Goal: Task Accomplishment & Management: Manage account settings

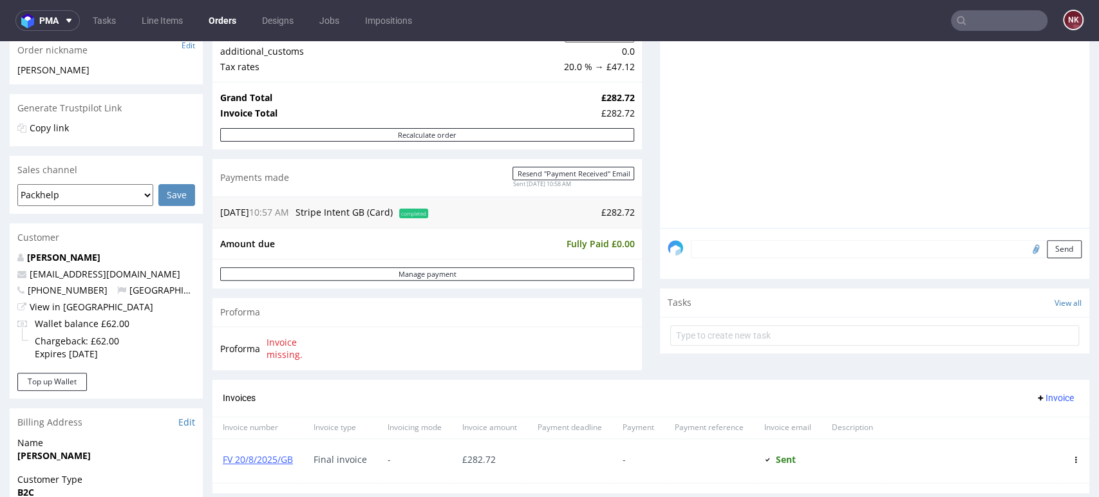
scroll to position [429, 0]
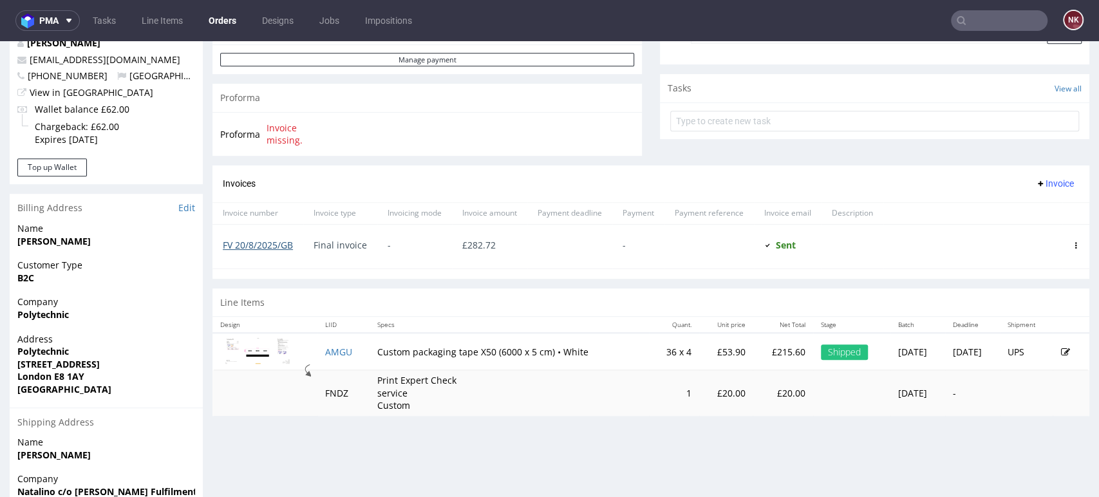
click at [250, 246] on link "FV 20/8/2025/GB" at bounding box center [258, 245] width 70 height 12
drag, startPoint x: 481, startPoint y: 352, endPoint x: 369, endPoint y: 353, distance: 112.7
click at [369, 353] on td "Custom packaging tape X50 (6000 x 5 cm) • White" at bounding box center [508, 351] width 279 height 37
click at [501, 294] on div "Line Items" at bounding box center [650, 302] width 877 height 28
click at [1022, 14] on input "text" at bounding box center [999, 20] width 97 height 21
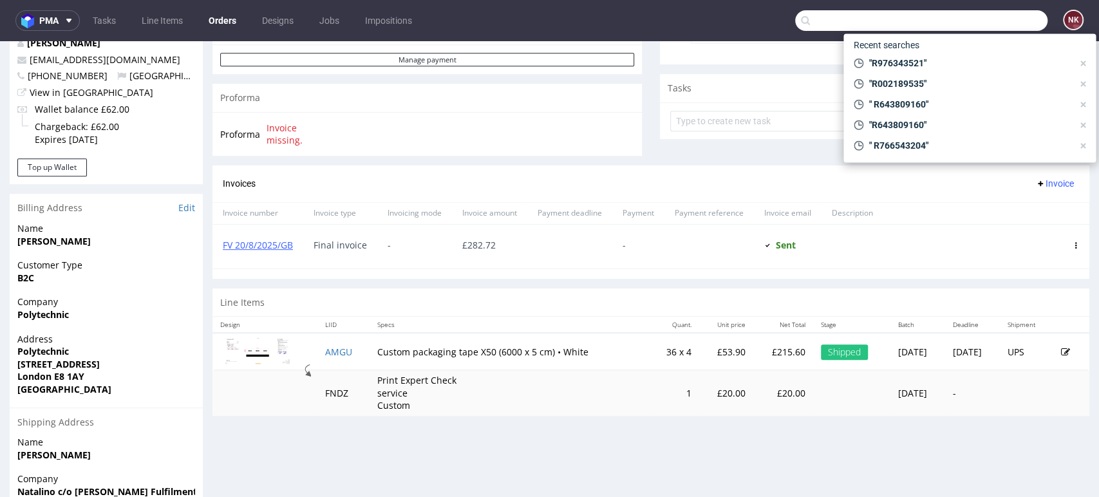
paste input "R799839642"
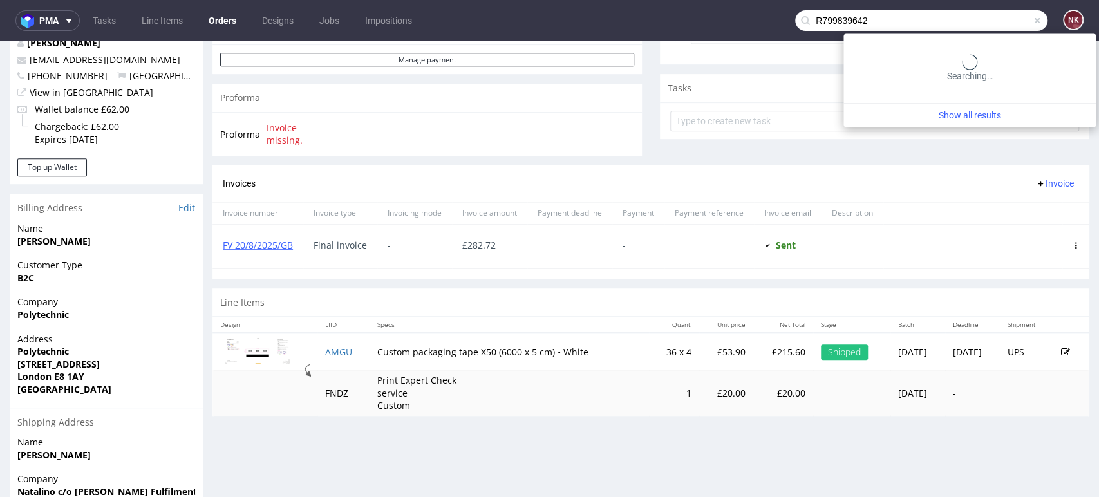
type input "R799839642"
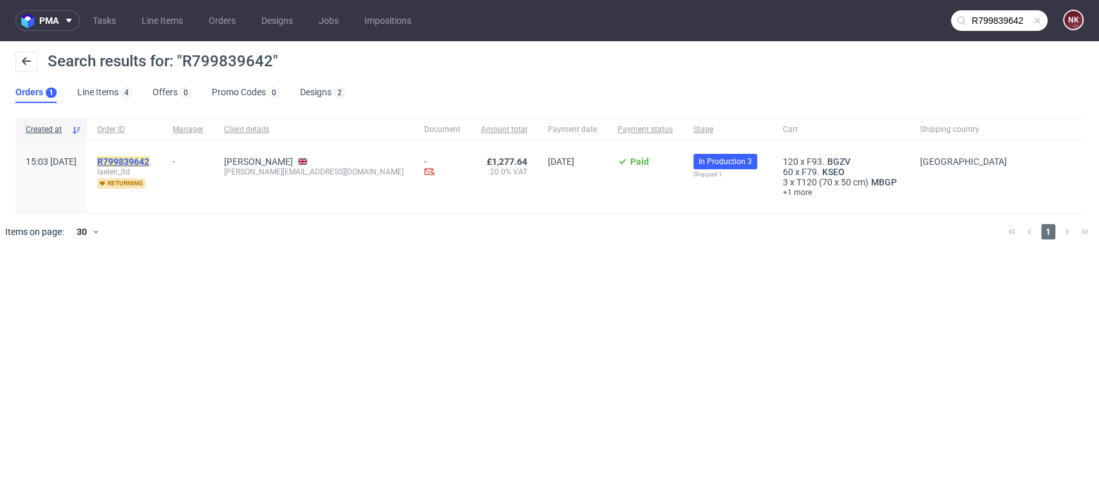
click at [149, 160] on mark "R799839642" at bounding box center [123, 161] width 52 height 10
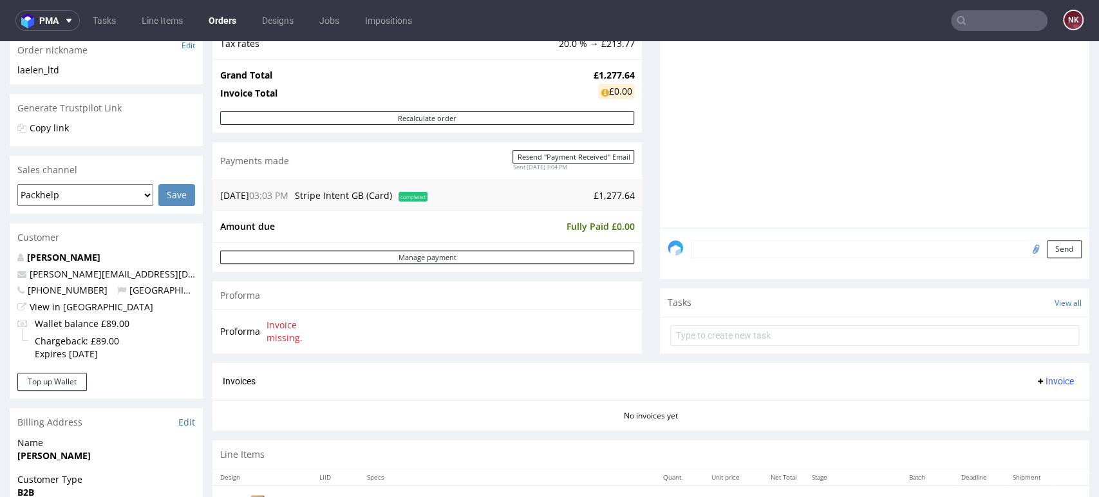
scroll to position [429, 0]
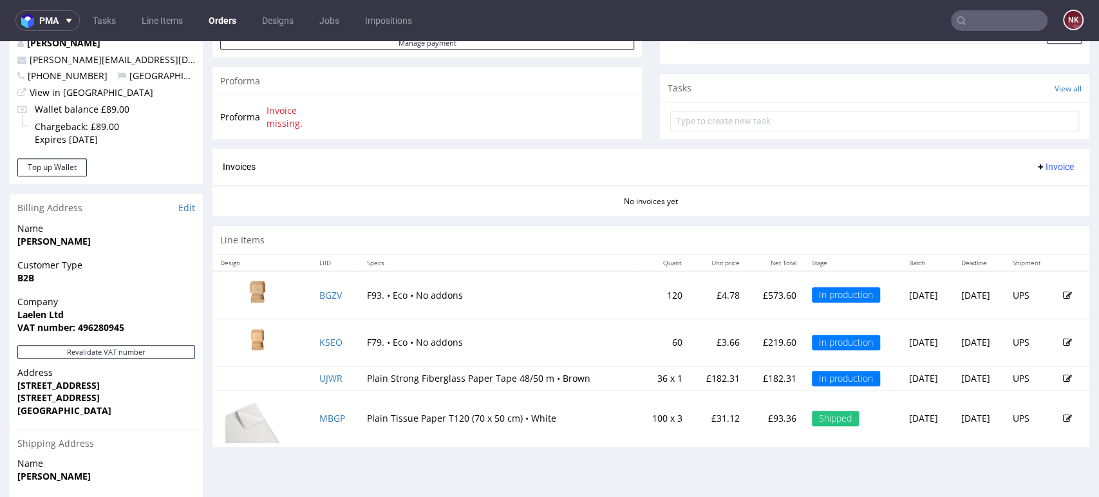
click at [1004, 14] on input "text" at bounding box center [999, 20] width 97 height 21
paste input "R590402820"
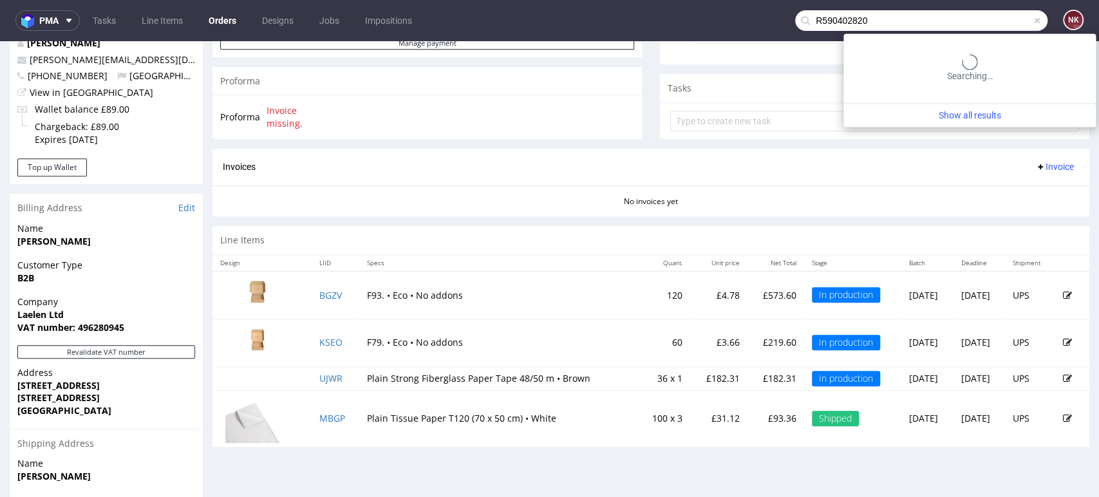
type input "R590402820"
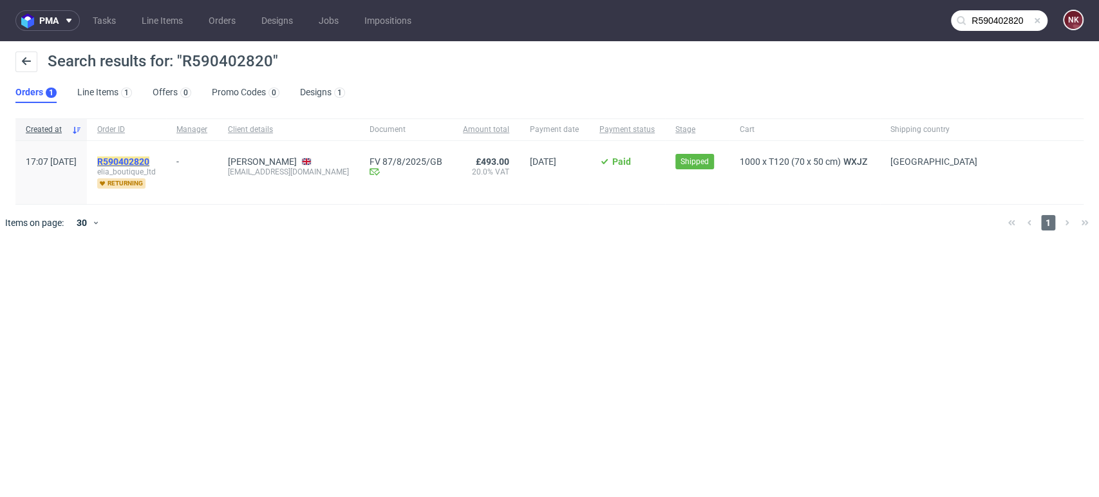
click at [149, 161] on mark "R590402820" at bounding box center [123, 161] width 52 height 10
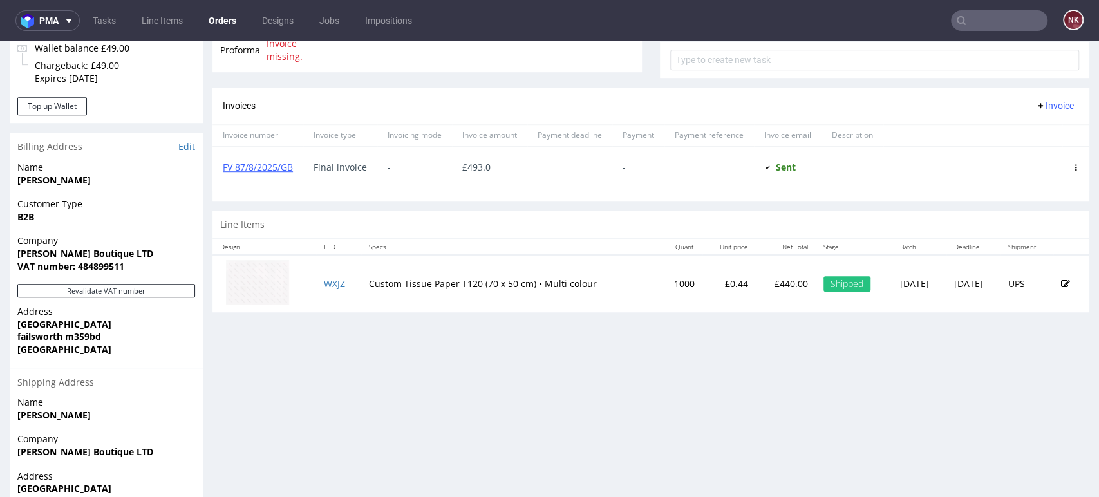
scroll to position [500, 0]
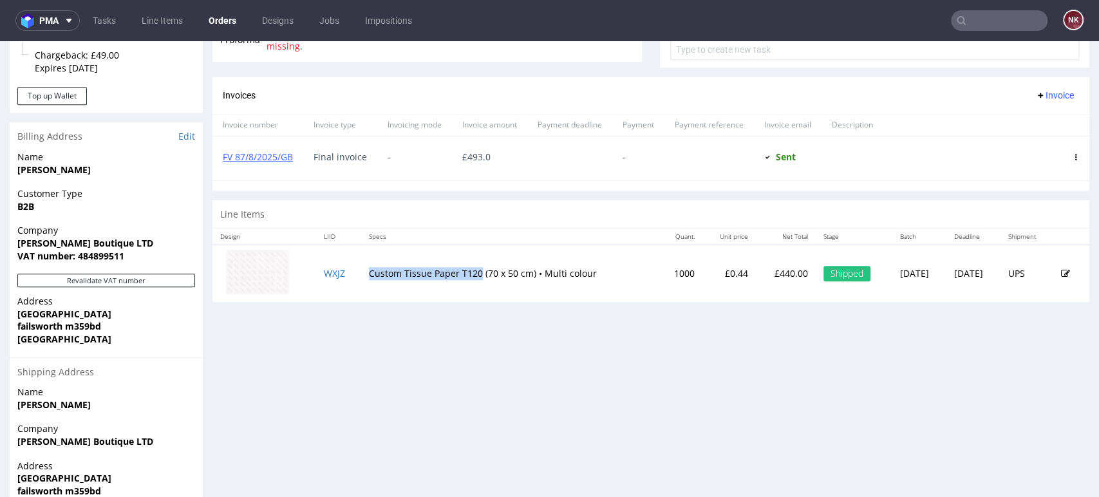
drag, startPoint x: 469, startPoint y: 268, endPoint x: 358, endPoint y: 266, distance: 111.4
click at [361, 266] on td "Custom Tissue Paper T120 (70 x 50 cm) • Multi colour" at bounding box center [509, 273] width 297 height 57
copy td "Custom Tissue Paper T120"
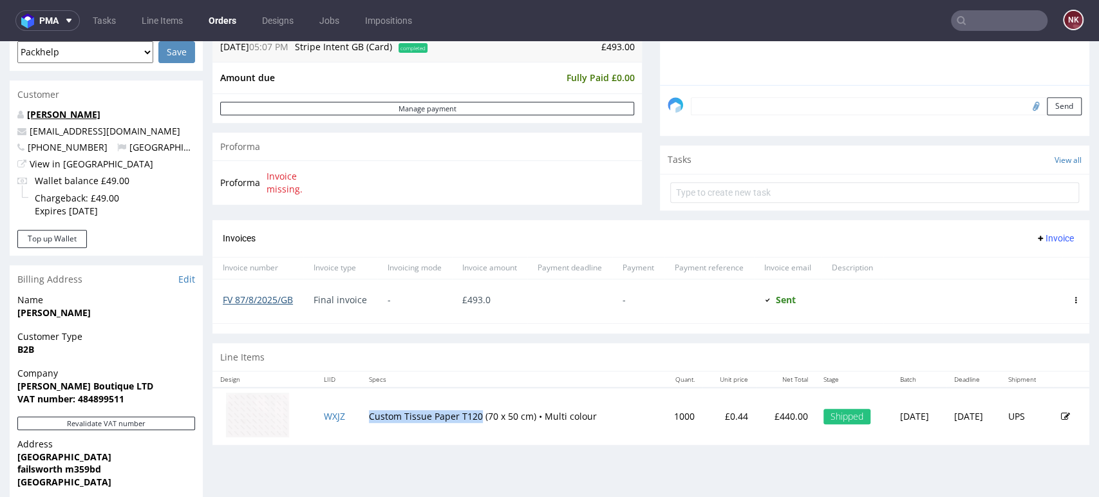
copy td "Custom Tissue Paper T120"
click at [588, 351] on div "Line Items" at bounding box center [650, 357] width 877 height 28
click at [1016, 335] on div "Progress Payment Paid Mon 11 Aug Payment “Received” Email Sent Mon 11 Aug 17:08…" at bounding box center [650, 90] width 877 height 729
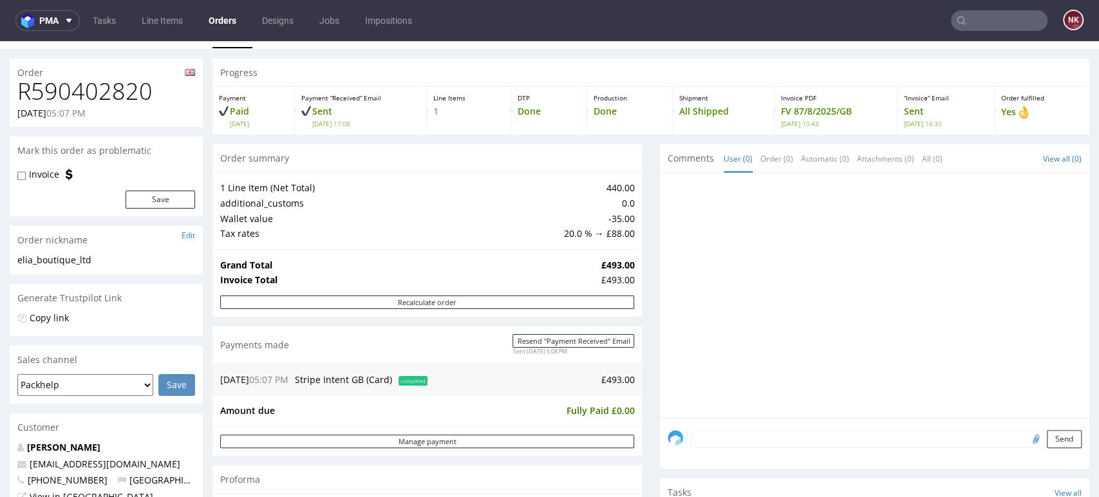
scroll to position [0, 0]
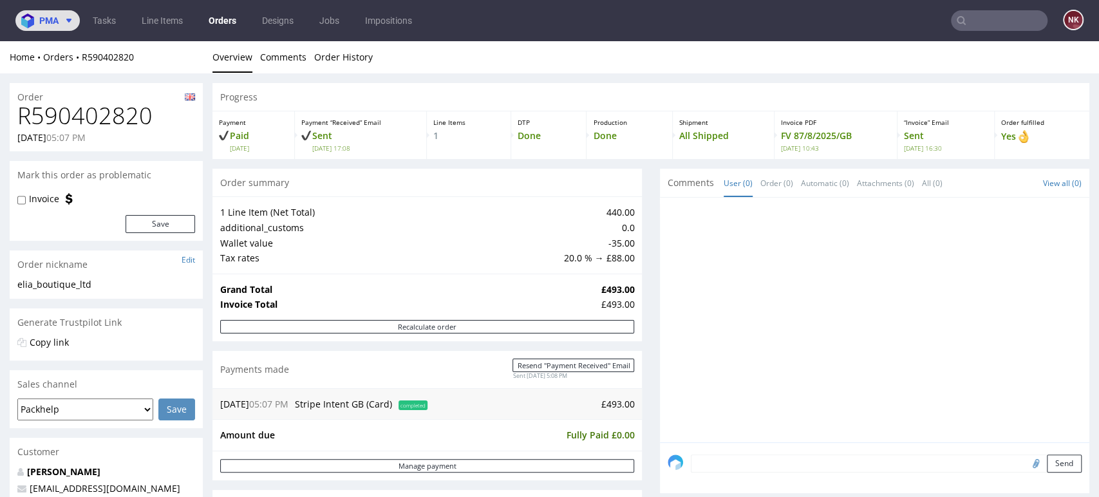
click at [66, 17] on icon at bounding box center [69, 20] width 10 height 10
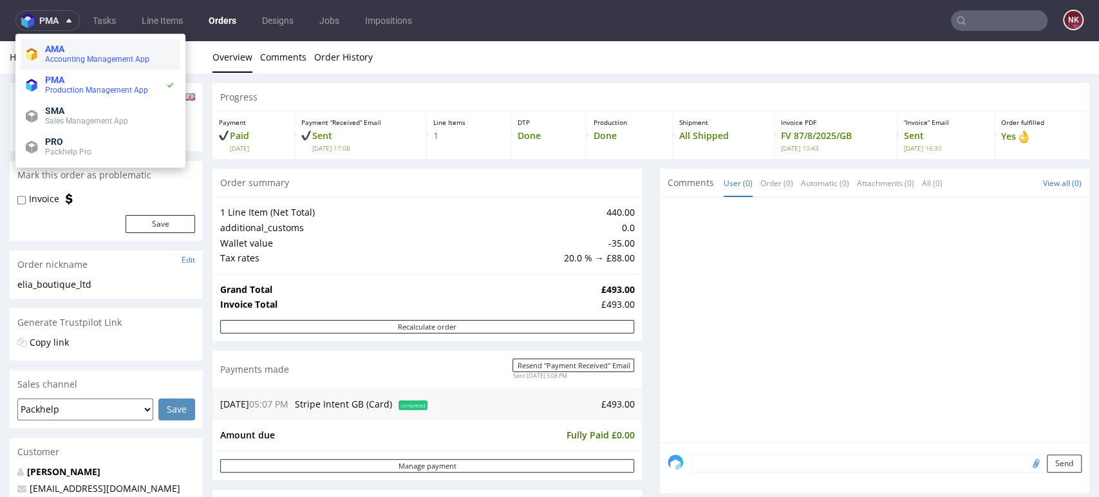
click at [88, 43] on li "AMA Accounting Management App" at bounding box center [101, 54] width 160 height 31
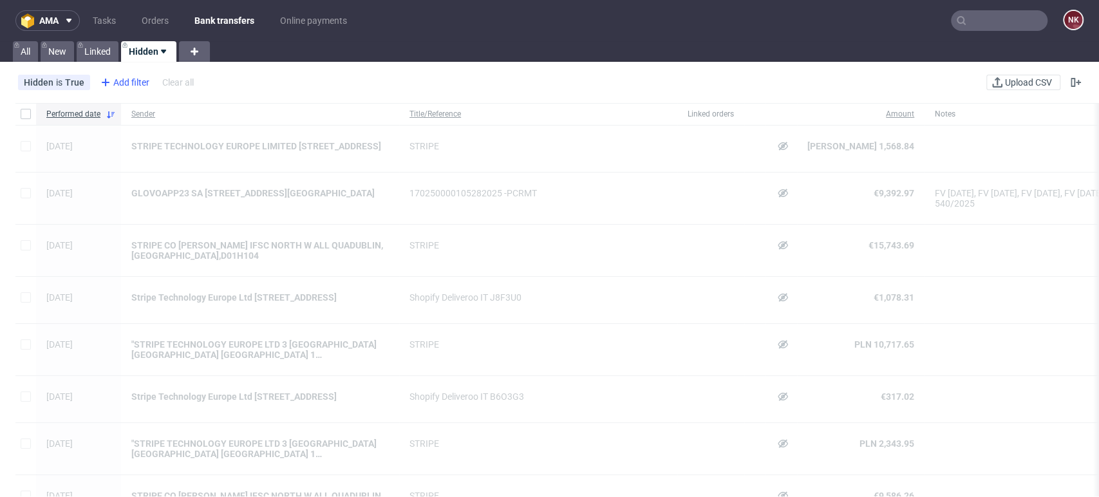
click at [124, 86] on div "Add filter" at bounding box center [123, 82] width 57 height 21
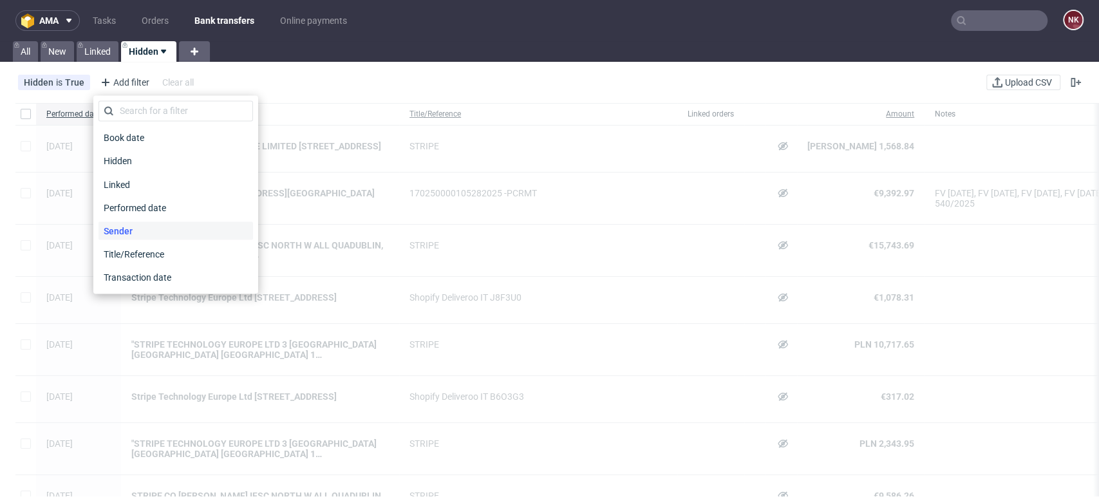
click at [117, 236] on span "Sender" at bounding box center [117, 230] width 39 height 18
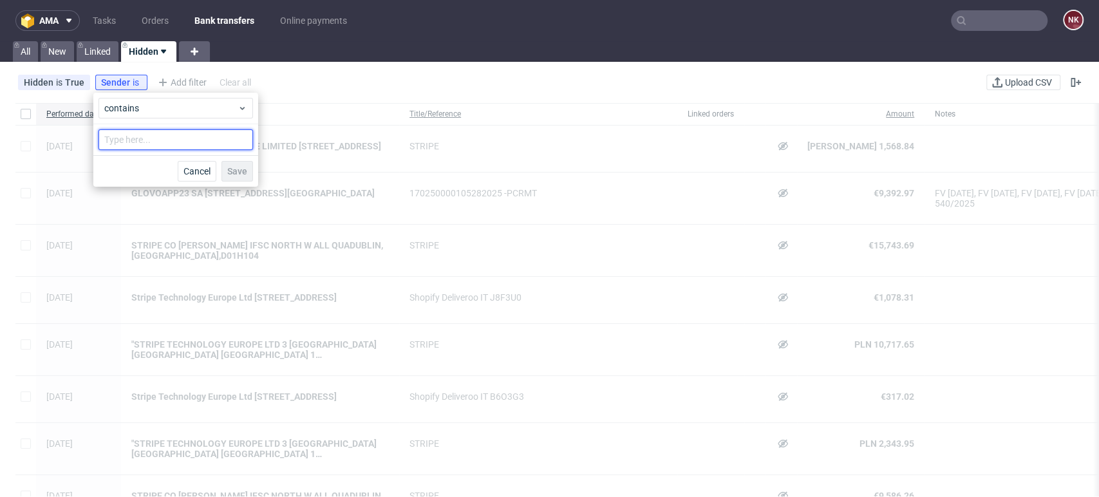
click at [153, 138] on input "text" at bounding box center [175, 139] width 154 height 21
type input "glovo"
click at [232, 167] on span "Save" at bounding box center [237, 171] width 20 height 9
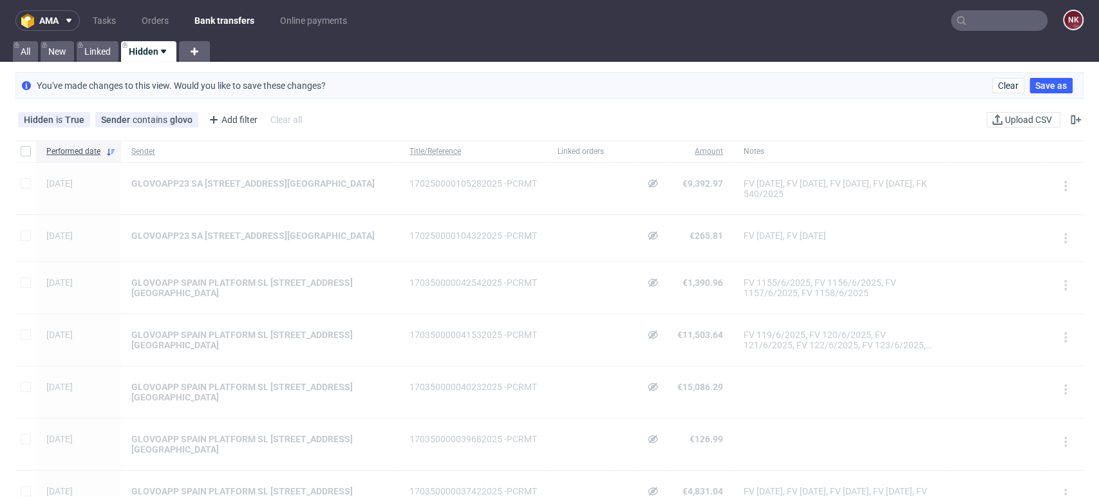
click at [993, 153] on div at bounding box center [997, 151] width 100 height 22
click at [154, 16] on link "Orders" at bounding box center [155, 20] width 42 height 21
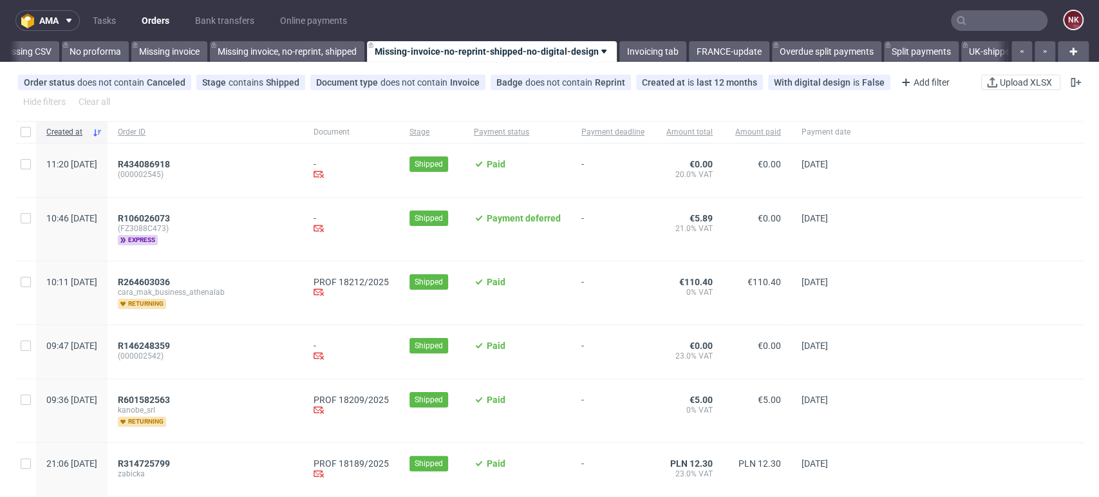
scroll to position [0, 1822]
click at [685, 46] on link "Invoicing tab" at bounding box center [652, 51] width 67 height 21
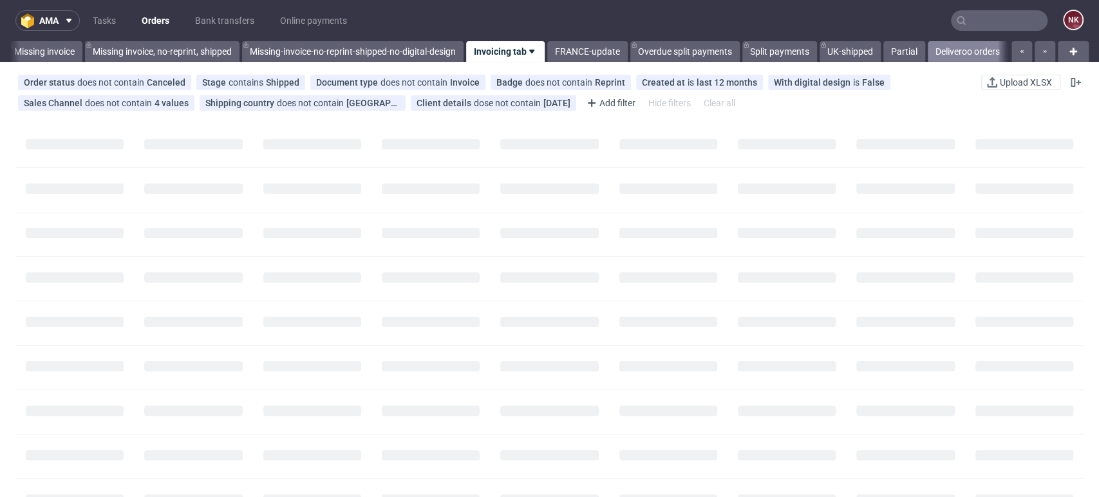
click at [956, 42] on link "Deliveroo orders" at bounding box center [968, 51] width 80 height 21
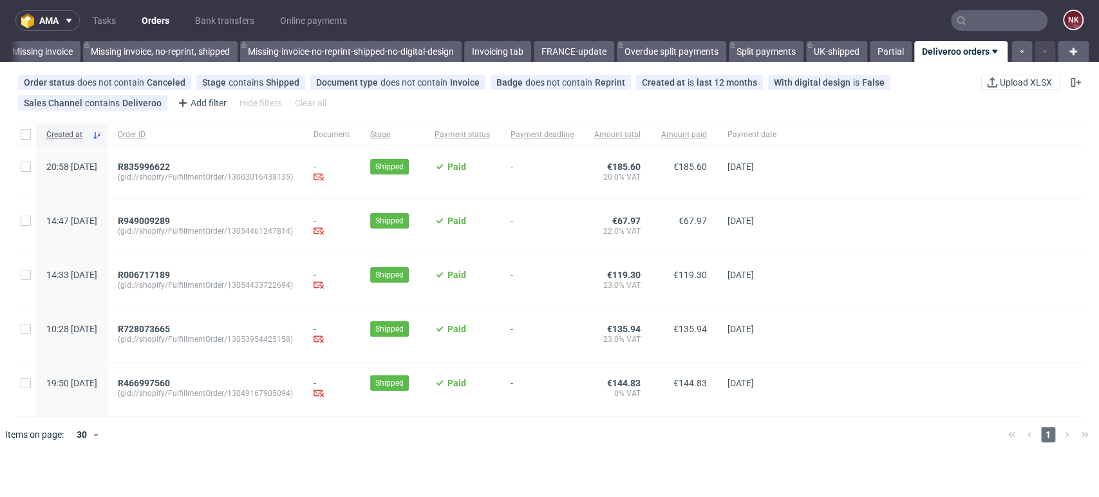
click at [166, 18] on link "Orders" at bounding box center [155, 20] width 43 height 21
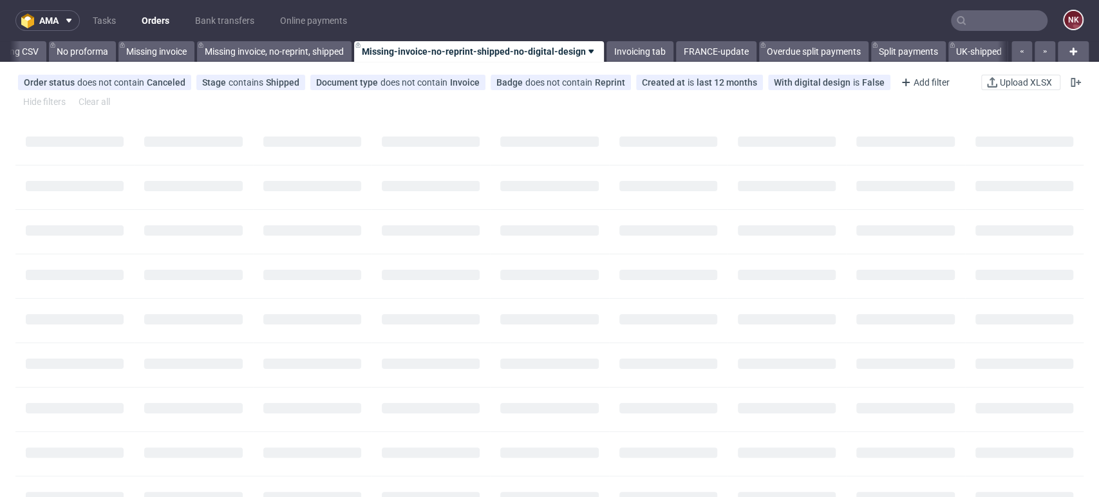
scroll to position [0, 1822]
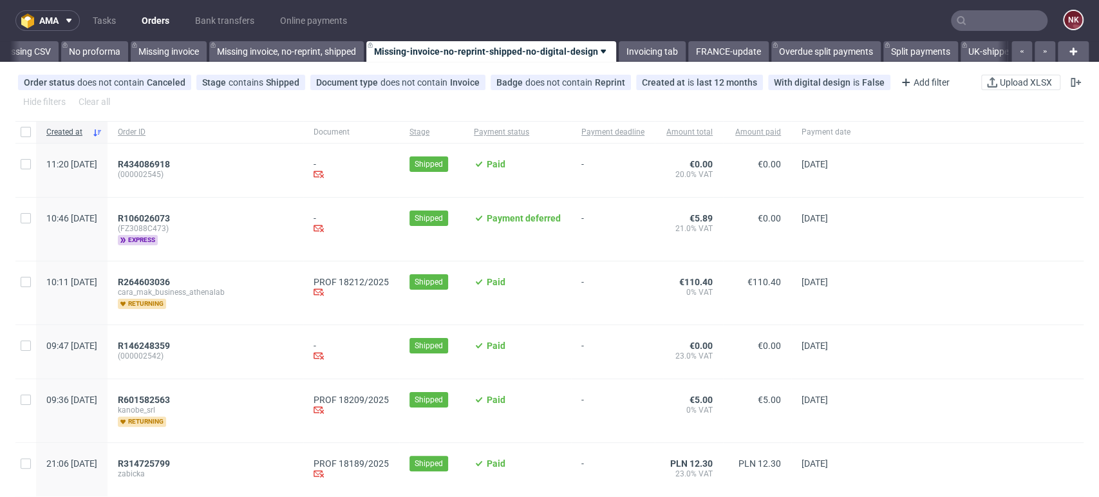
click at [1042, 341] on div at bounding box center [972, 351] width 223 height 53
click at [1025, 377] on div at bounding box center [972, 351] width 223 height 53
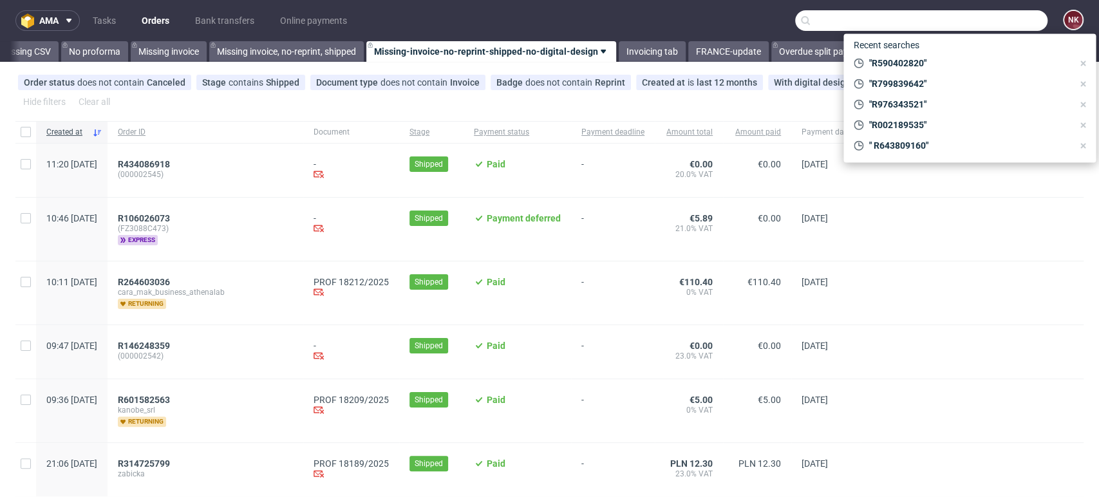
click at [986, 13] on input "text" at bounding box center [921, 20] width 252 height 21
paste input "https://platform.packhelp.com/ama/bank-transfers/hidden"
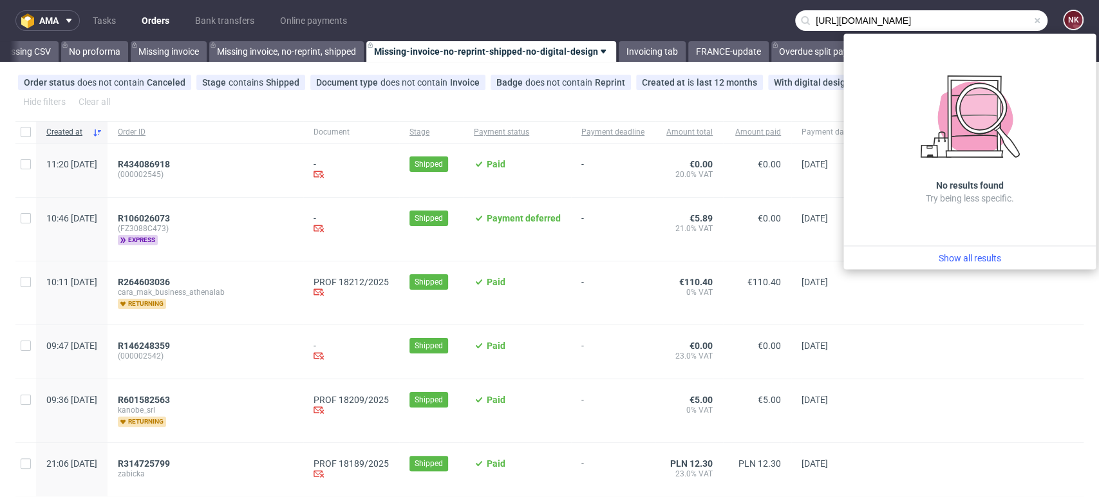
type input "https://platform.packhelp.com/ama/bank-transfers/hidden"
click at [1032, 21] on span at bounding box center [1037, 20] width 10 height 10
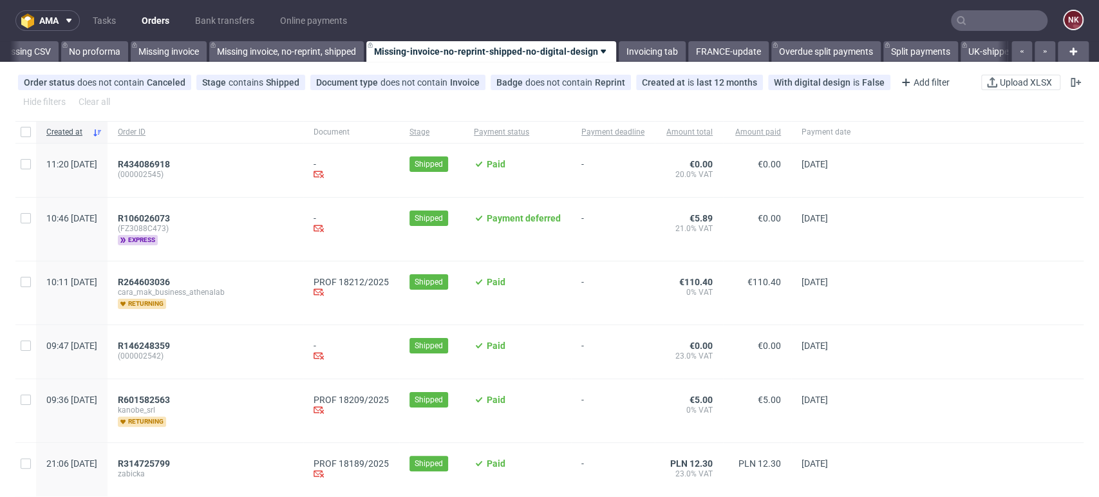
click at [968, 20] on input "text" at bounding box center [999, 20] width 97 height 21
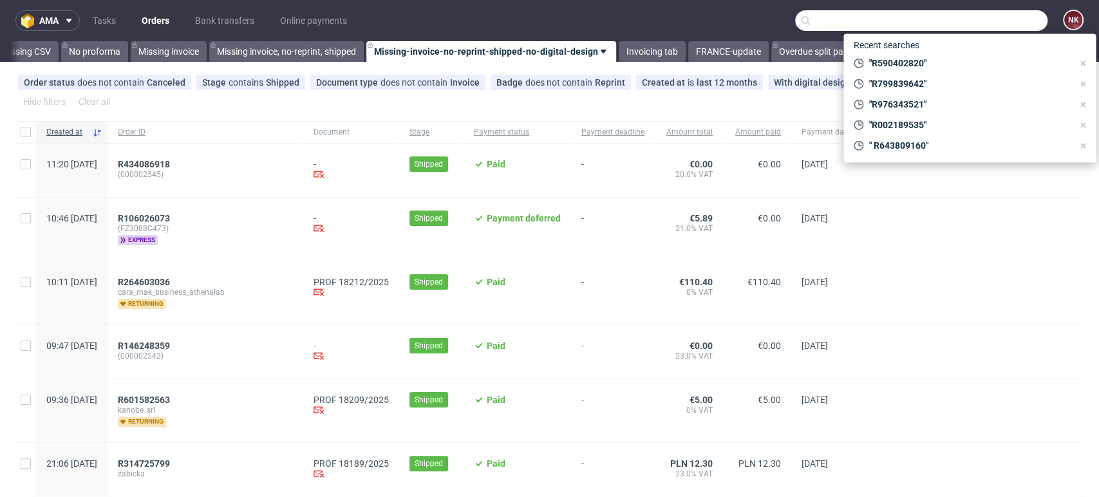
paste input "R590402820"
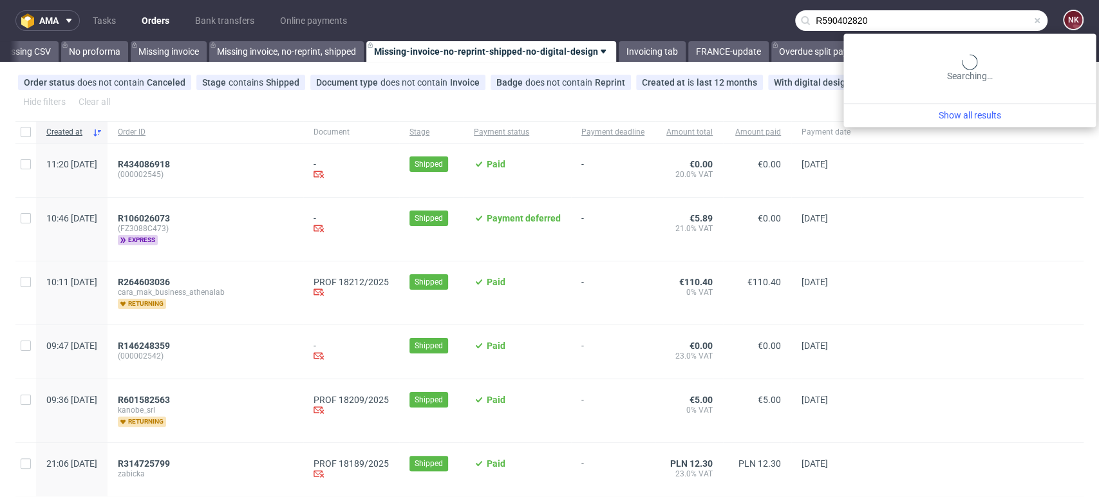
type input "R590402820"
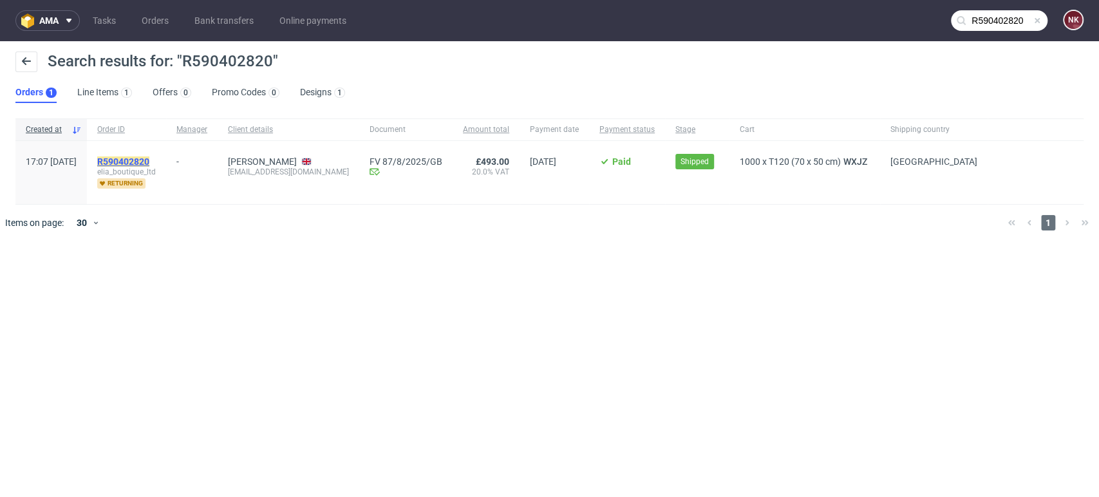
click at [149, 158] on mark "R590402820" at bounding box center [123, 161] width 52 height 10
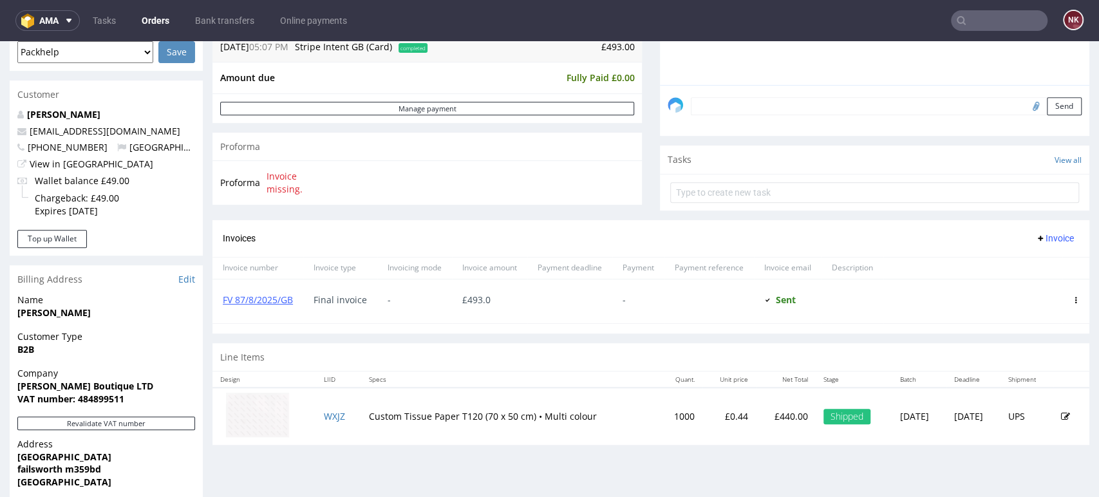
scroll to position [429, 0]
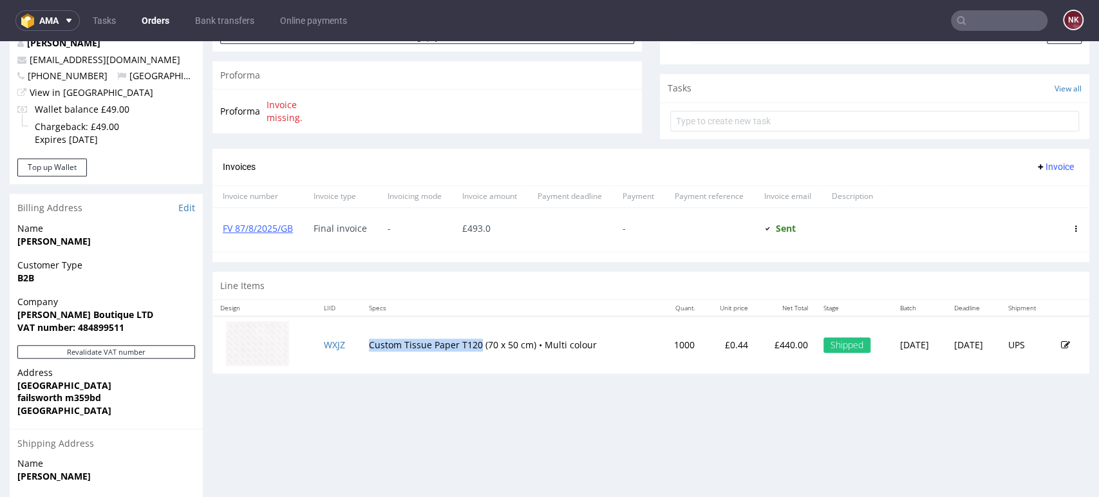
drag, startPoint x: 469, startPoint y: 342, endPoint x: 357, endPoint y: 334, distance: 112.3
click at [361, 334] on td "Custom Tissue Paper T120 (70 x 50 cm) • Multi colour" at bounding box center [509, 344] width 297 height 57
copy td "Custom Tissue Paper T120"
click at [675, 409] on div "Progress Payment Paid Mon 11 Aug Payment “Received” Email Sent Mon 11 Aug 17:08…" at bounding box center [650, 152] width 877 height 996
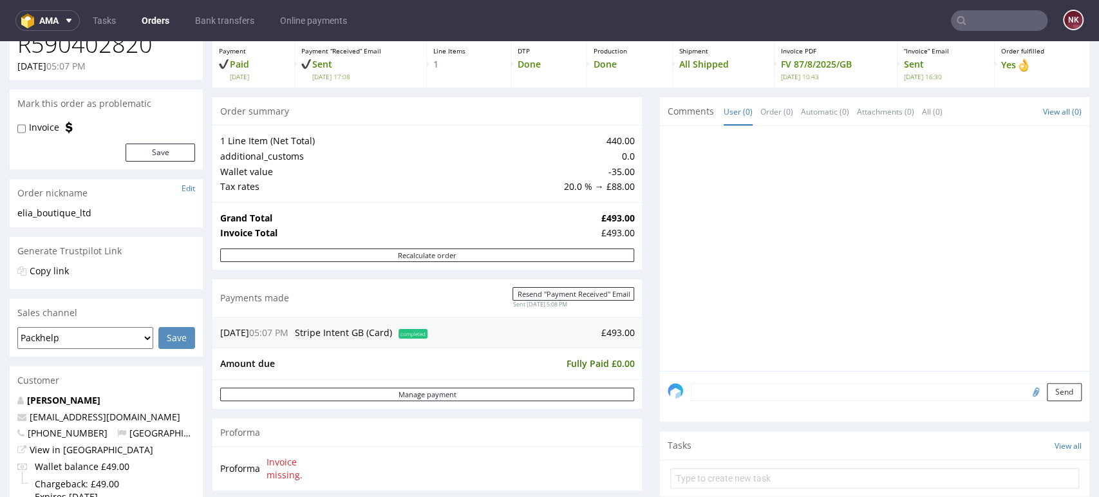
scroll to position [0, 0]
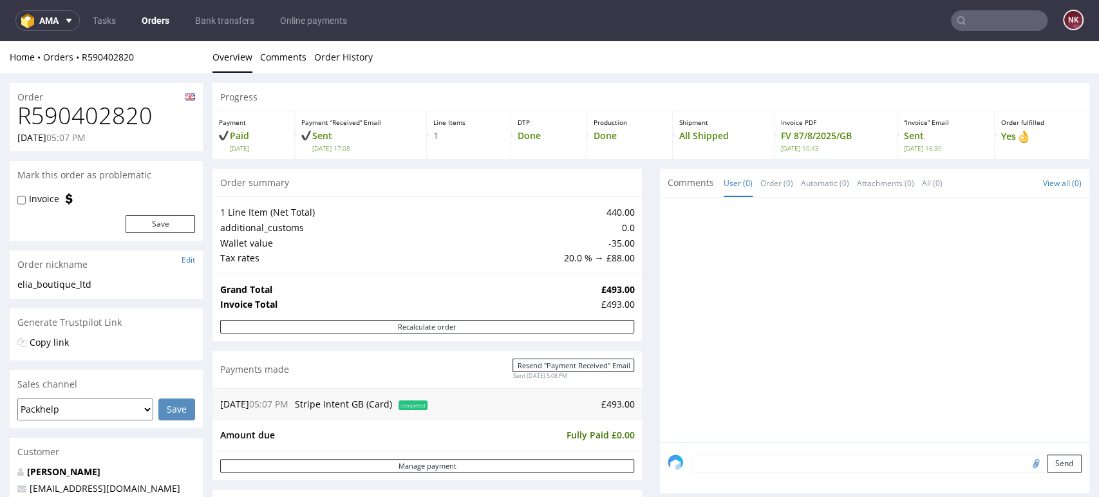
click at [88, 118] on h1 "R590402820" at bounding box center [106, 116] width 178 height 26
copy h1 "R590402820"
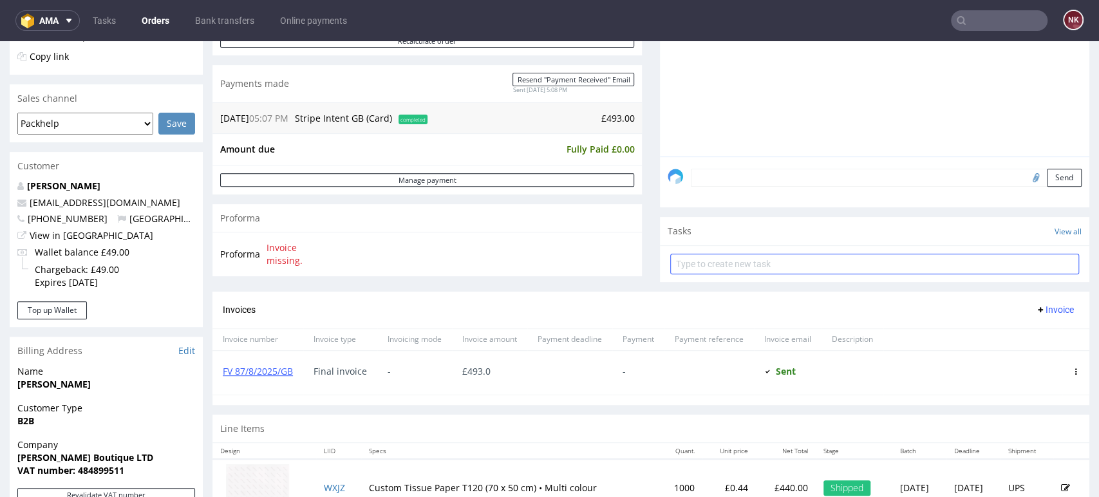
scroll to position [429, 0]
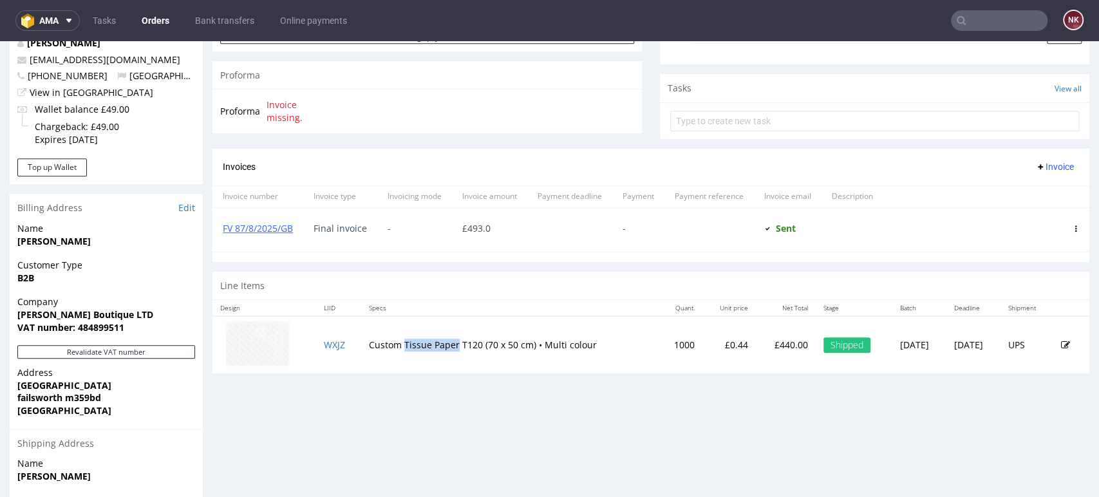
drag, startPoint x: 447, startPoint y: 339, endPoint x: 393, endPoint y: 340, distance: 54.1
click at [393, 340] on td "Custom Tissue Paper T120 (70 x 50 cm) • Multi colour" at bounding box center [509, 344] width 297 height 57
copy td "Tissue Paper"
click at [1002, 28] on input "text" at bounding box center [999, 20] width 97 height 21
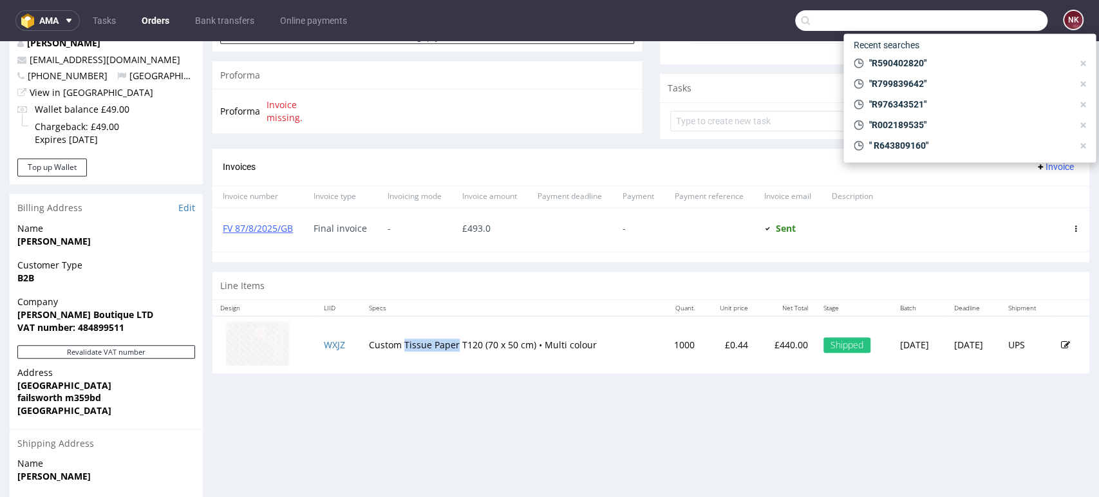
paste input "R172348995"
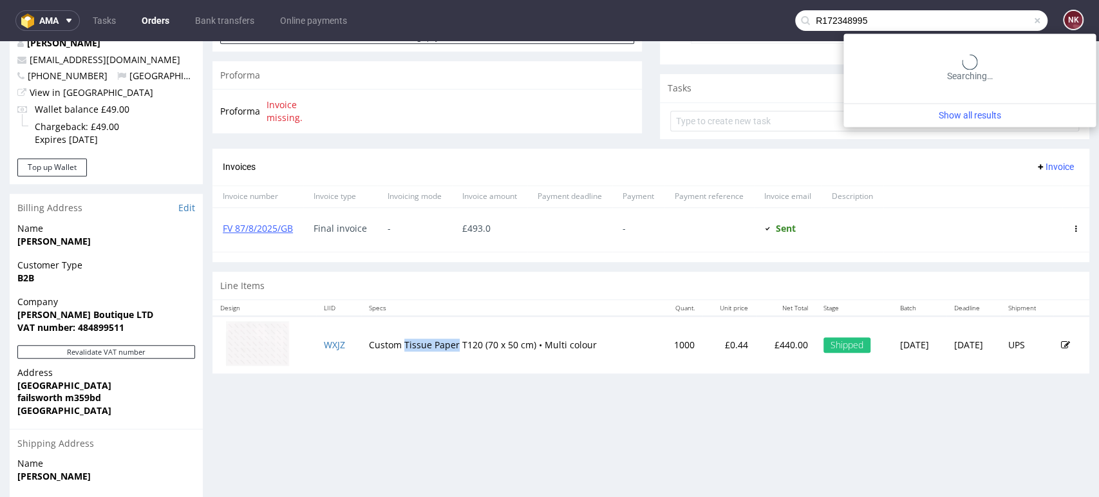
type input "R172348995"
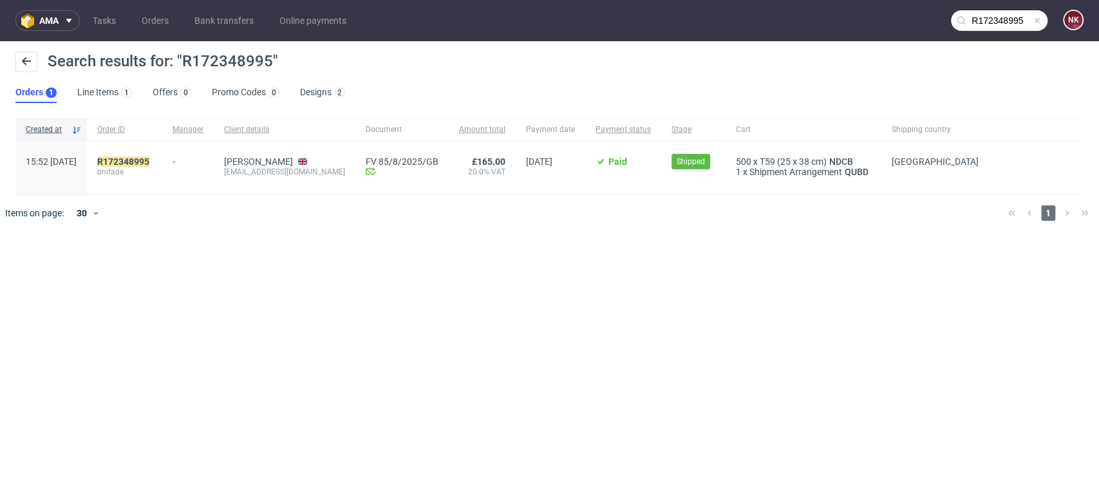
click at [152, 169] on span "onifade" at bounding box center [124, 172] width 55 height 10
click at [149, 160] on mark "R172348995" at bounding box center [123, 161] width 52 height 10
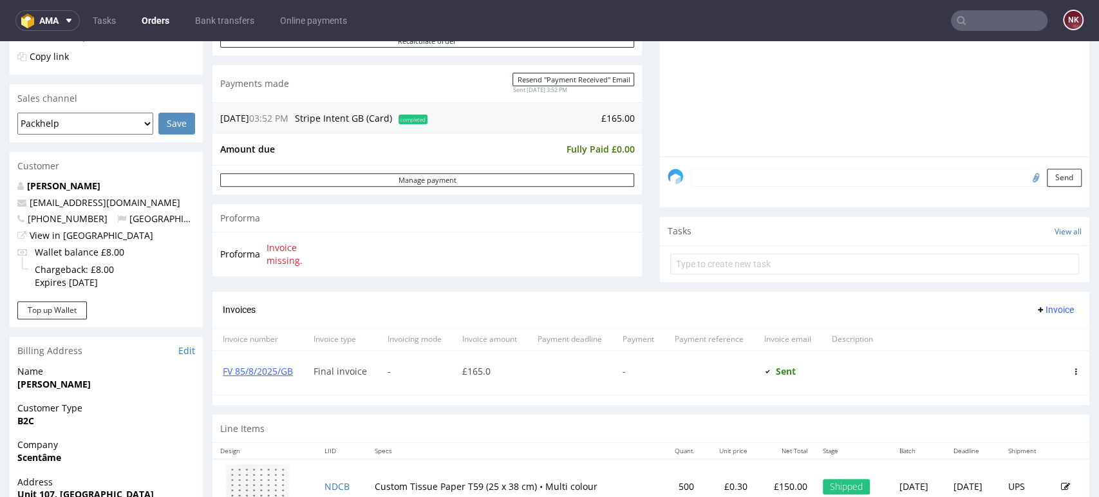
scroll to position [429, 0]
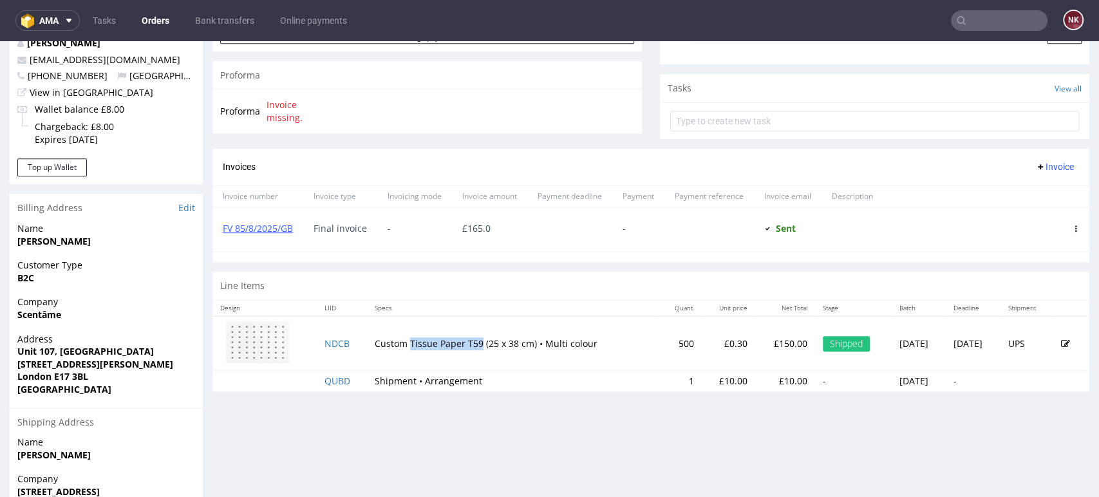
drag, startPoint x: 470, startPoint y: 339, endPoint x: 399, endPoint y: 339, distance: 70.8
click at [399, 339] on td "Custom Tissue Paper T59 (25 x 38 cm) • Multi colour" at bounding box center [513, 343] width 292 height 55
copy td "Tissue Paper T59"
click at [971, 17] on input "text" at bounding box center [999, 20] width 97 height 21
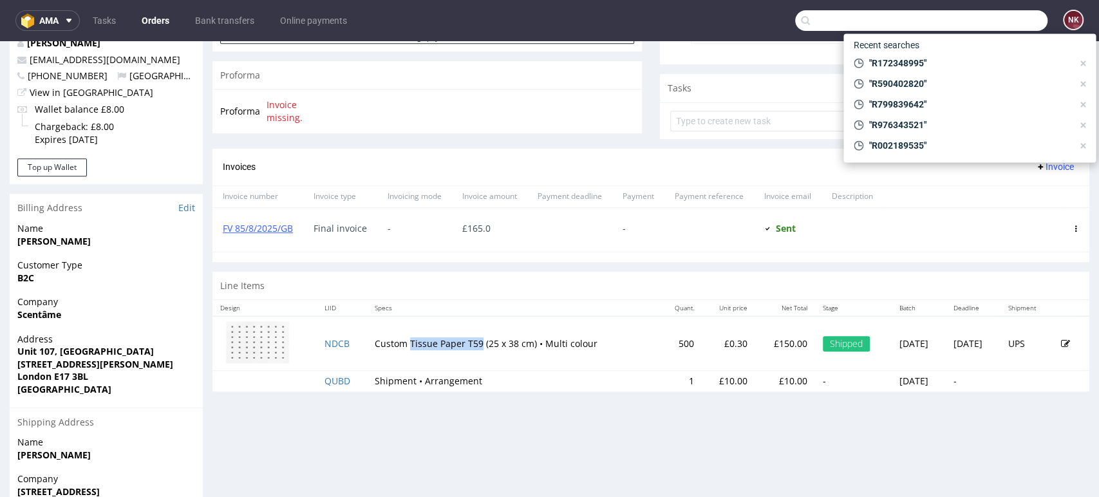
paste input "F52. • Eco • Eco • Black with print inside"
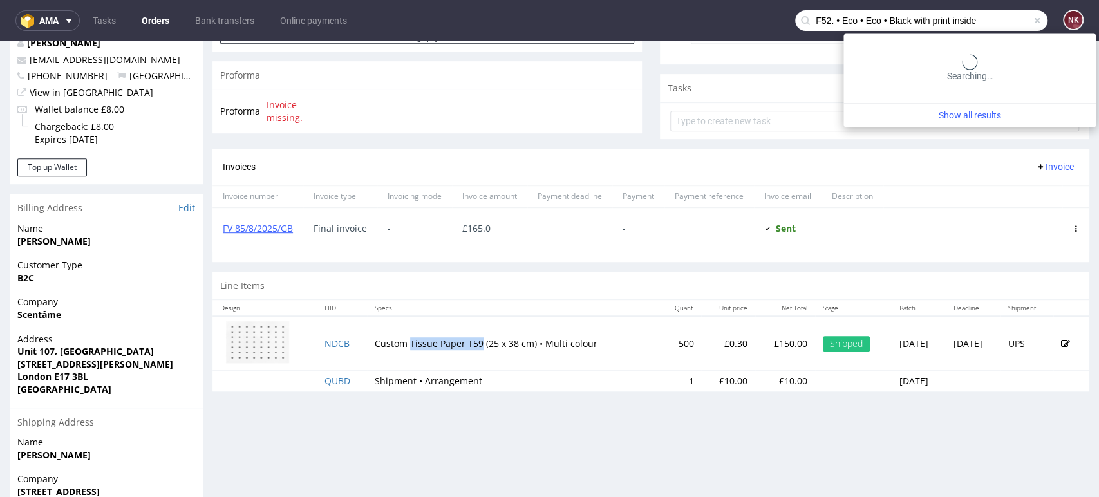
type input "F52. • Eco • Eco • Black with print inside"
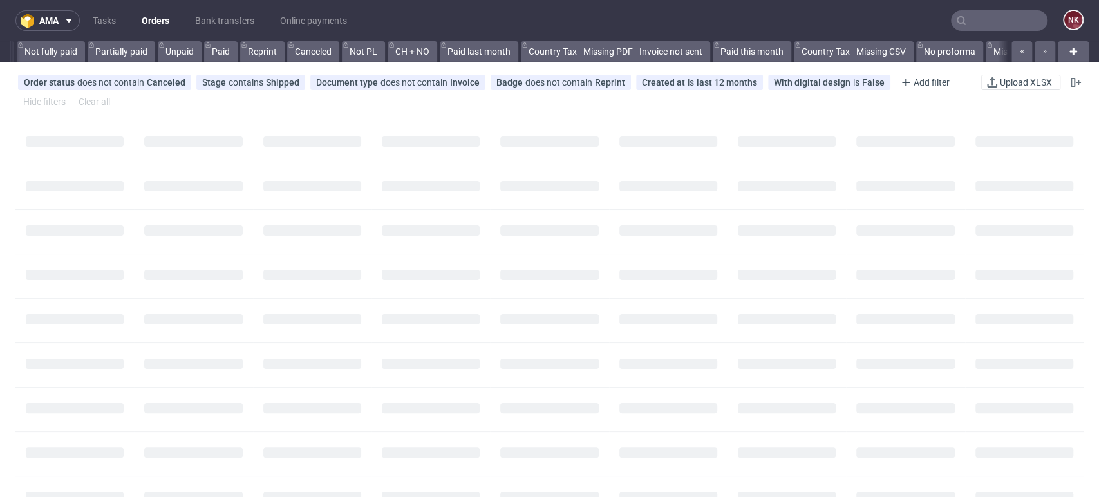
click at [247, 35] on nav "ama Tasks Orders Bank transfers Online payments NK" at bounding box center [549, 20] width 1099 height 41
click at [234, 24] on link "Bank transfers" at bounding box center [224, 20] width 75 height 21
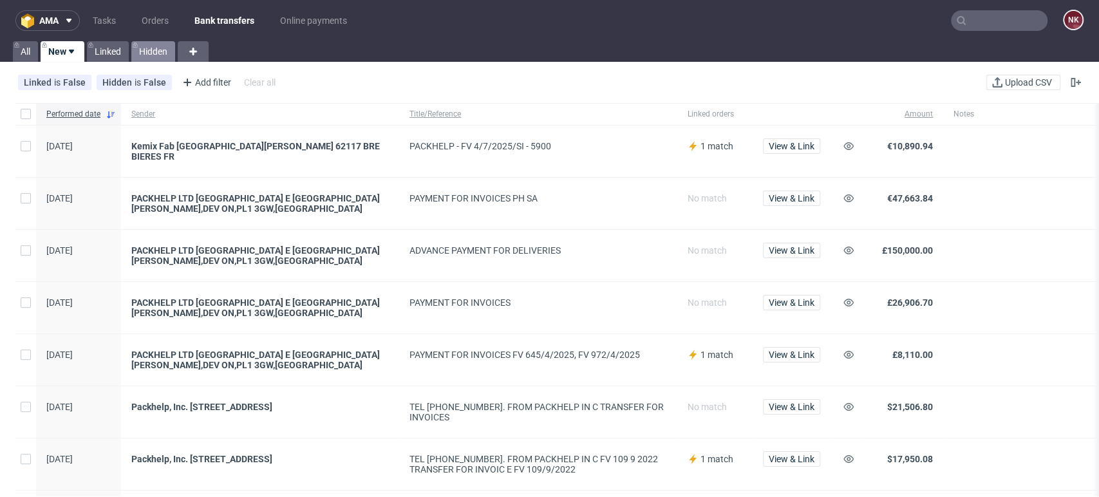
click at [153, 50] on link "Hidden" at bounding box center [153, 51] width 44 height 21
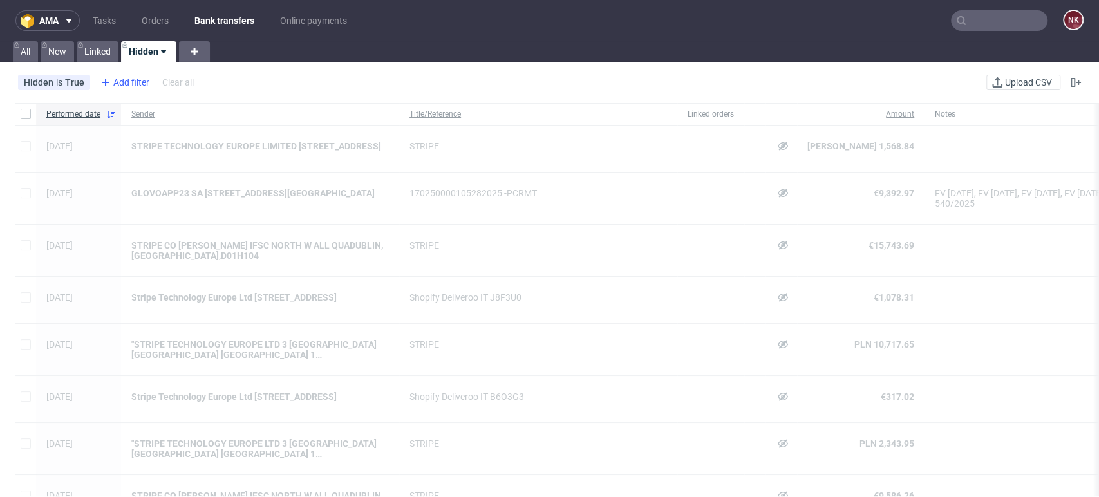
click at [118, 83] on div "Add filter" at bounding box center [123, 82] width 57 height 21
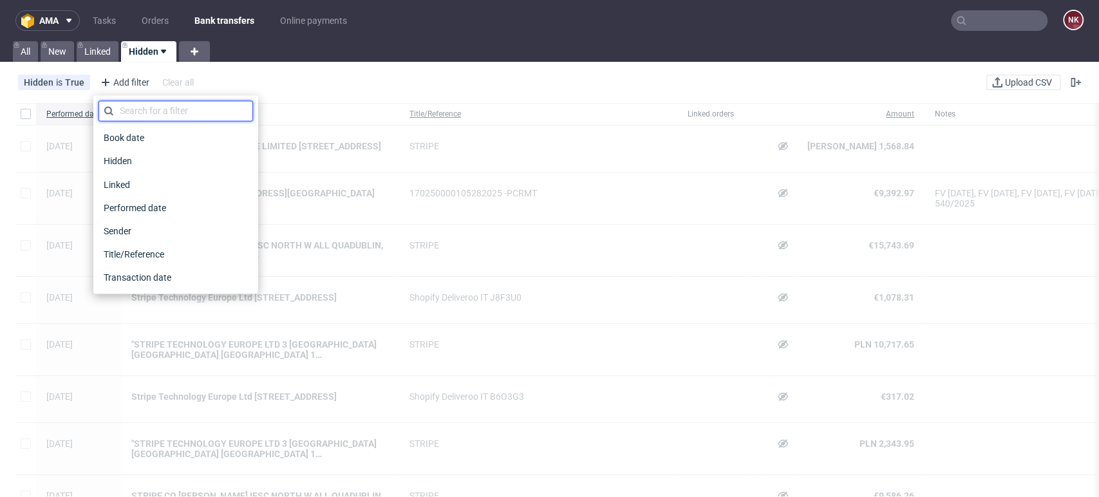
click at [160, 104] on input "text" at bounding box center [175, 110] width 154 height 21
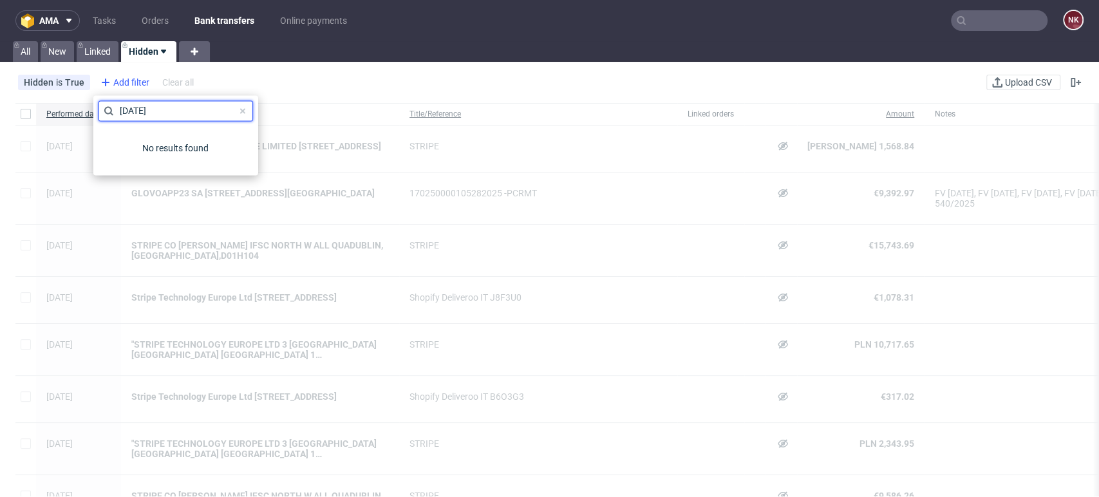
type input "monday"
click at [131, 79] on div "Add filter" at bounding box center [123, 82] width 57 height 21
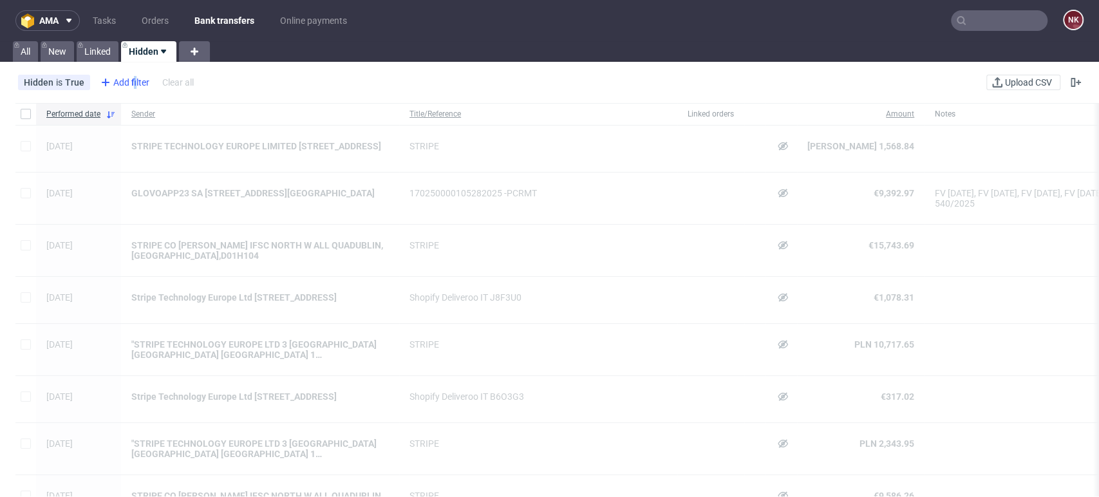
click at [134, 84] on div "Add filter" at bounding box center [123, 82] width 57 height 21
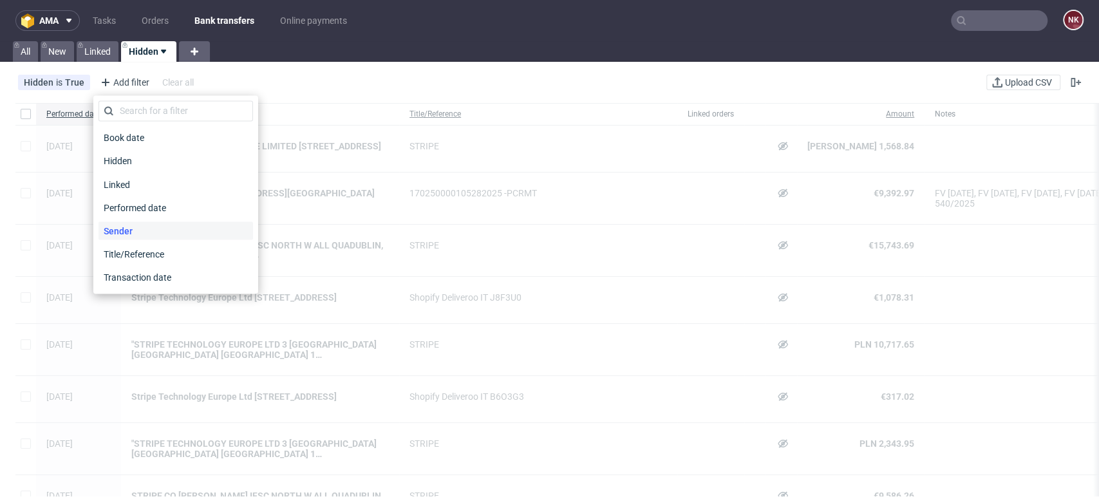
click at [133, 226] on span "Sender" at bounding box center [117, 230] width 39 height 18
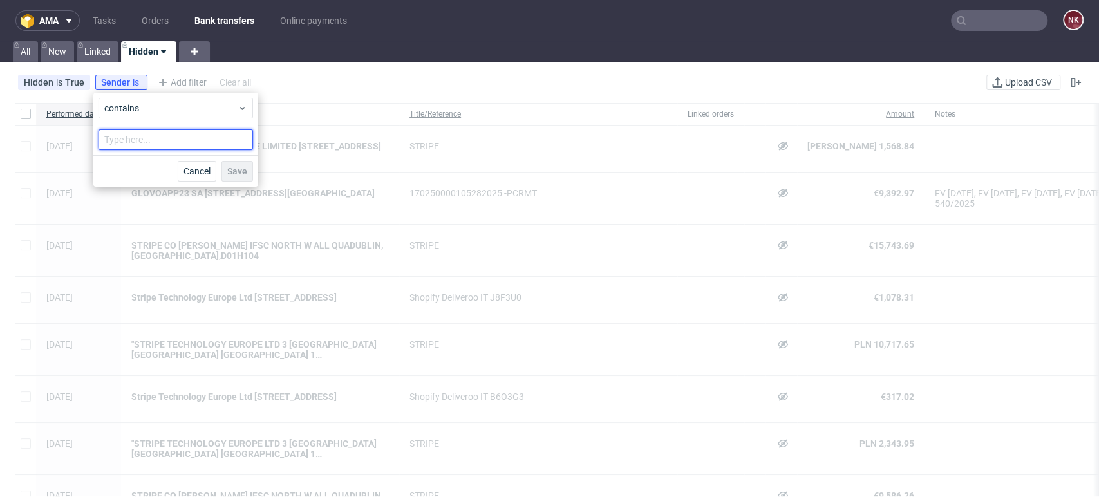
click at [159, 137] on input "text" at bounding box center [175, 139] width 154 height 21
type input "monday"
click at [243, 169] on span "Save" at bounding box center [237, 171] width 20 height 9
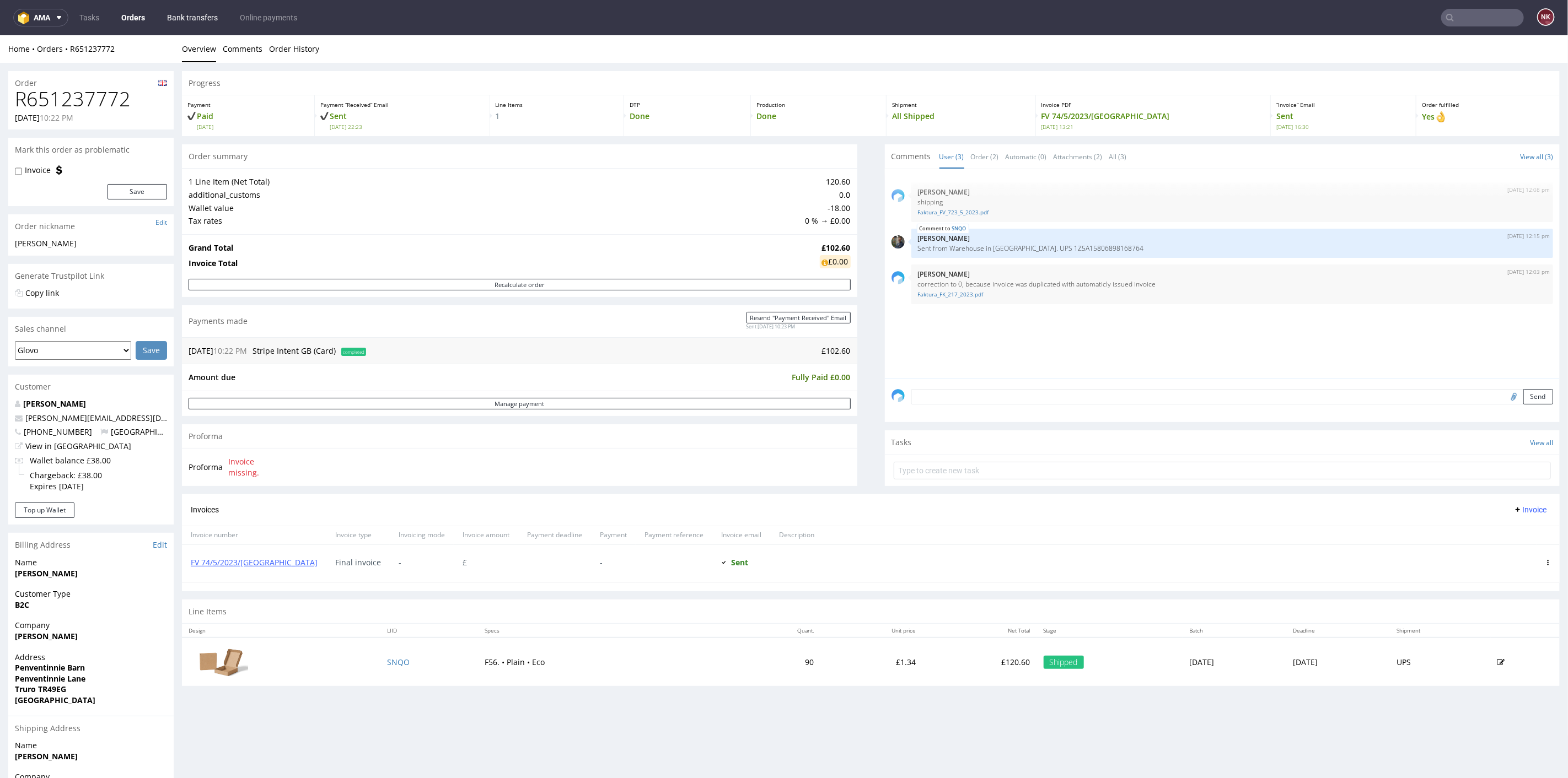
click at [185, 15] on link "Bank transfers" at bounding box center [192, 17] width 64 height 18
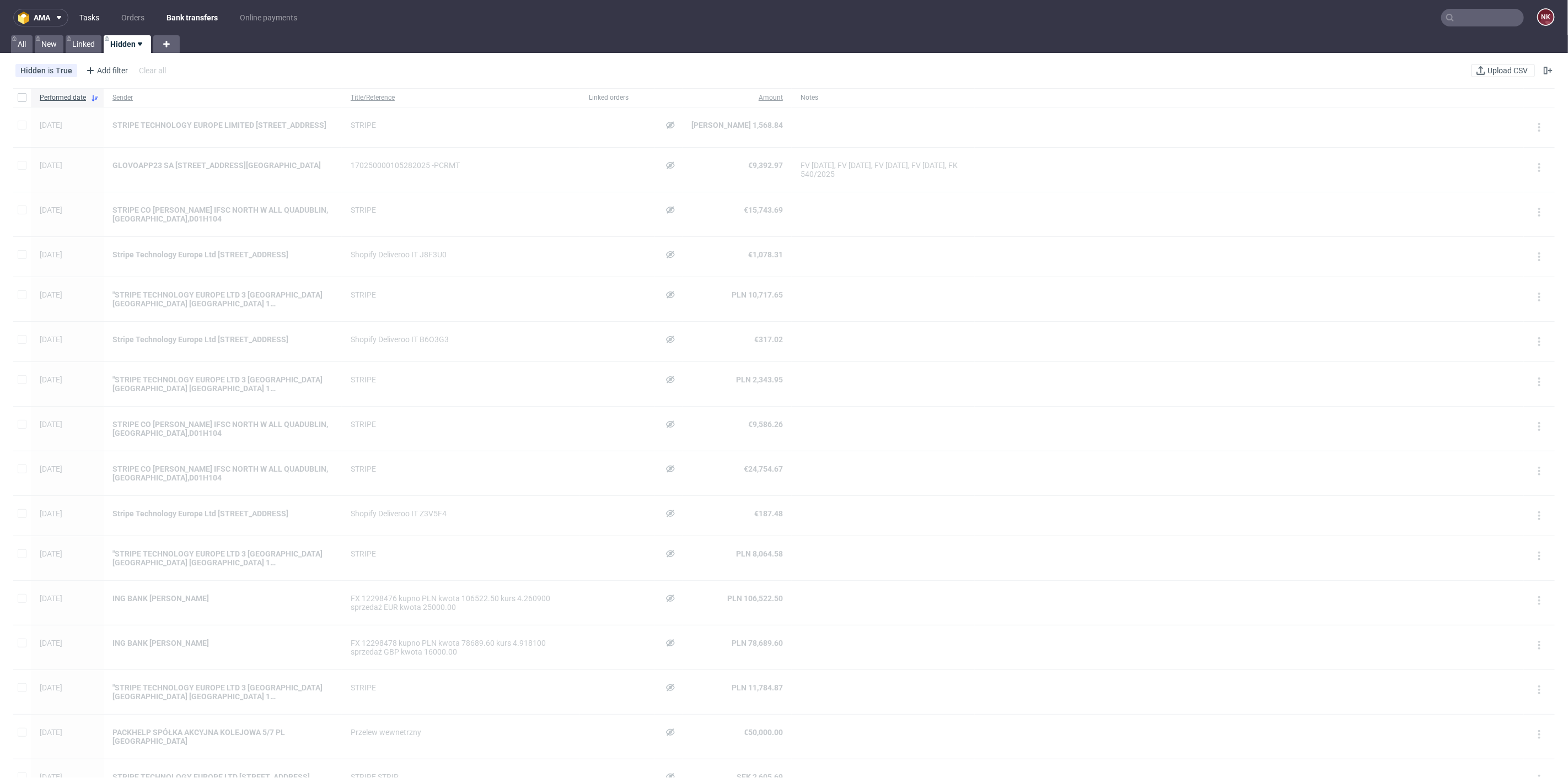
click at [97, 15] on link "Tasks" at bounding box center [89, 17] width 33 height 18
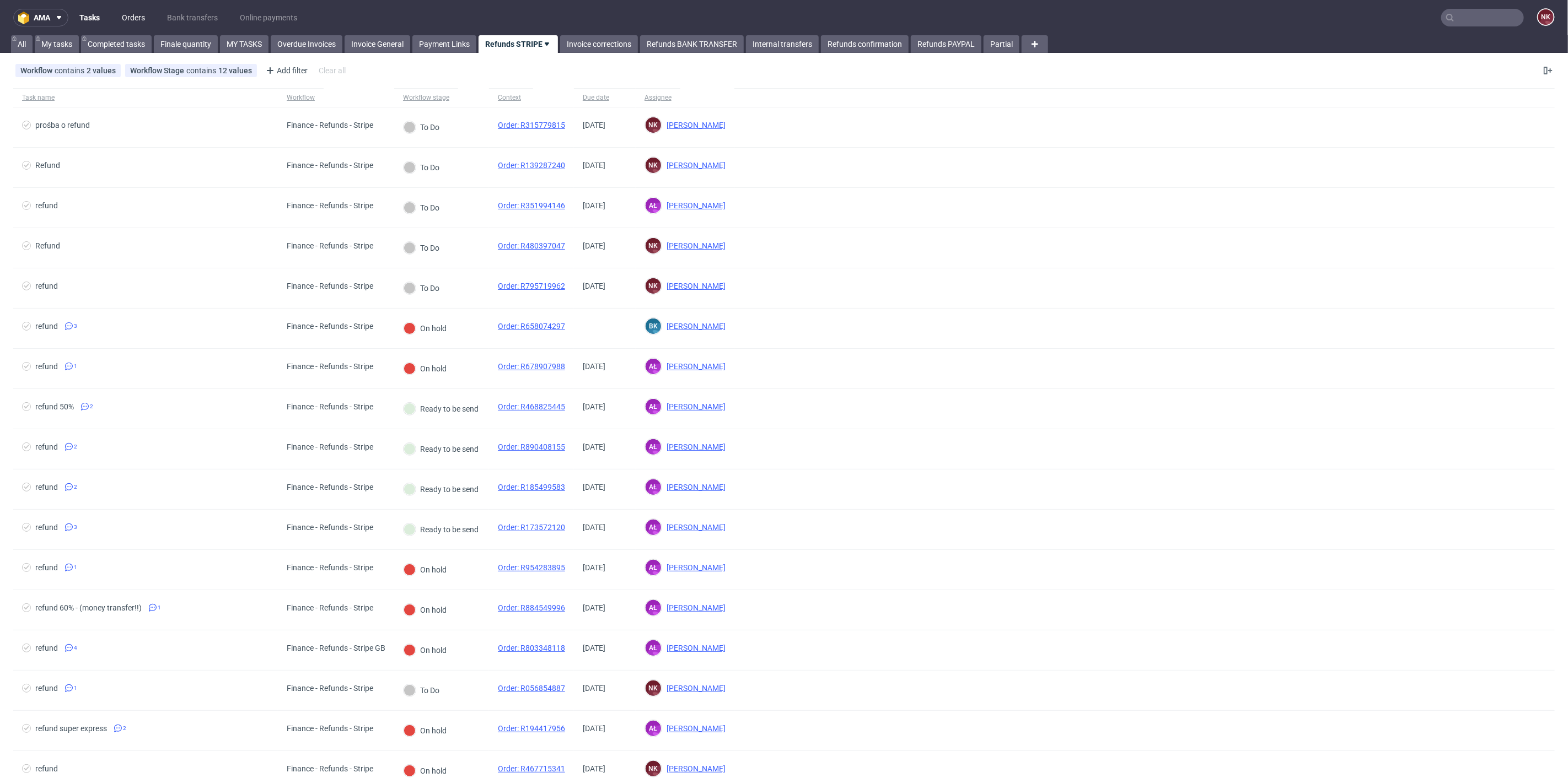
click at [132, 15] on link "Orders" at bounding box center [134, 17] width 36 height 18
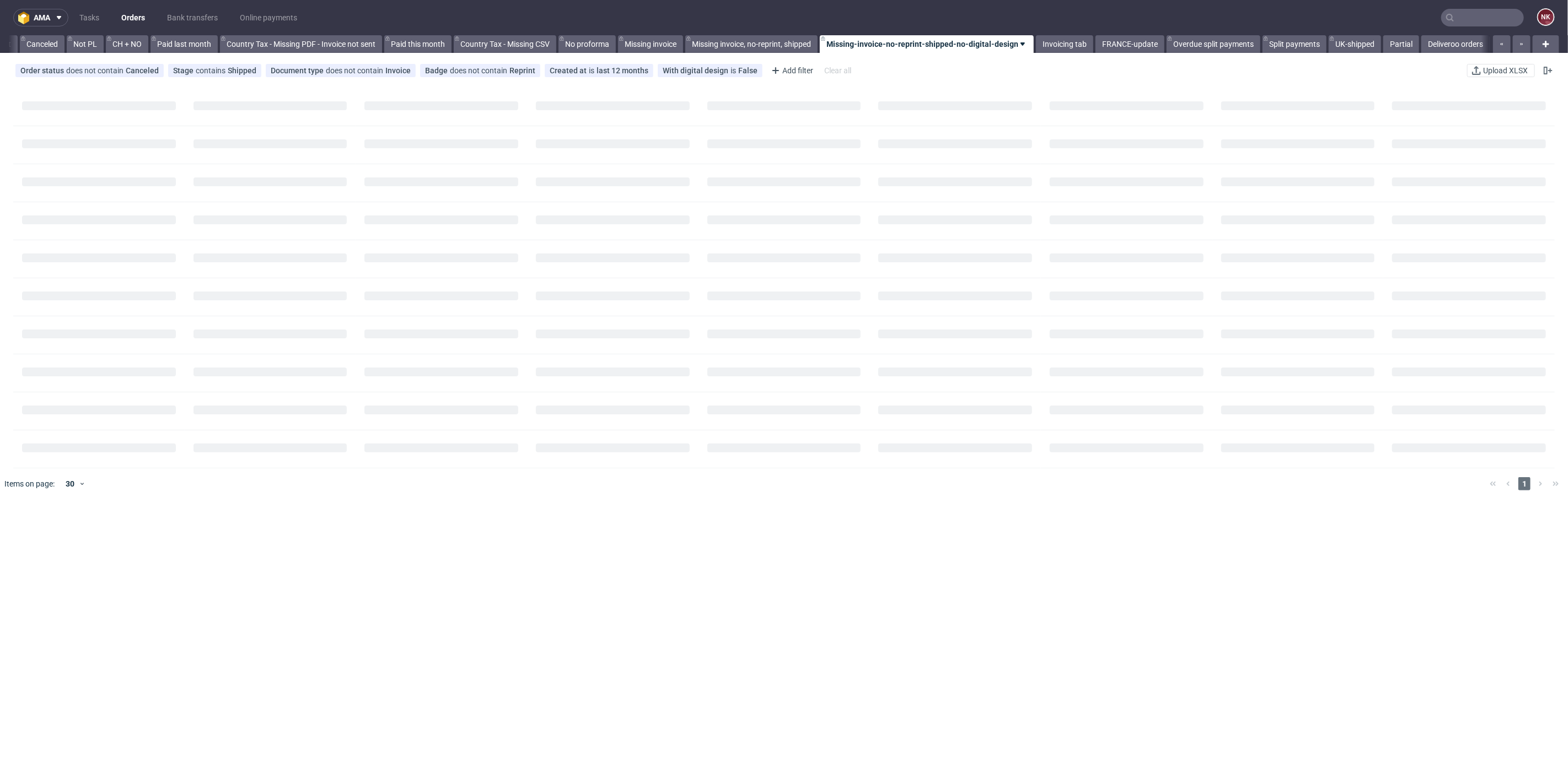
scroll to position [0, 1070]
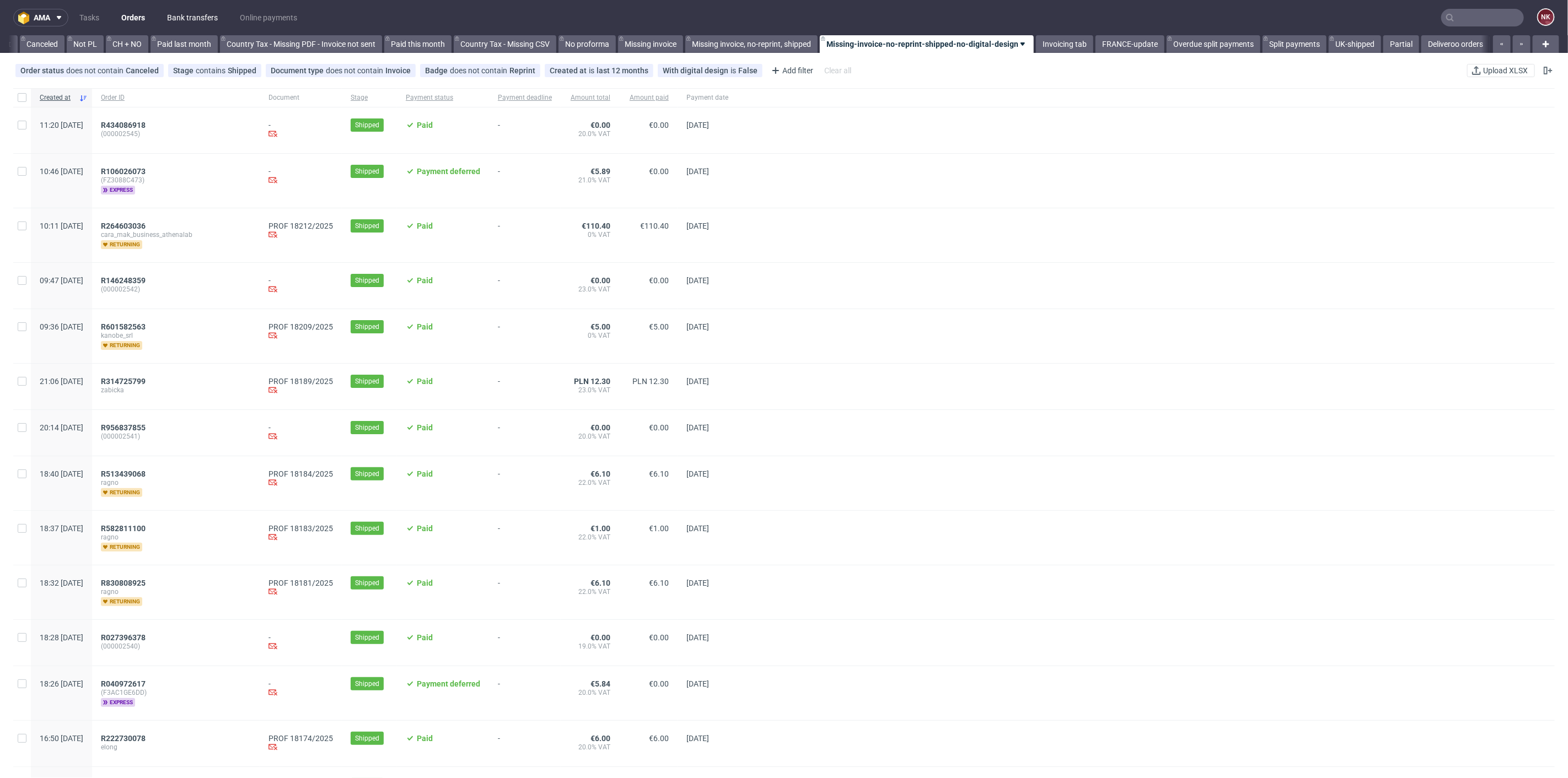
click at [185, 12] on link "Bank transfers" at bounding box center [192, 17] width 64 height 18
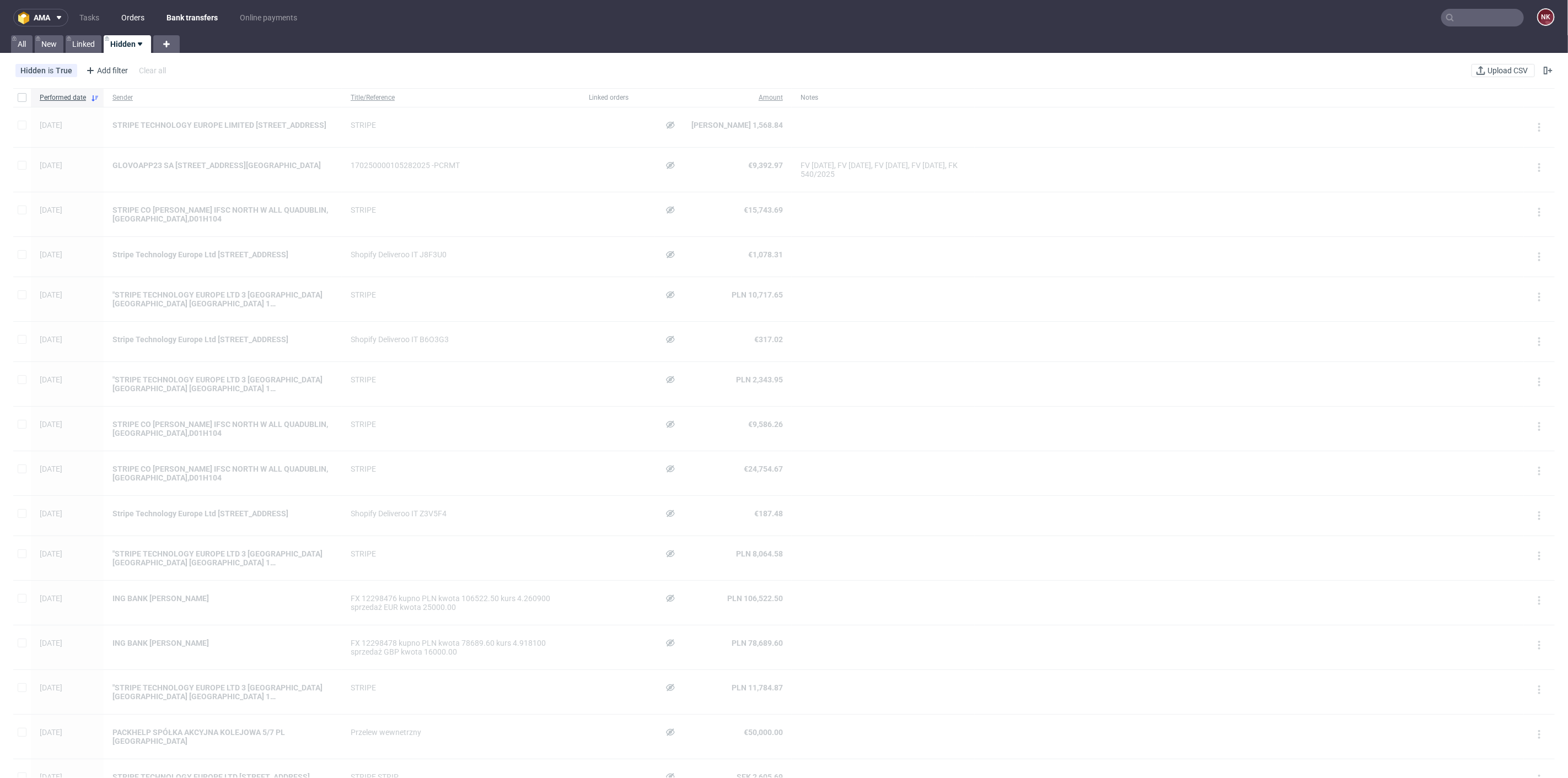
click at [134, 15] on link "Orders" at bounding box center [133, 17] width 36 height 18
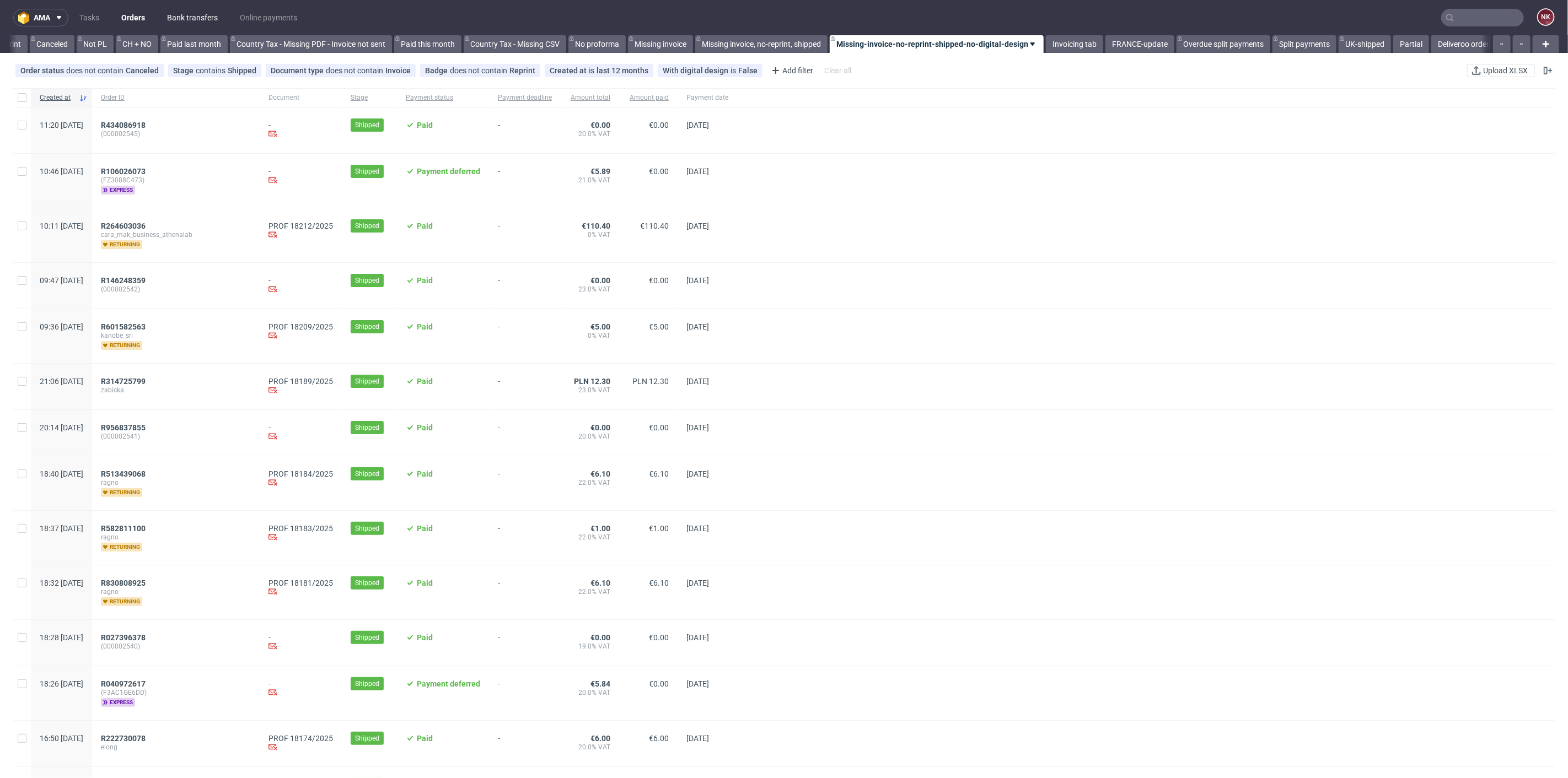
scroll to position [0, 1070]
click at [192, 10] on link "Bank transfers" at bounding box center [192, 17] width 64 height 18
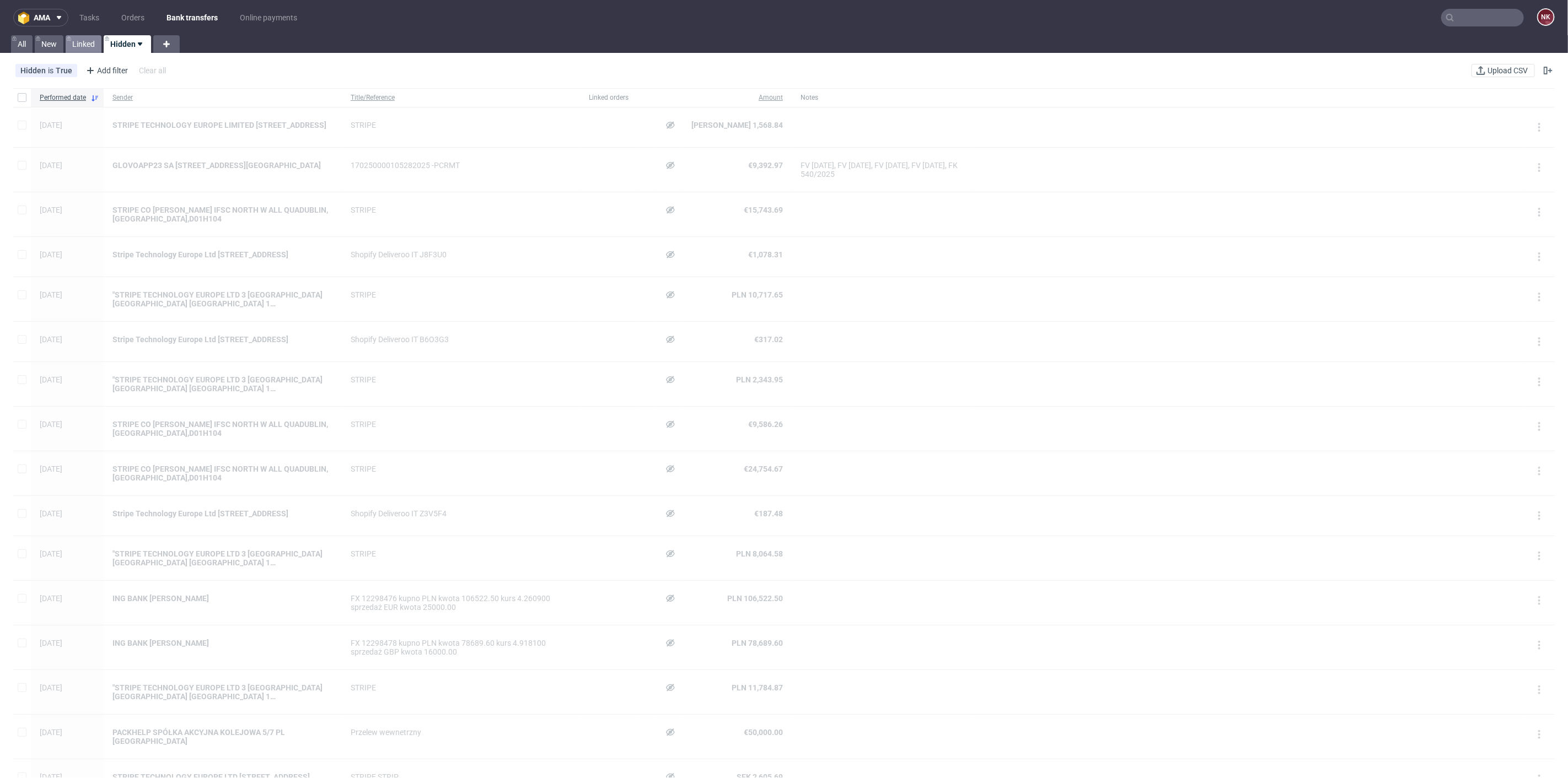
click at [83, 39] on link "Linked" at bounding box center [84, 44] width 36 height 18
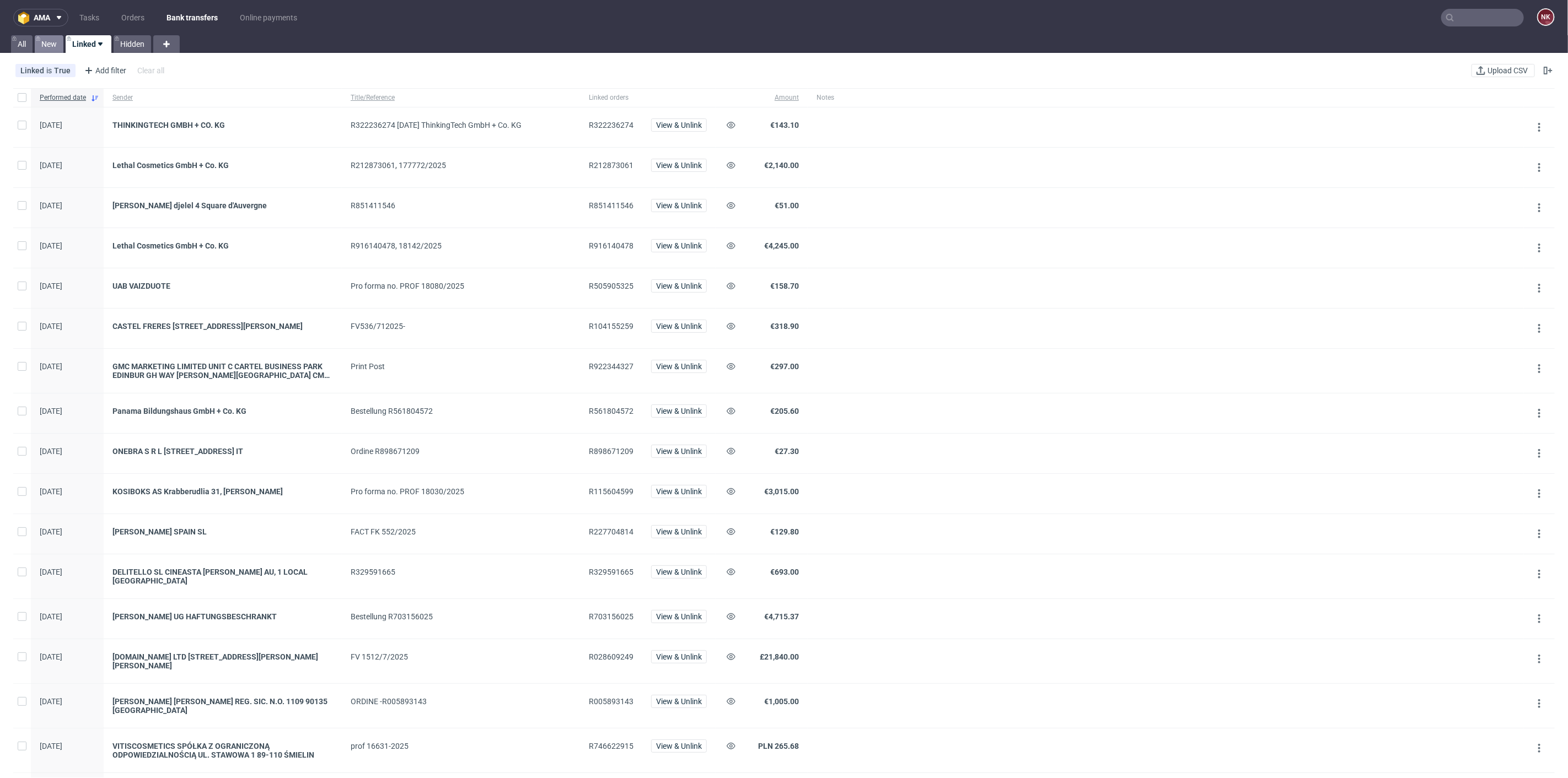
click at [43, 41] on link "New" at bounding box center [49, 44] width 28 height 18
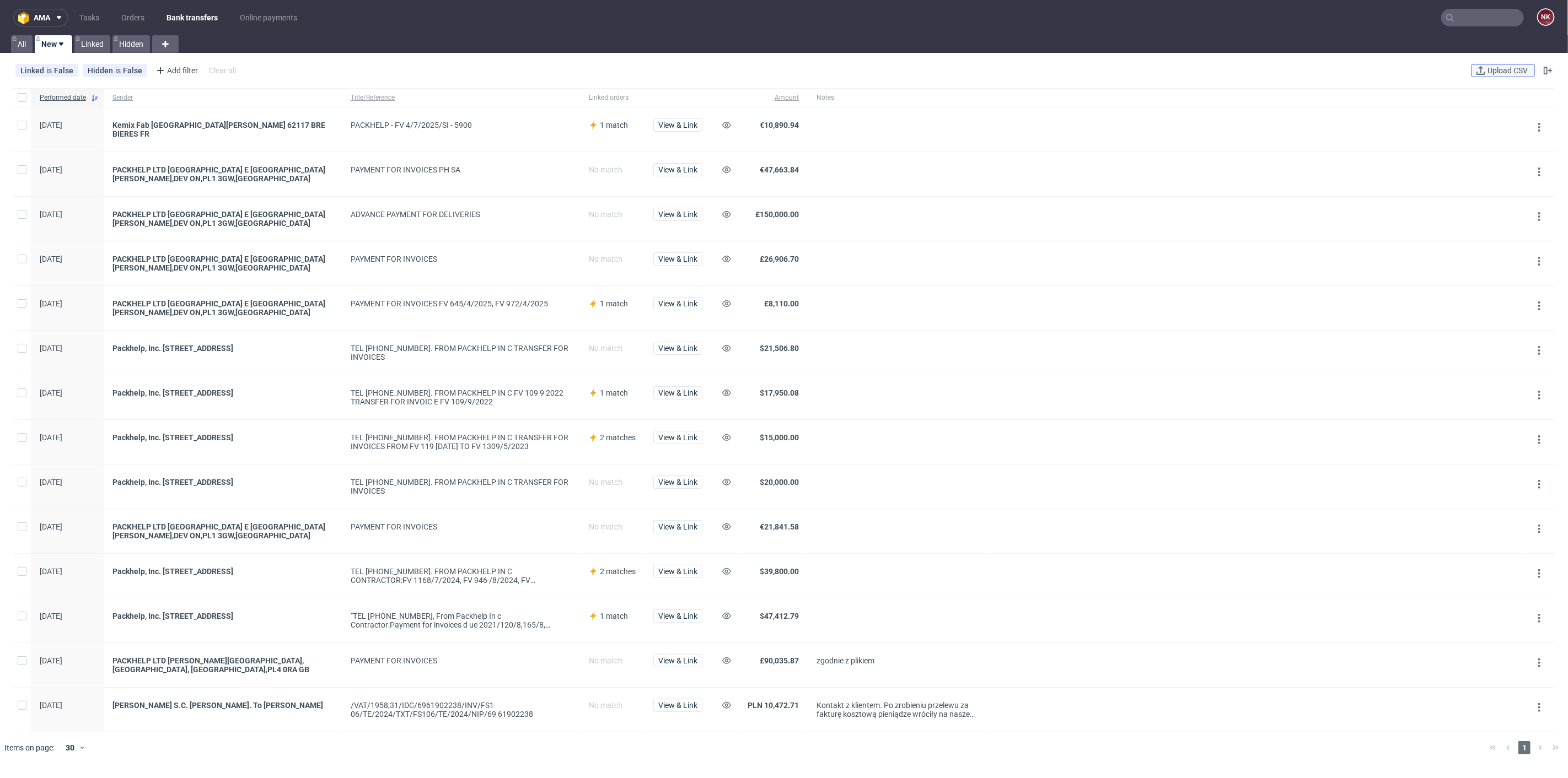
click at [1490, 74] on span "Upload CSV" at bounding box center [1507, 70] width 45 height 8
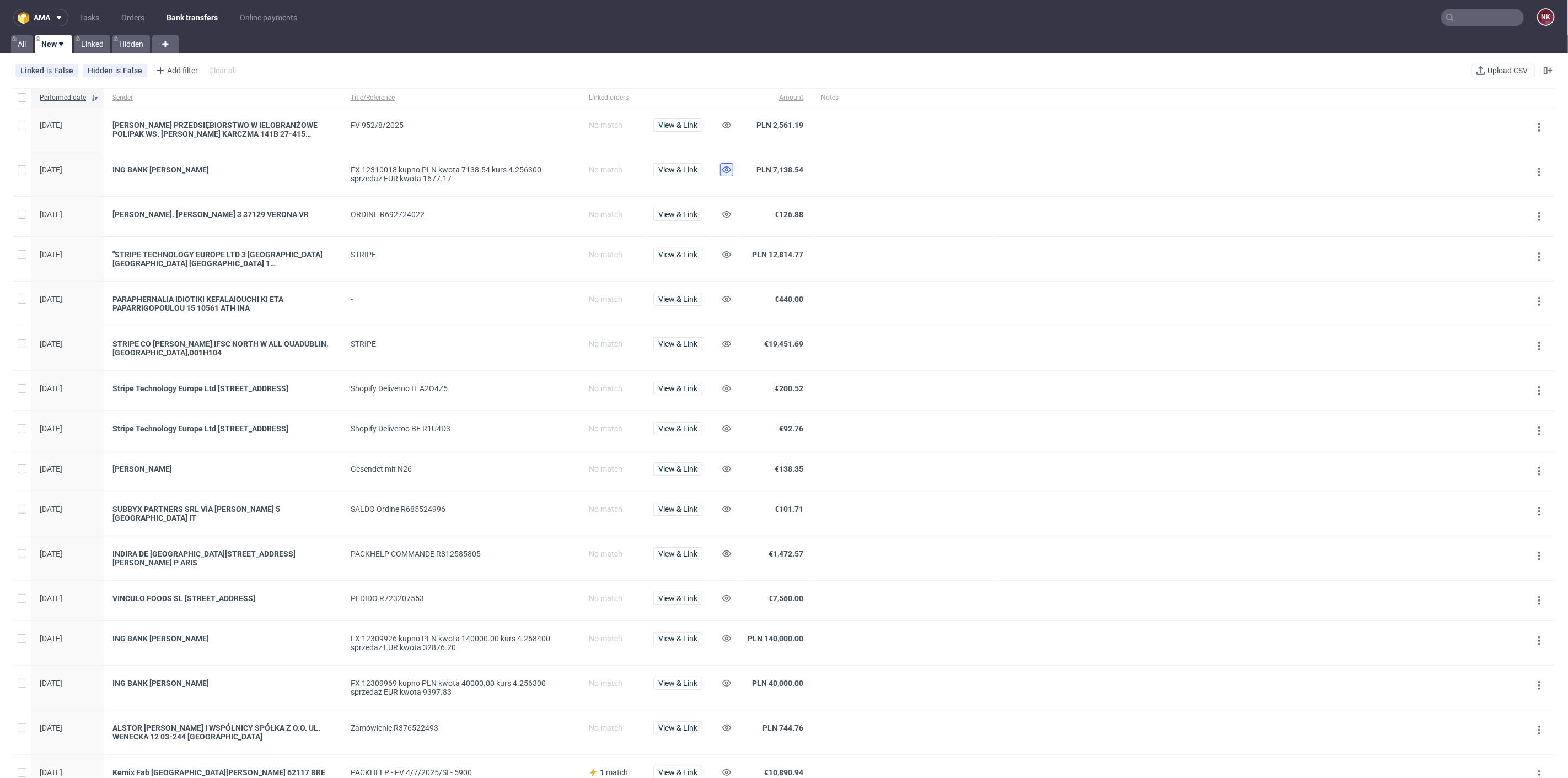
click at [725, 171] on icon at bounding box center [726, 169] width 9 height 9
click at [732, 255] on button at bounding box center [726, 254] width 13 height 13
click at [722, 344] on icon at bounding box center [726, 344] width 9 height 9
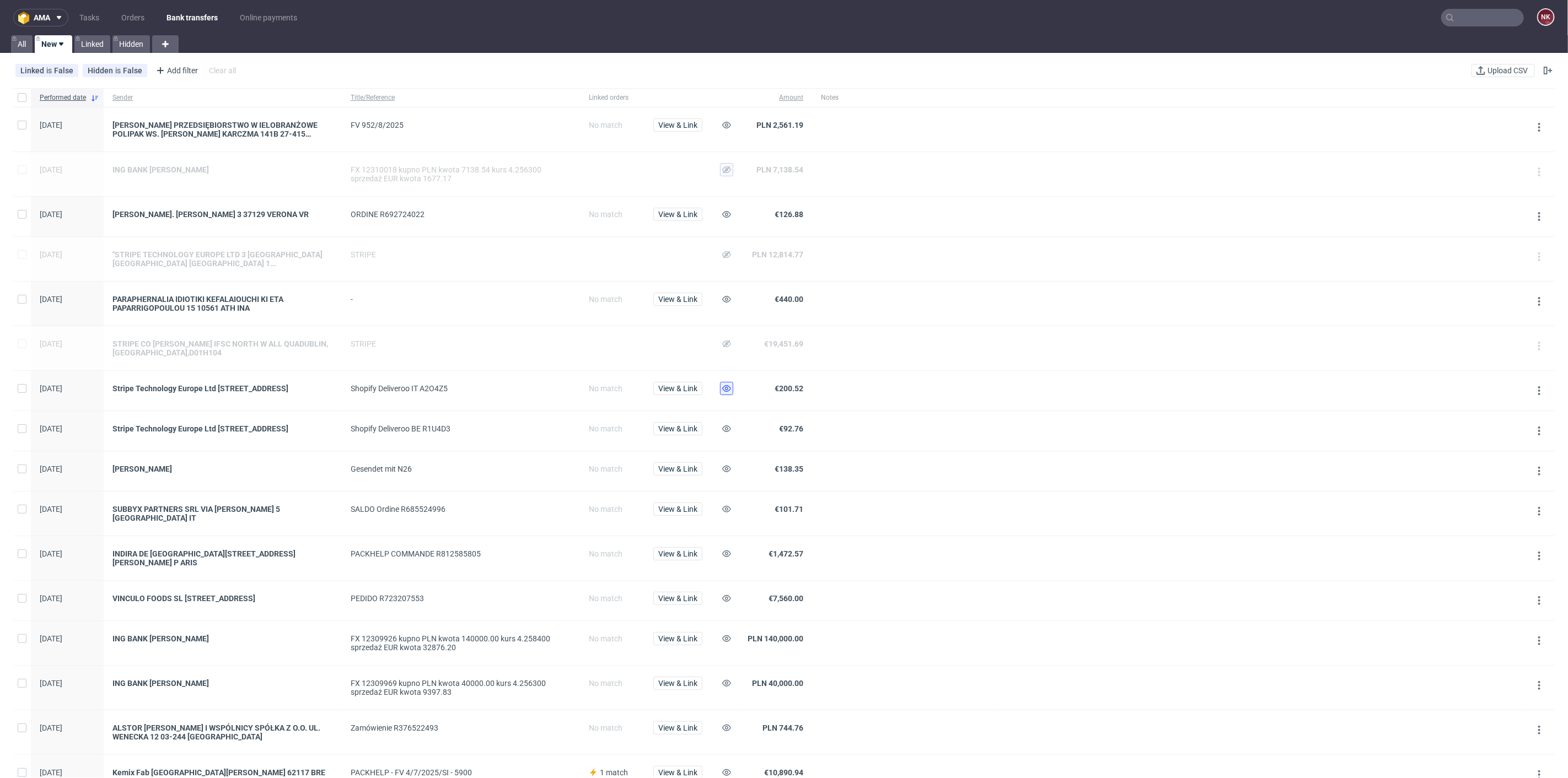
click at [730, 386] on icon at bounding box center [726, 389] width 9 height 9
click at [724, 433] on icon at bounding box center [726, 429] width 9 height 9
click at [729, 686] on use at bounding box center [726, 683] width 9 height 7
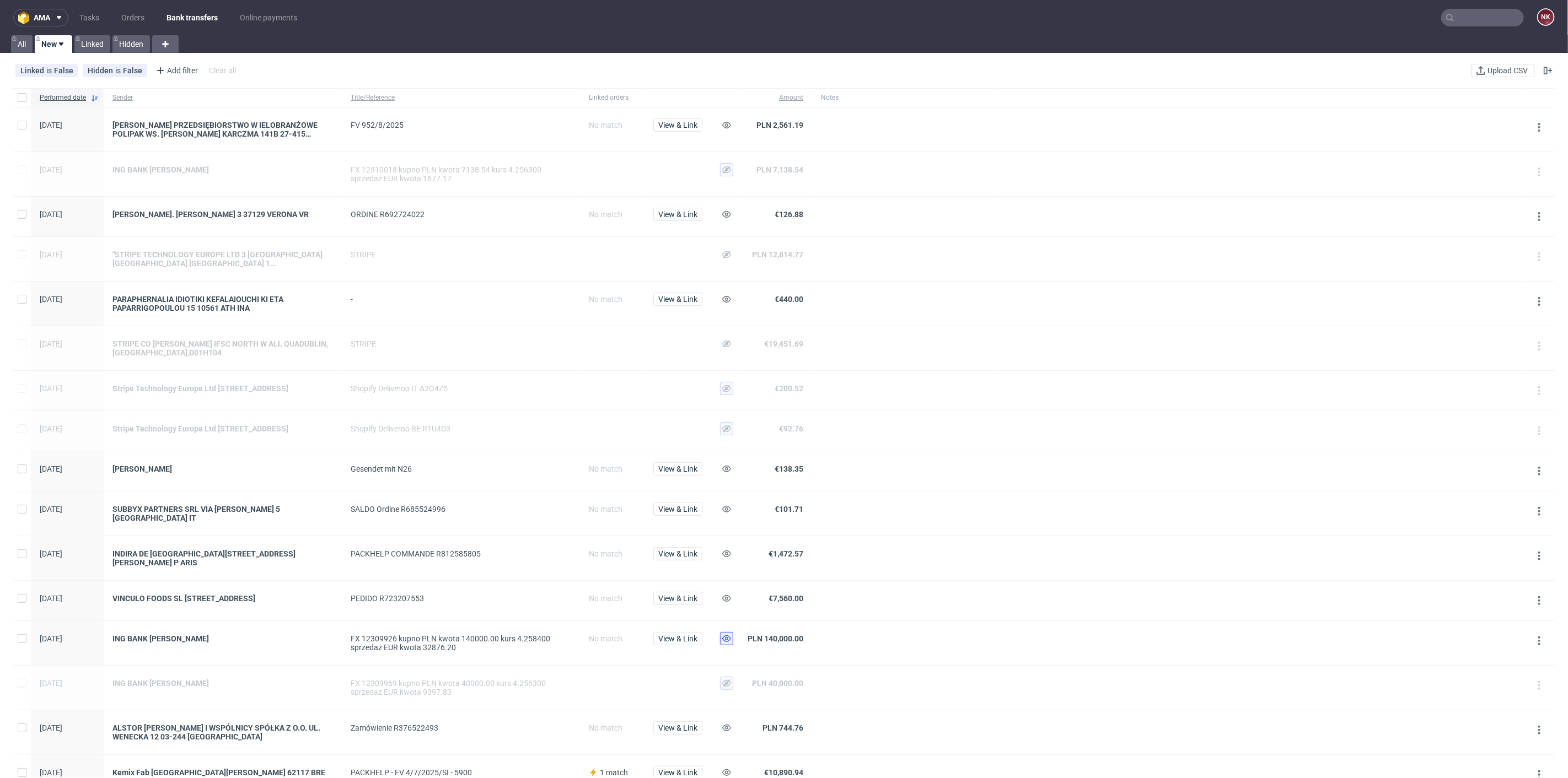
click at [728, 642] on use at bounding box center [726, 638] width 9 height 7
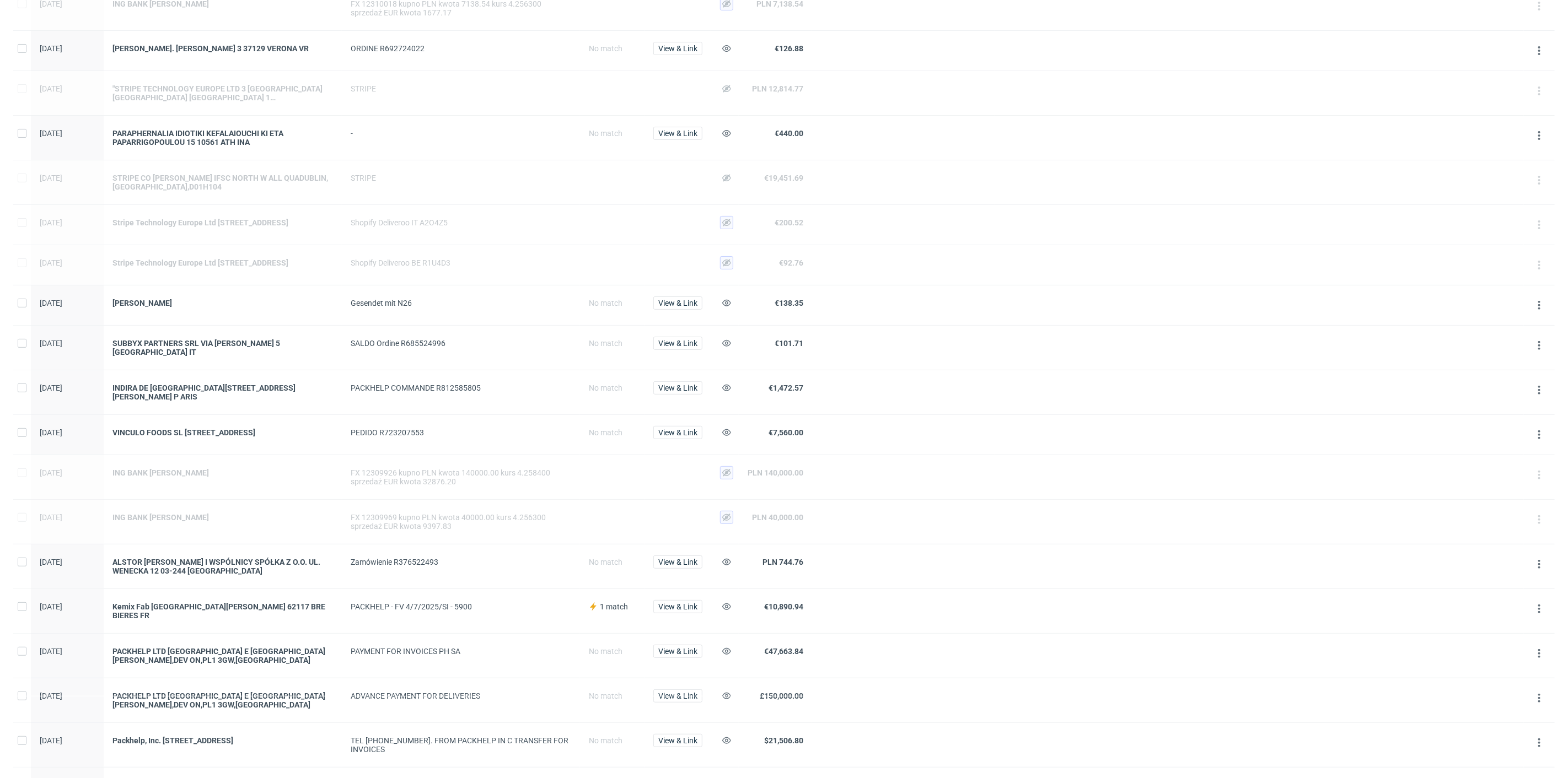
scroll to position [183, 0]
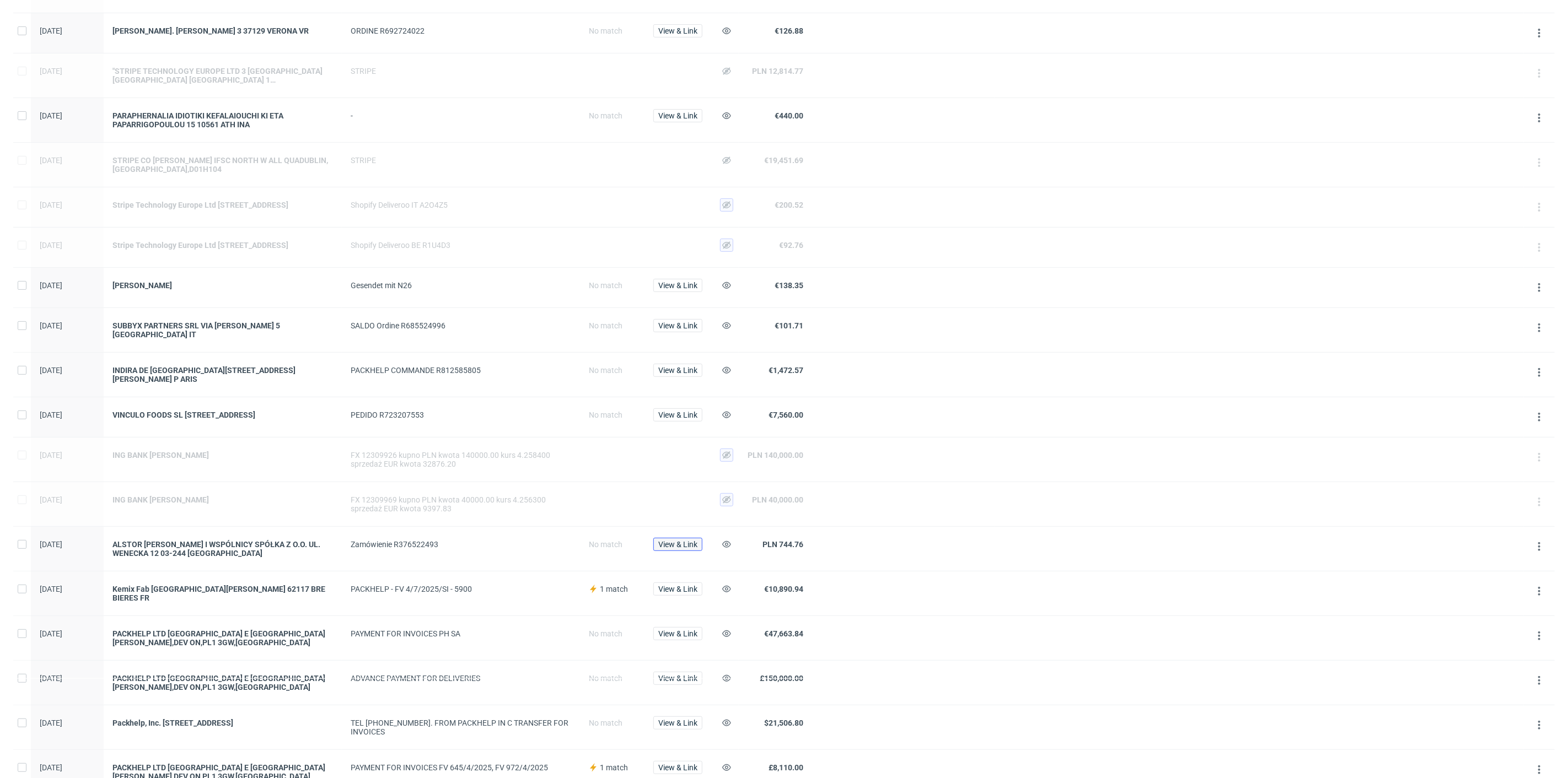
click at [665, 548] on span "View & Link" at bounding box center [678, 543] width 39 height 8
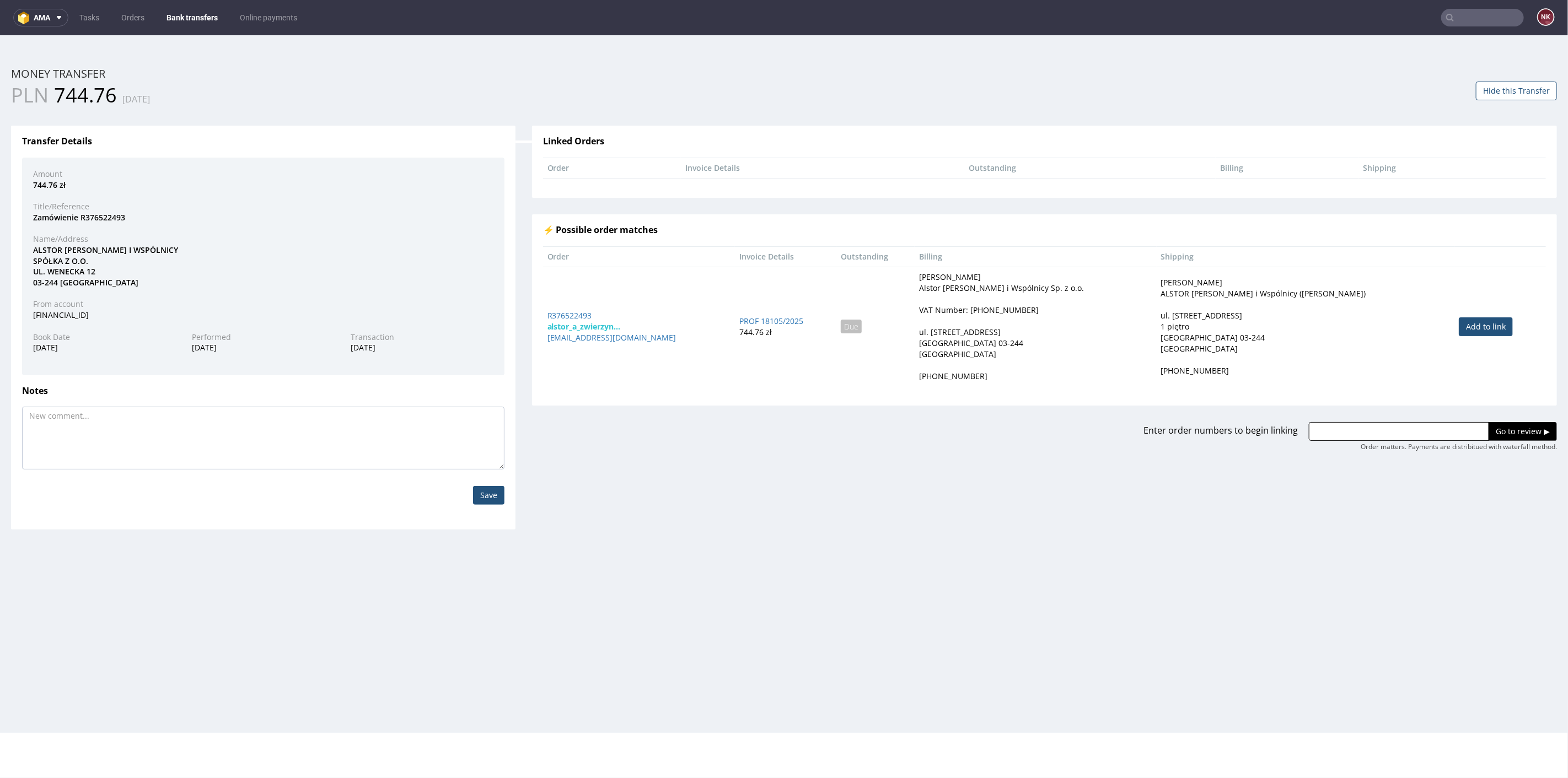
click at [1458, 321] on link "Add to link" at bounding box center [1485, 326] width 54 height 19
type input "R376522493"
click at [1517, 432] on input "Go to review ▶" at bounding box center [1523, 431] width 69 height 19
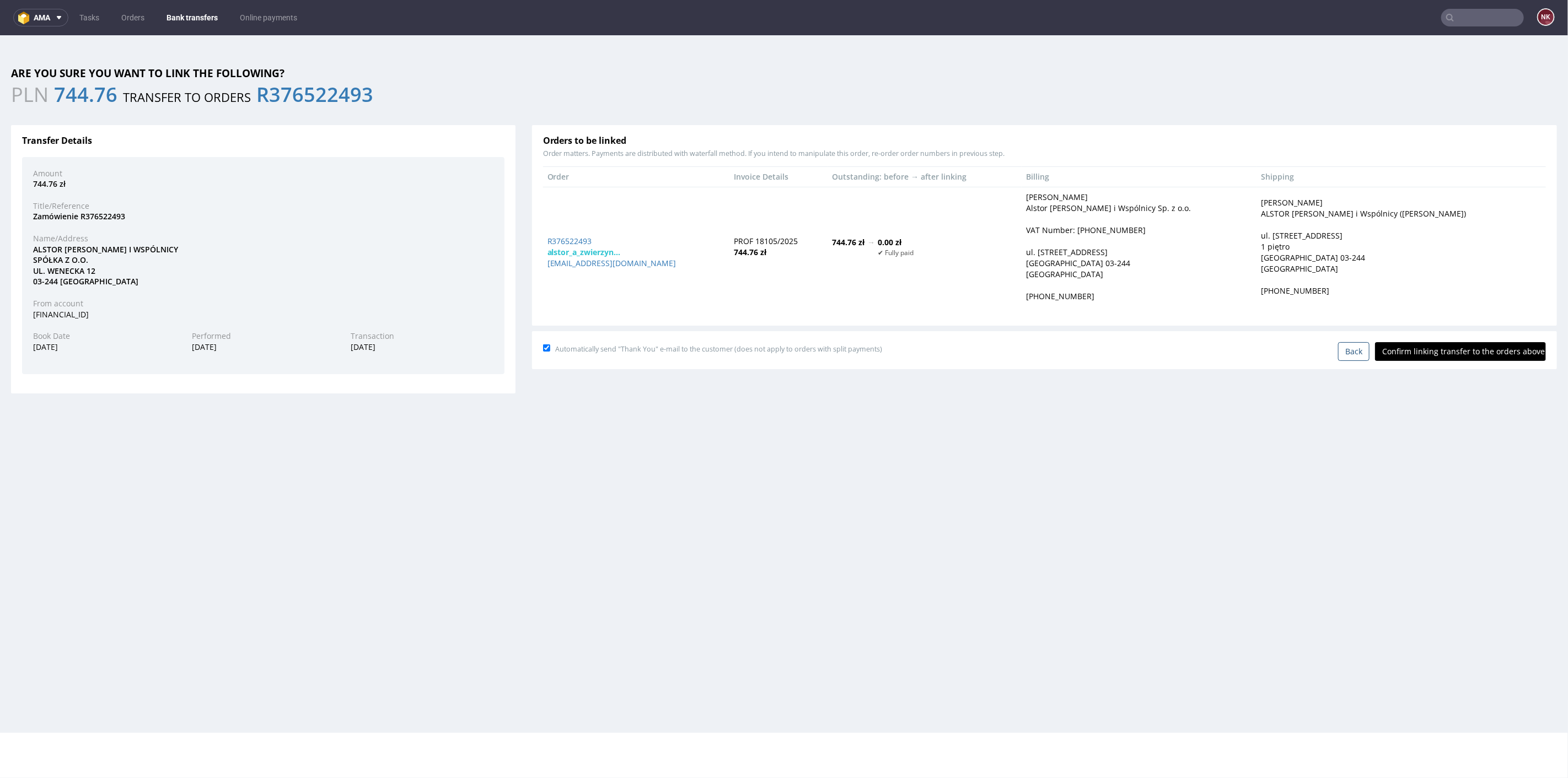
click at [1457, 343] on input "Confirm linking transfer to the orders above" at bounding box center [1460, 351] width 171 height 19
type input "In progress..."
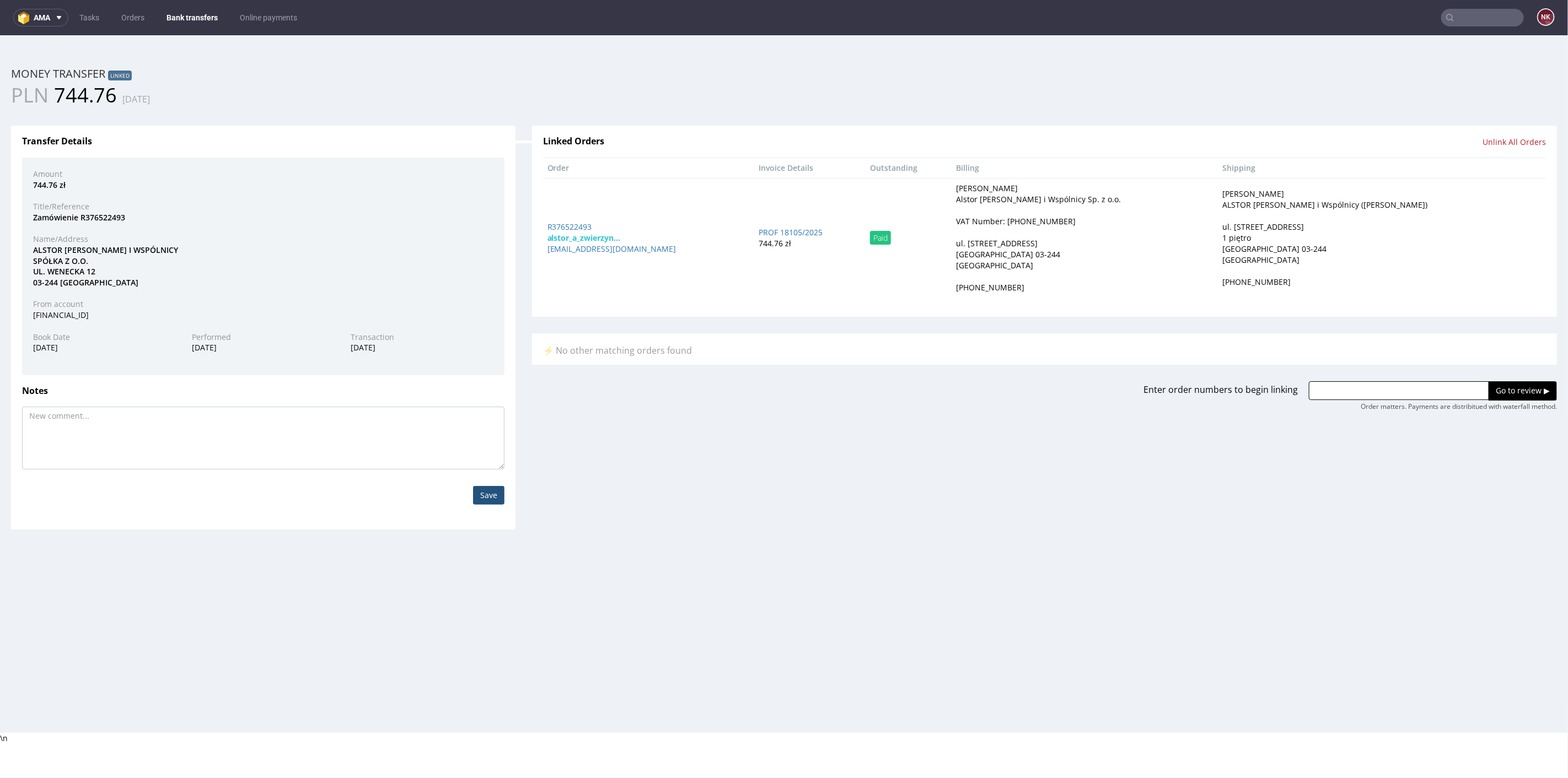
click at [189, 13] on link "Bank transfers" at bounding box center [192, 17] width 64 height 18
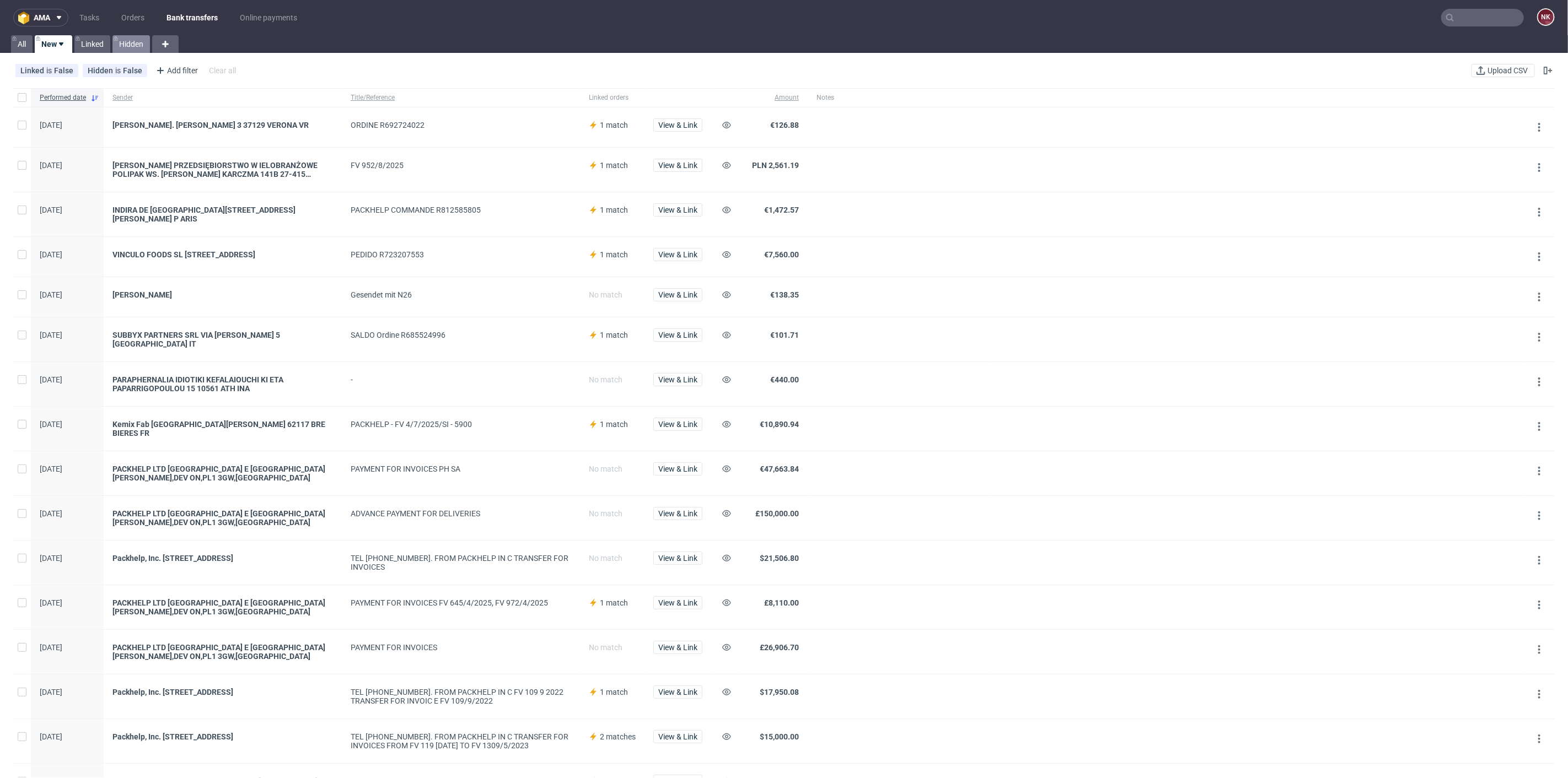
click at [140, 40] on link "Hidden" at bounding box center [131, 44] width 38 height 18
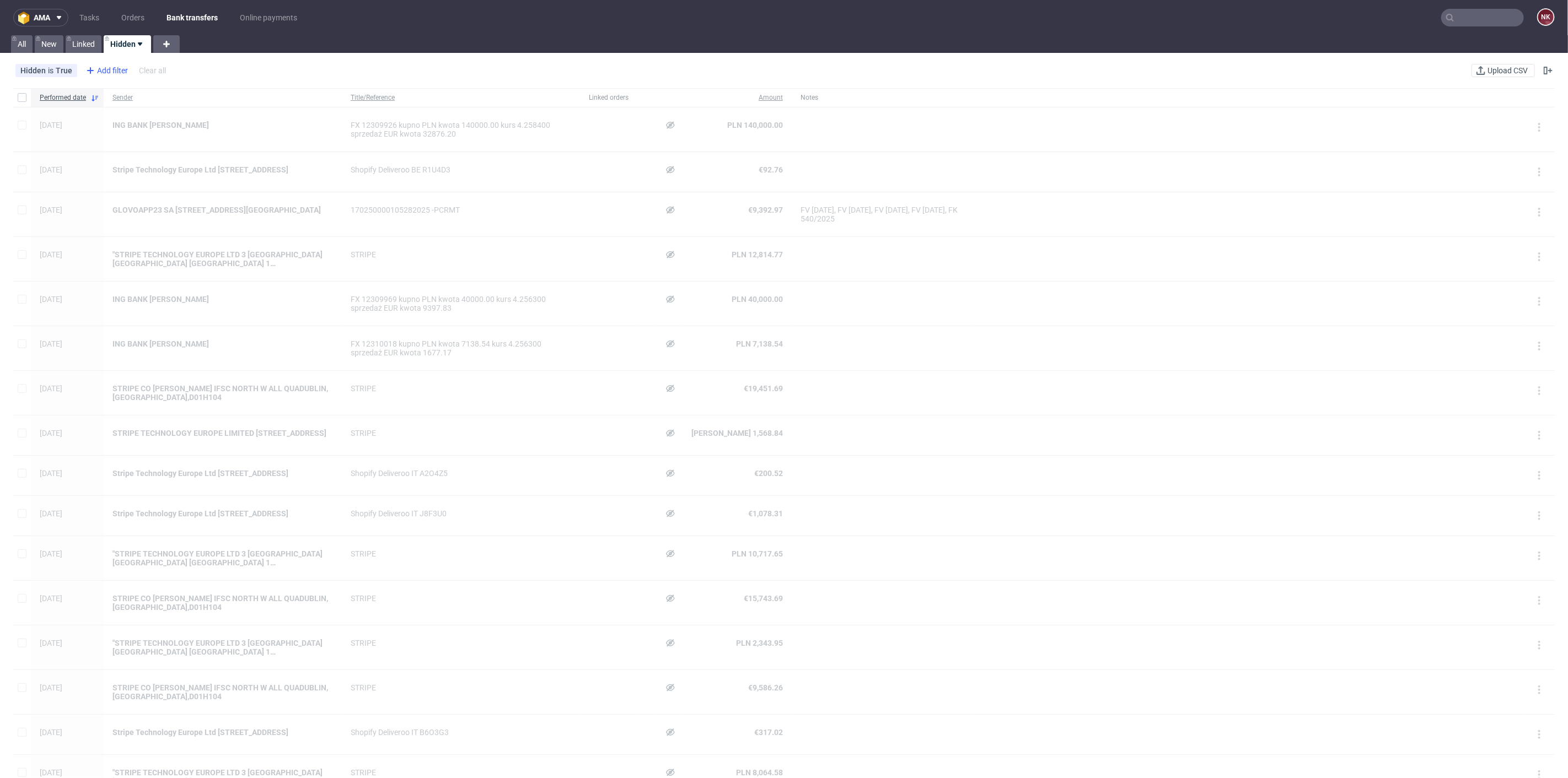
click at [116, 70] on div "Add filter" at bounding box center [105, 70] width 49 height 18
click at [118, 199] on div "Sender" at bounding box center [150, 197] width 132 height 15
click at [151, 88] on span "contains" at bounding box center [146, 92] width 114 height 11
drag, startPoint x: 137, startPoint y: 155, endPoint x: 141, endPoint y: 132, distance: 23.3
click at [137, 156] on label "contains" at bounding box center [151, 157] width 123 height 20
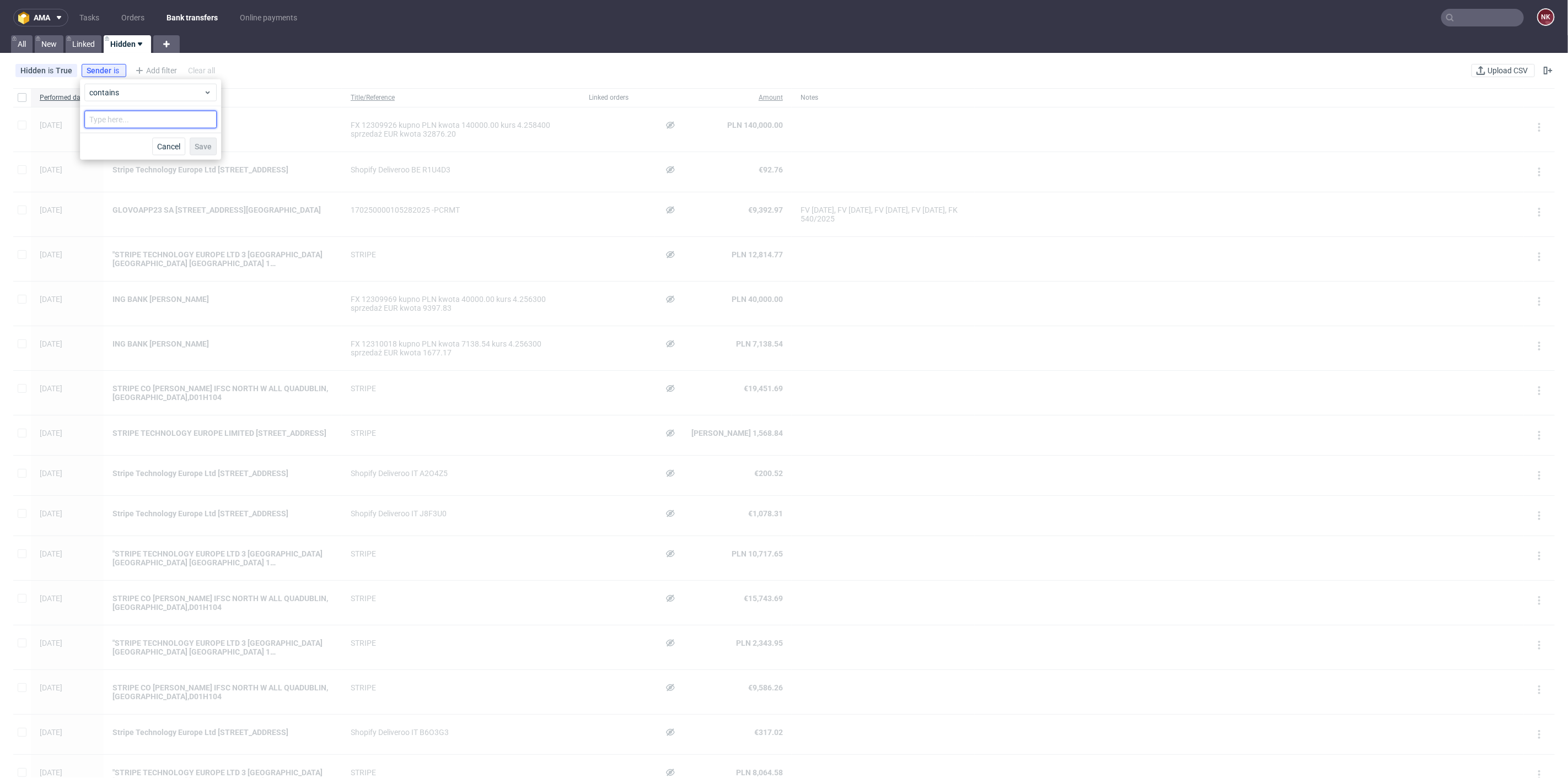
click at [145, 114] on input "text" at bounding box center [150, 119] width 132 height 18
type input "cimpress"
click at [204, 147] on span "Save" at bounding box center [203, 146] width 17 height 8
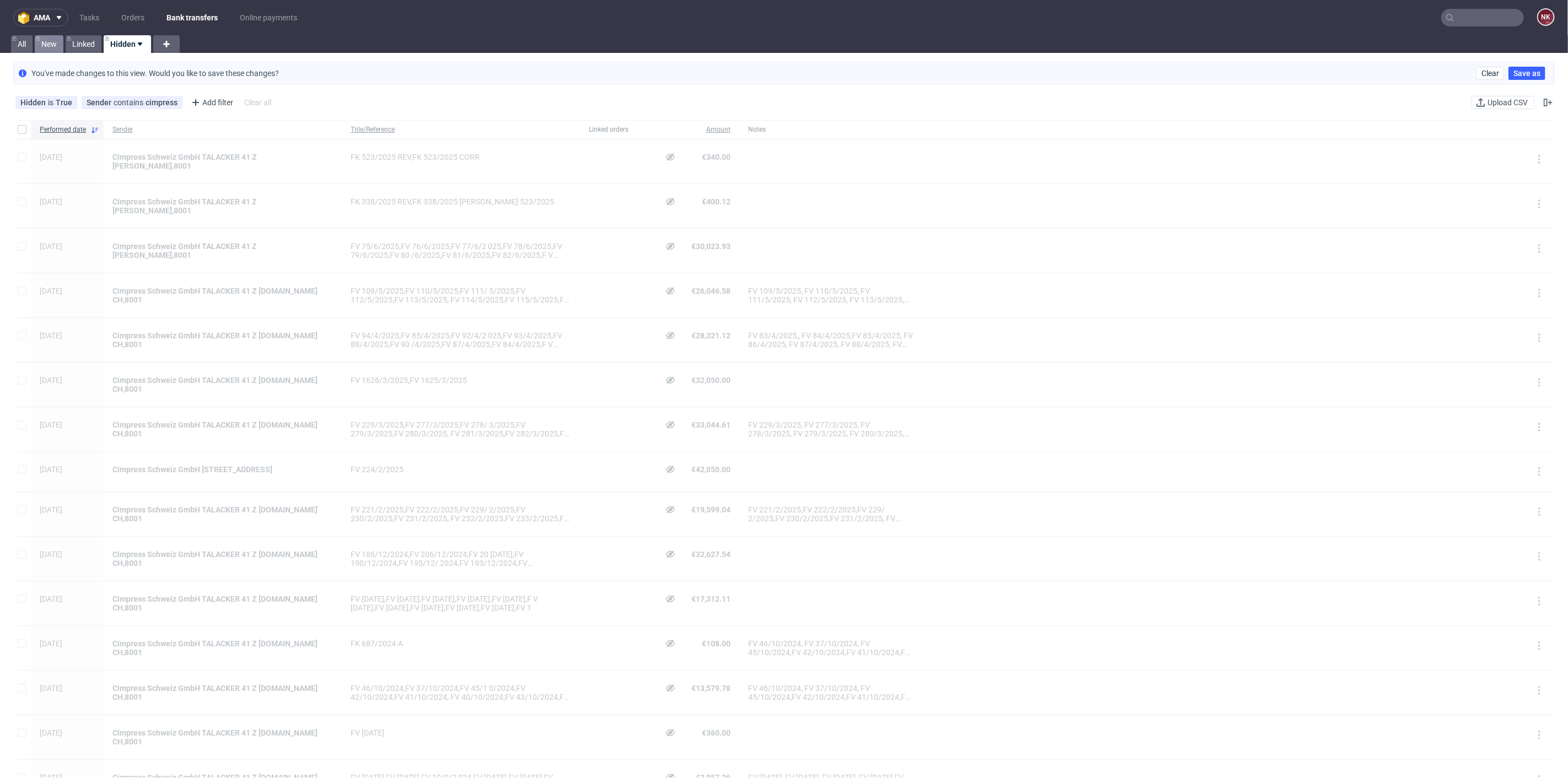
click at [52, 43] on link "New" at bounding box center [49, 44] width 28 height 18
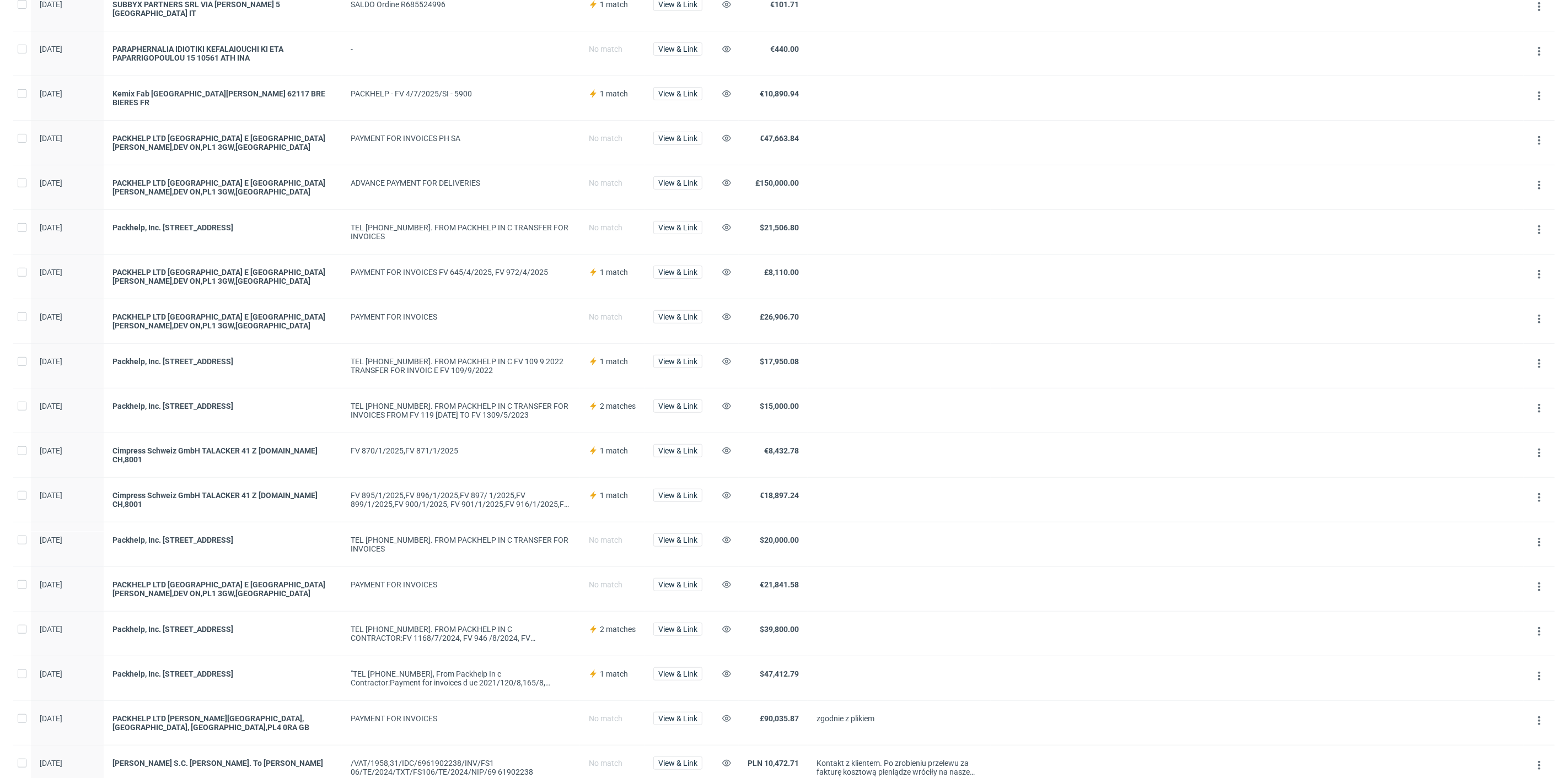
scroll to position [365, 0]
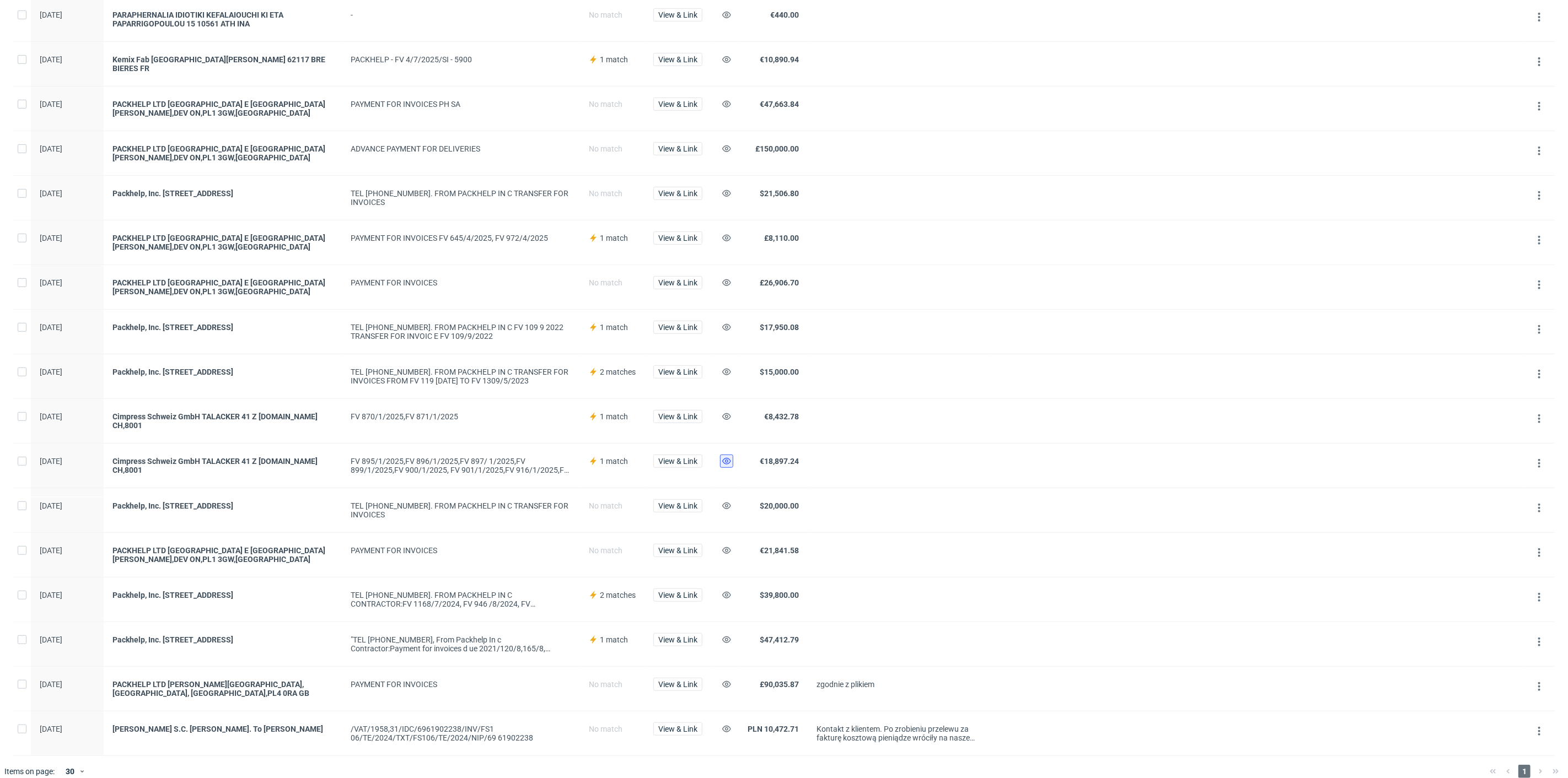
click at [726, 458] on use at bounding box center [726, 461] width 9 height 7
click at [729, 412] on icon at bounding box center [726, 416] width 9 height 9
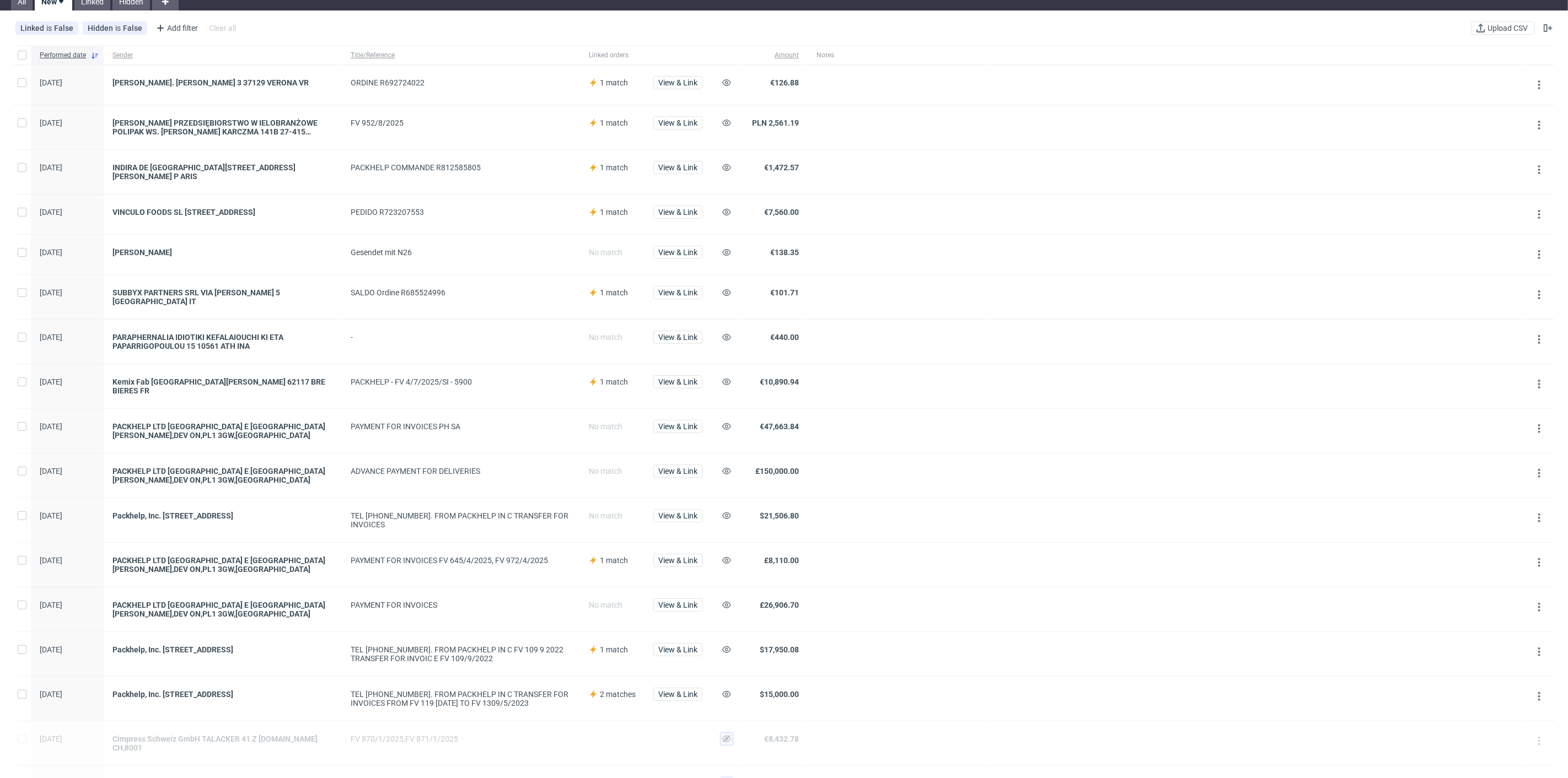
scroll to position [0, 0]
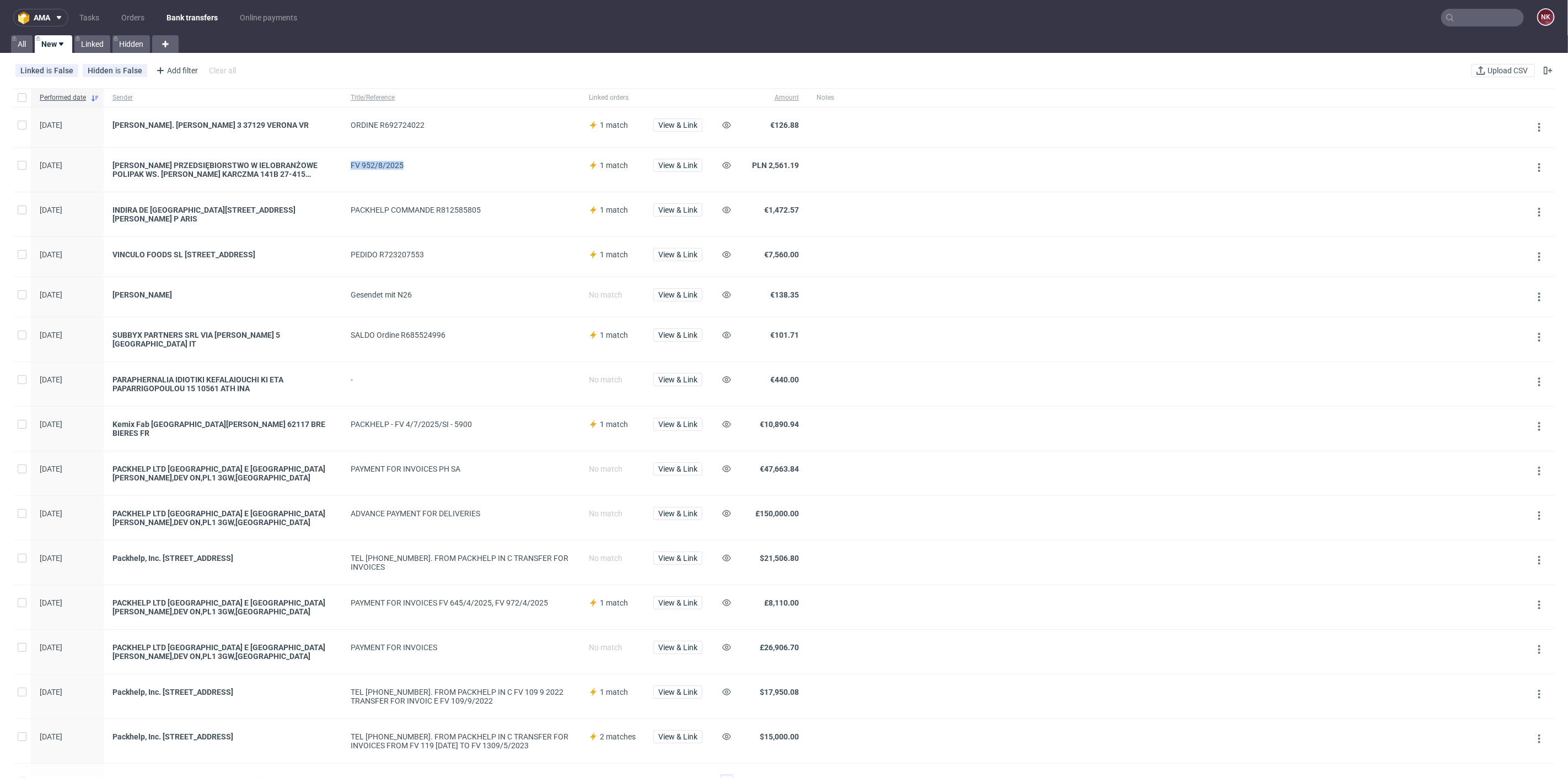
drag, startPoint x: 415, startPoint y: 163, endPoint x: 352, endPoint y: 163, distance: 63.0
click at [352, 163] on div "FV 952/8/2025" at bounding box center [460, 165] width 220 height 9
copy div "FV 952/8/2025"
click at [724, 164] on icon at bounding box center [726, 165] width 9 height 9
click at [678, 122] on span "View & Link" at bounding box center [678, 125] width 39 height 8
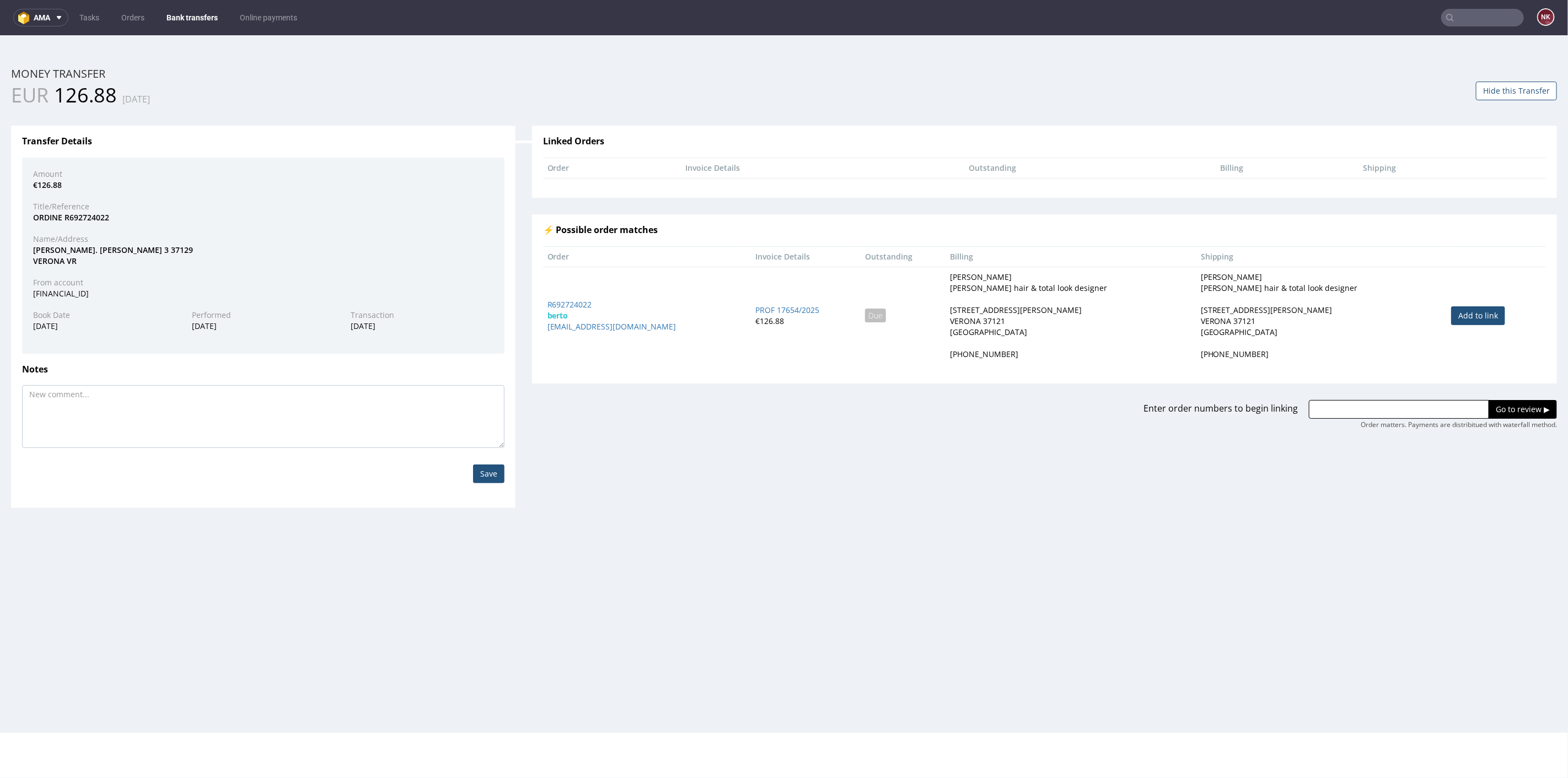
click at [1464, 313] on link "Add to link" at bounding box center [1477, 315] width 54 height 19
type input "R692724022"
click at [1510, 406] on input "Go to review ▶" at bounding box center [1523, 409] width 69 height 19
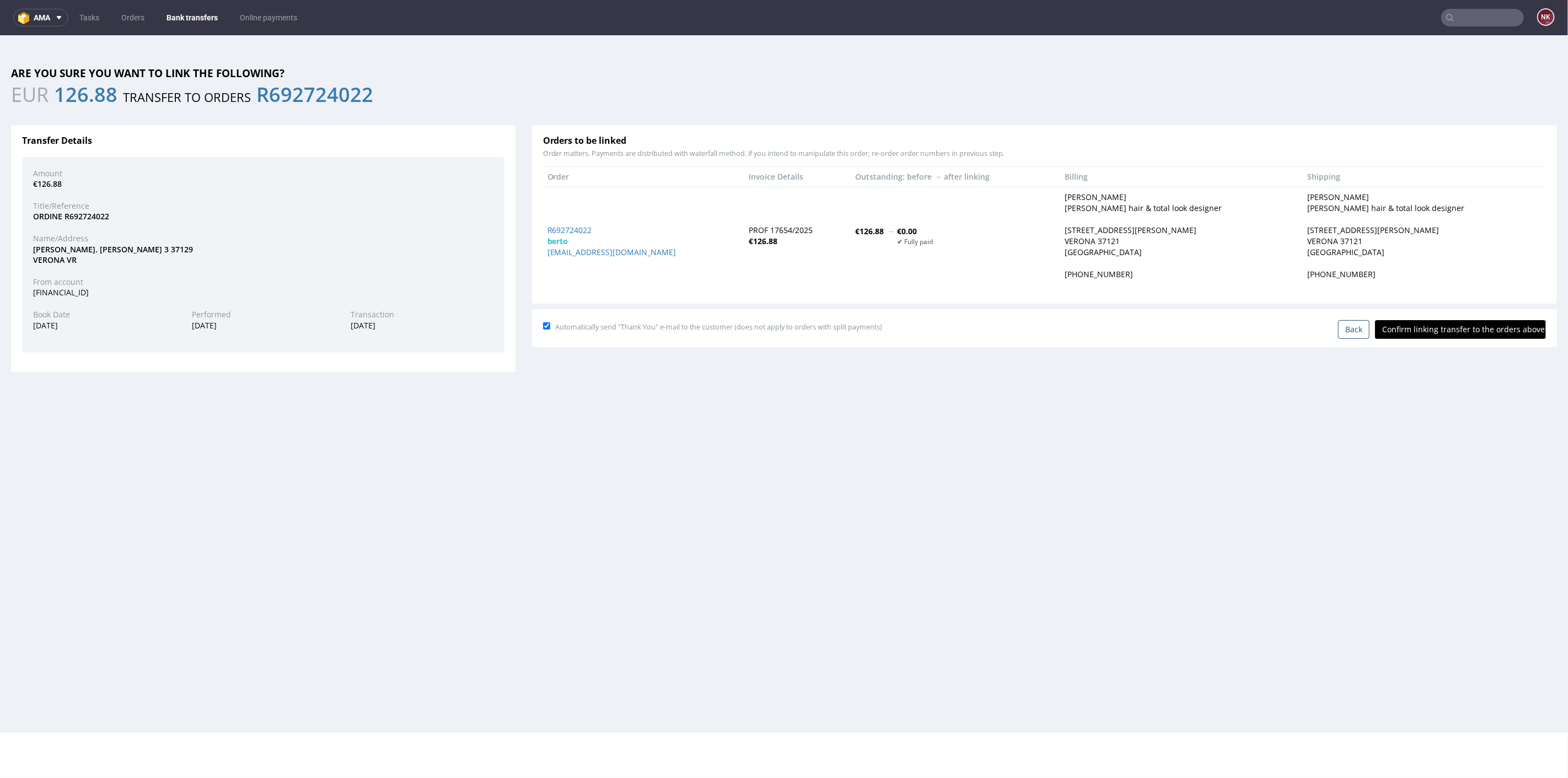
click at [1453, 319] on input "Confirm linking transfer to the orders above" at bounding box center [1460, 329] width 171 height 19
type input "In progress..."
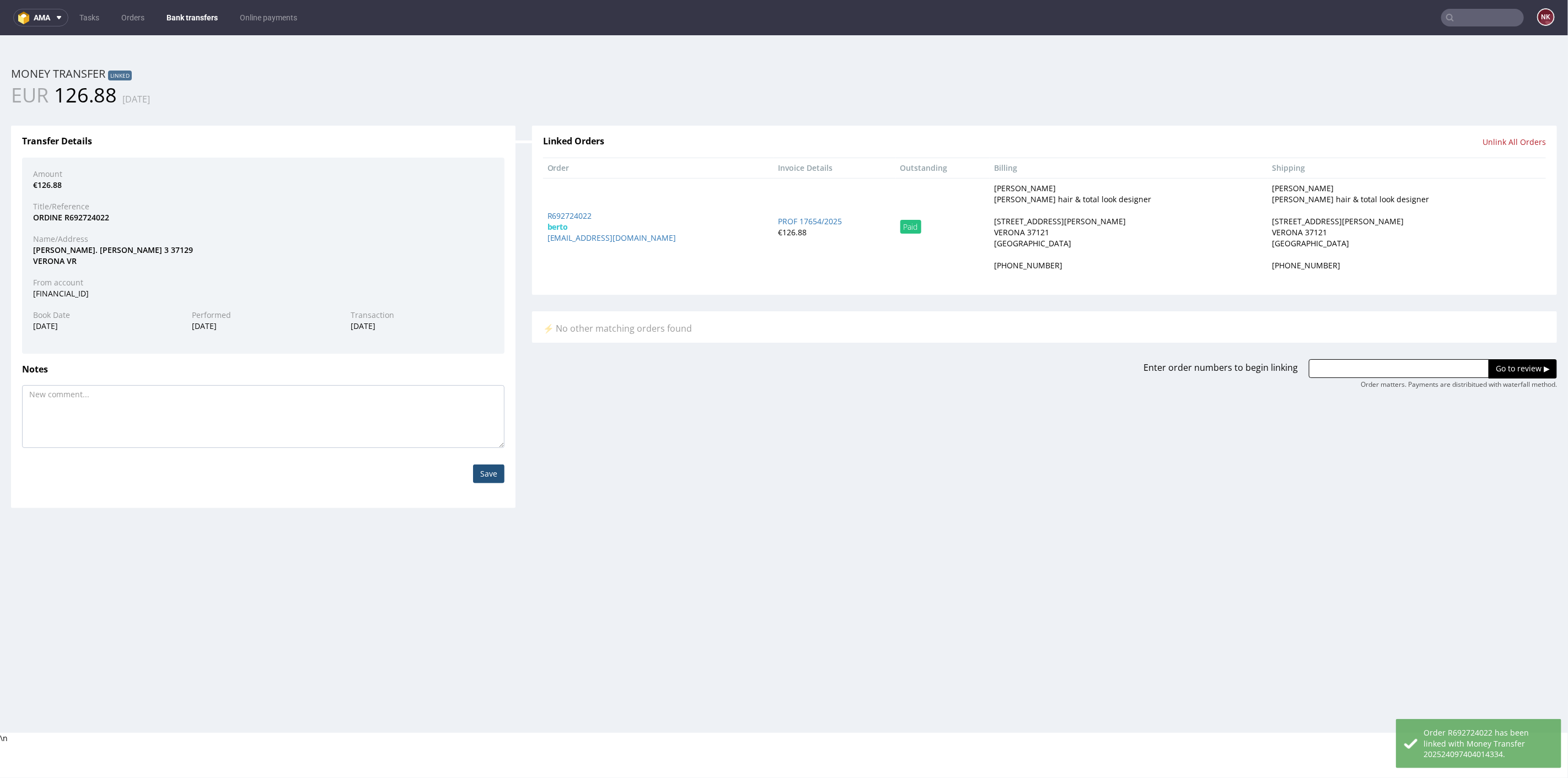
click at [187, 10] on link "Bank transfers" at bounding box center [192, 17] width 64 height 18
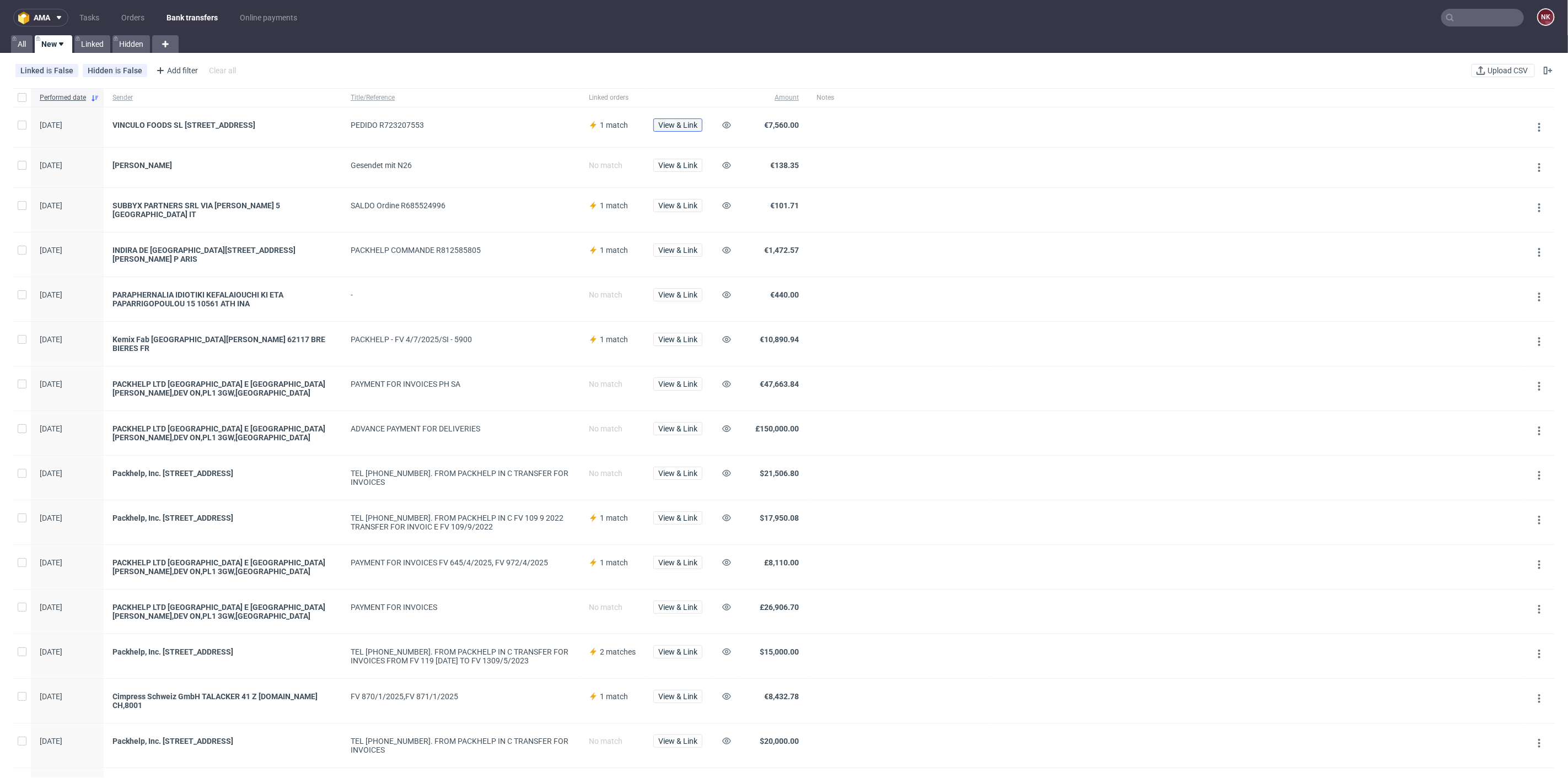
click at [671, 122] on span "View & Link" at bounding box center [678, 125] width 39 height 8
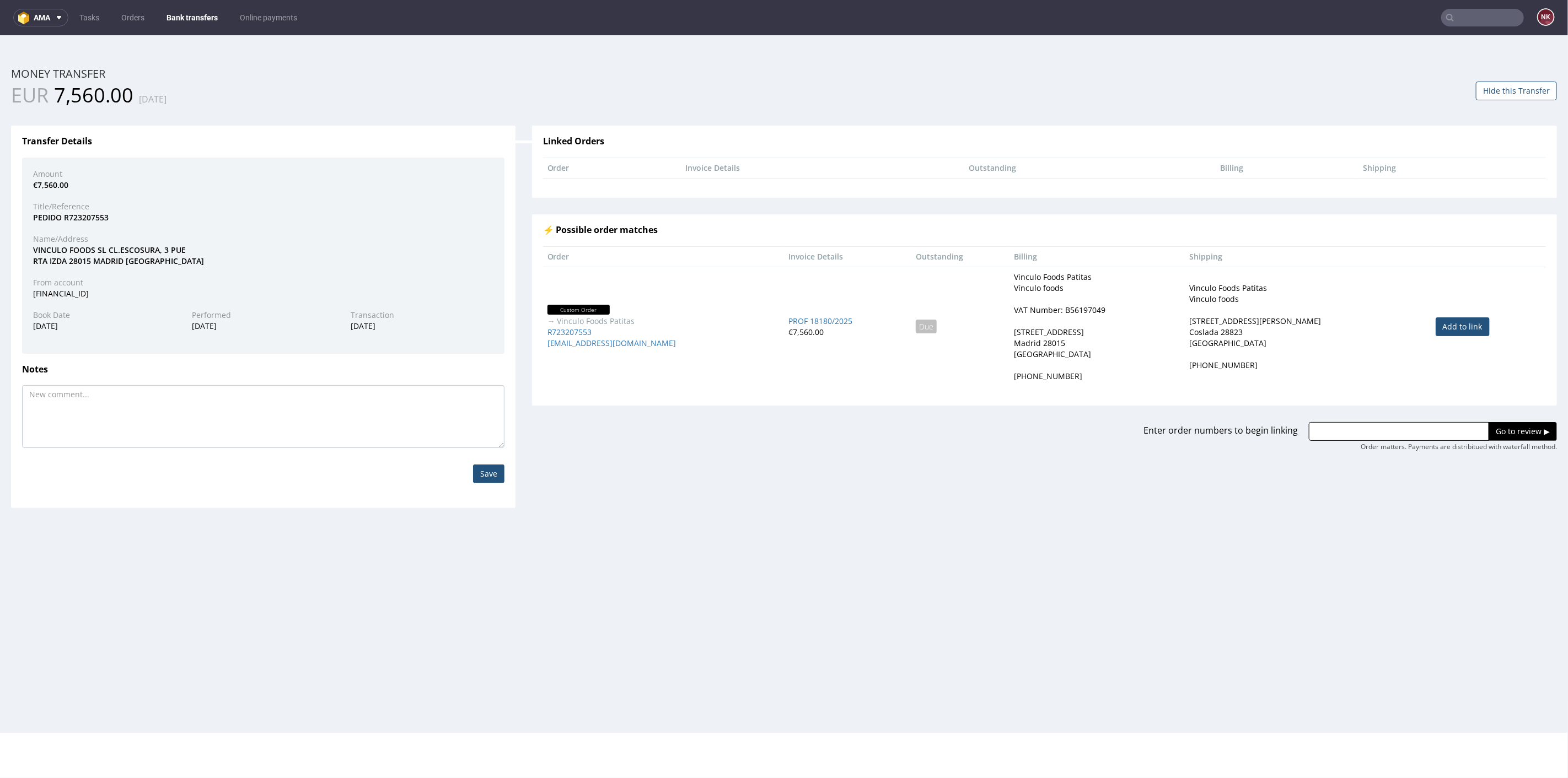
click at [1442, 321] on link "Add to link" at bounding box center [1462, 326] width 54 height 19
type input "R723207553"
click at [1490, 423] on input "Go to review ▶" at bounding box center [1523, 431] width 69 height 19
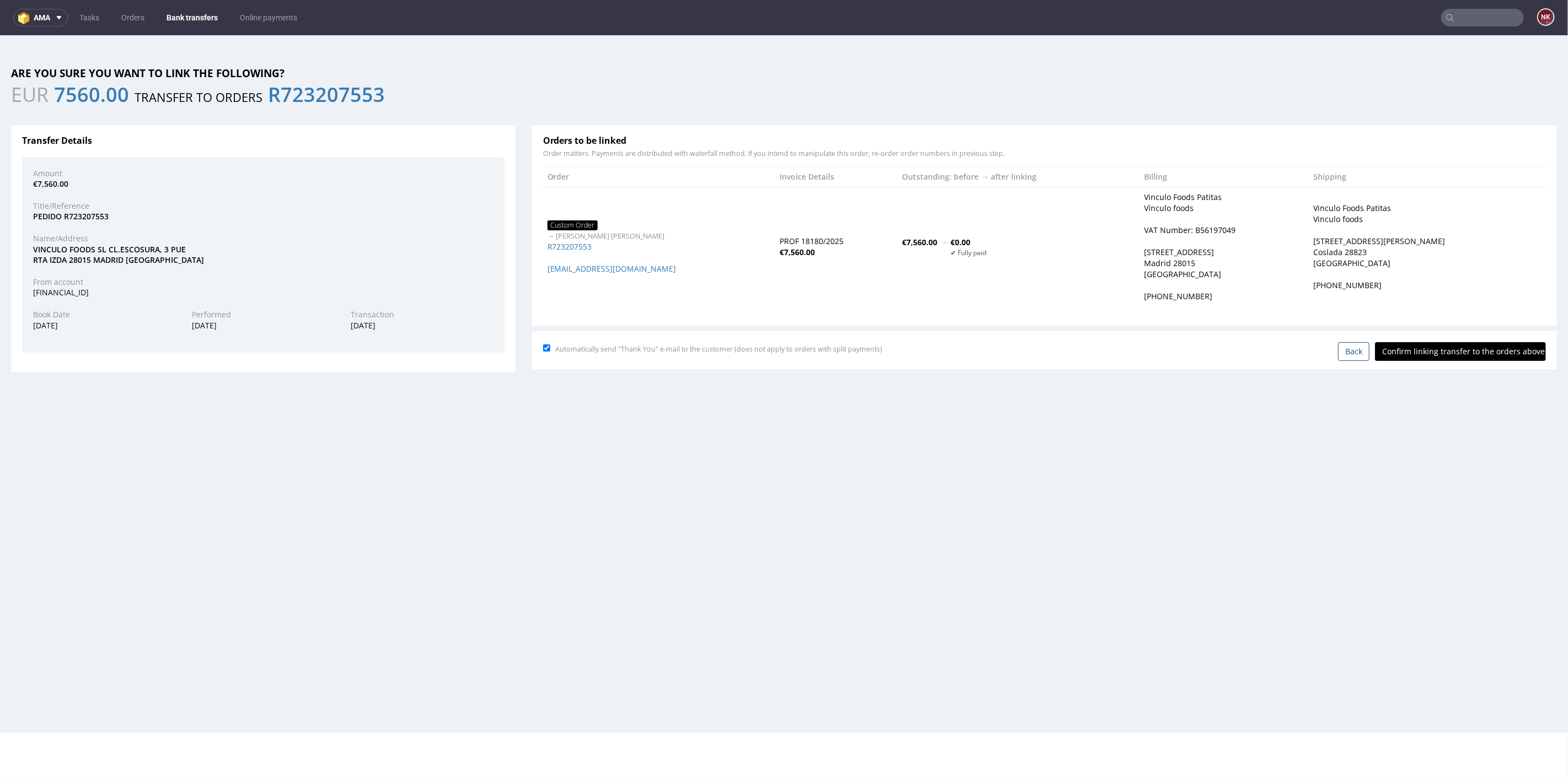
click at [1457, 346] on input "Confirm linking transfer to the orders above" at bounding box center [1460, 351] width 171 height 19
type input "In progress..."
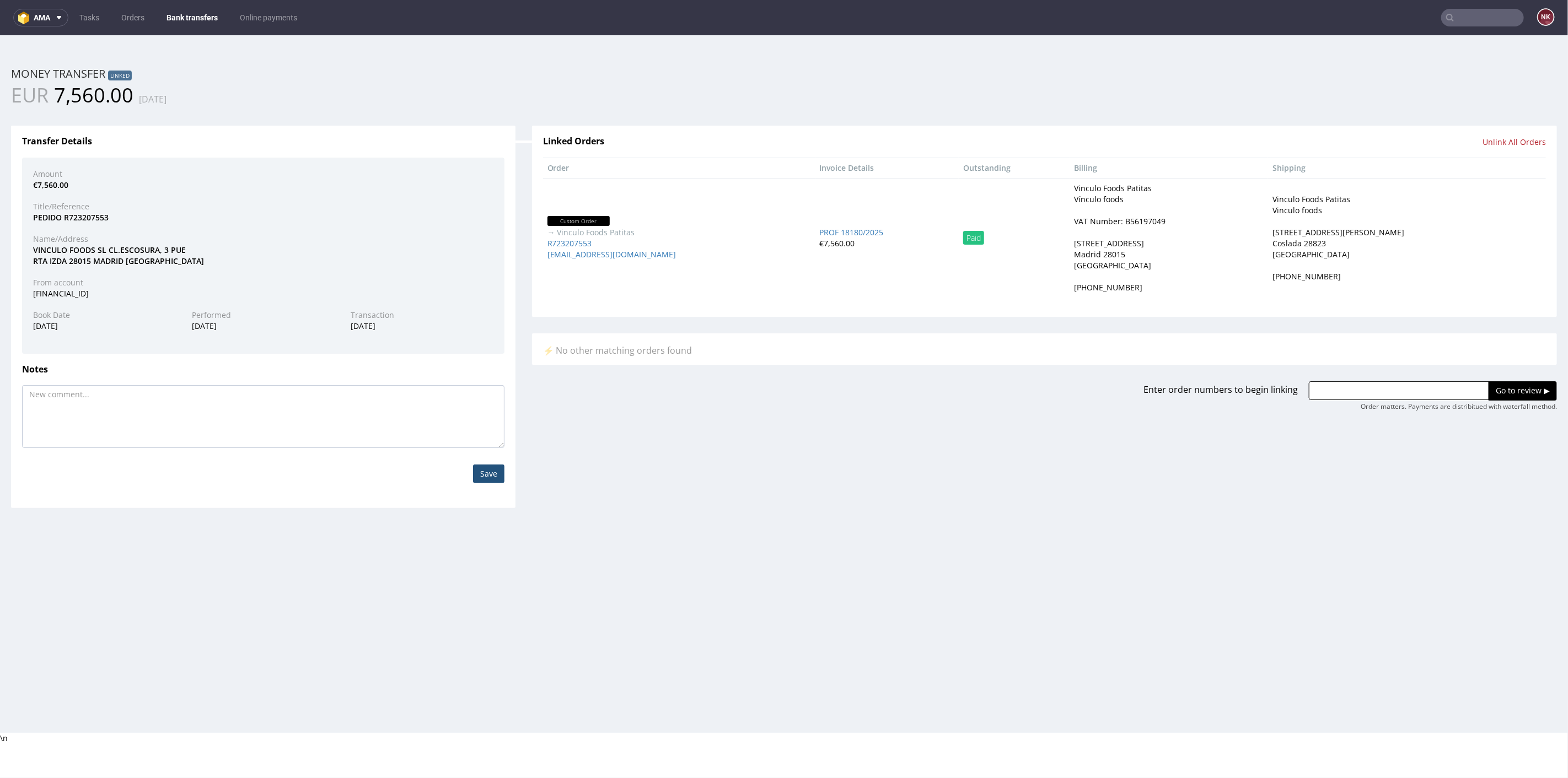
click at [197, 18] on link "Bank transfers" at bounding box center [192, 17] width 64 height 18
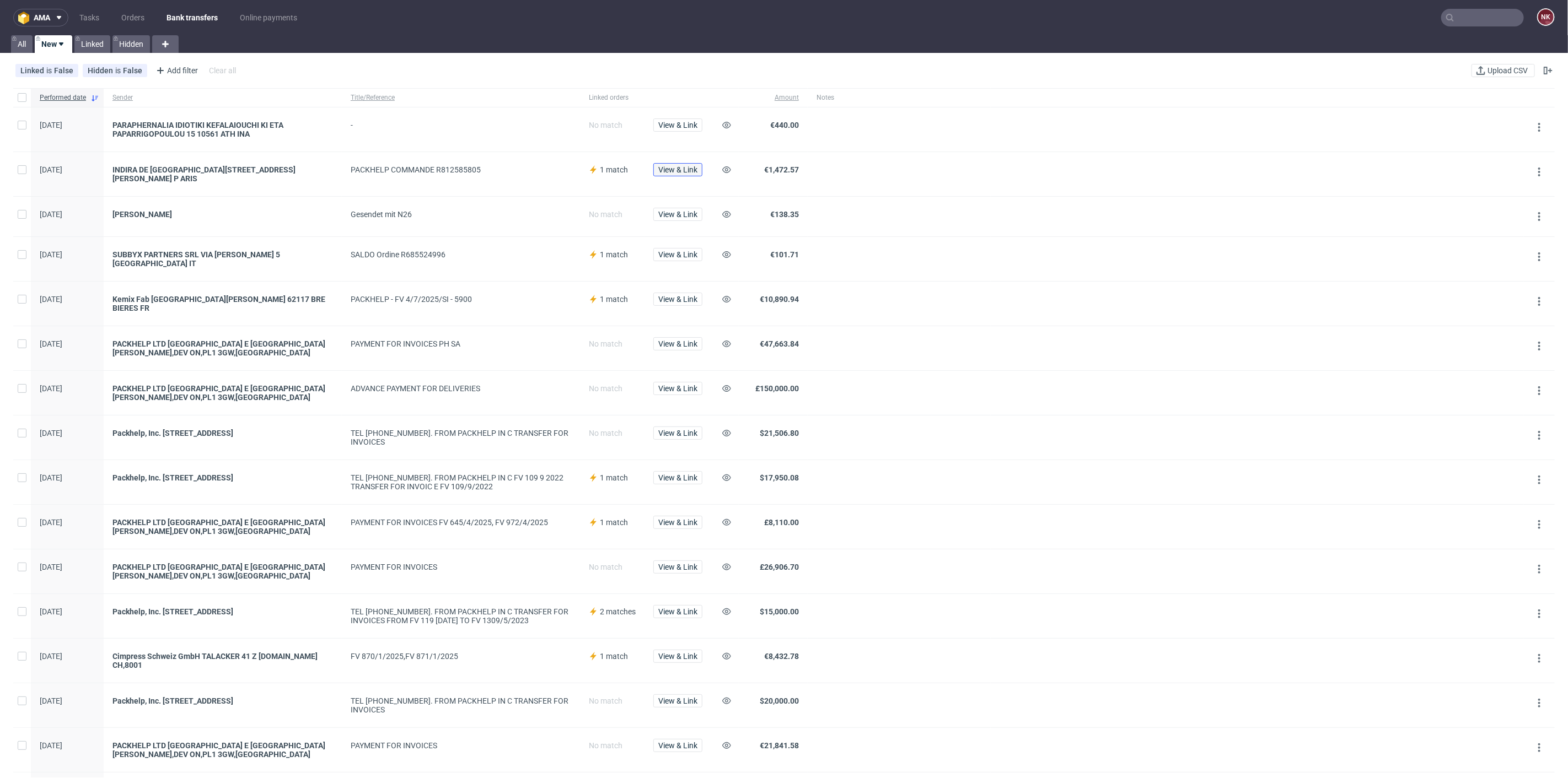
click at [688, 174] on button "View & Link" at bounding box center [677, 169] width 49 height 13
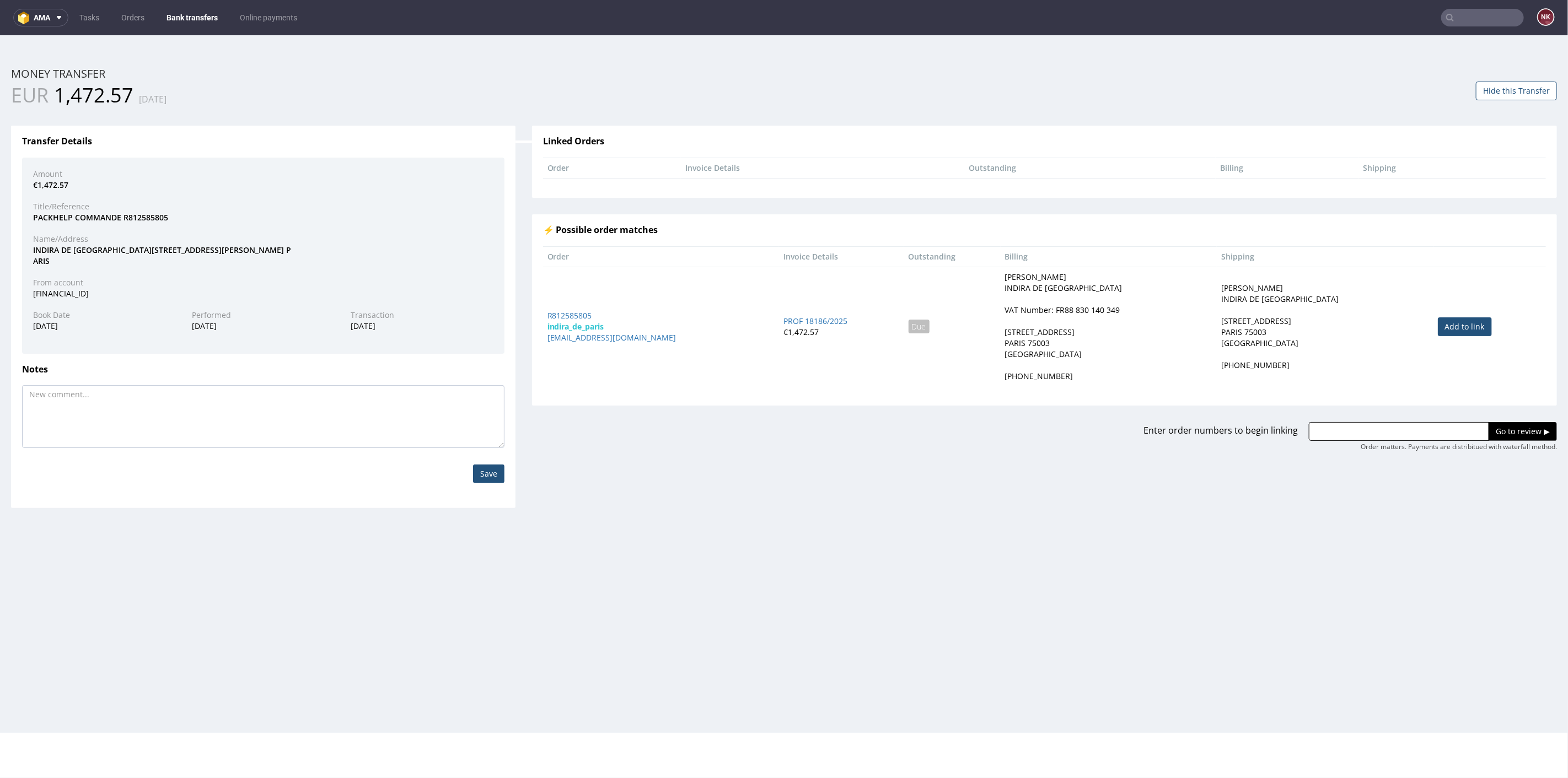
click at [1438, 317] on link "Add to link" at bounding box center [1464, 326] width 54 height 19
type input "R812585805"
click at [1512, 431] on input "Go to review ▶" at bounding box center [1523, 431] width 69 height 19
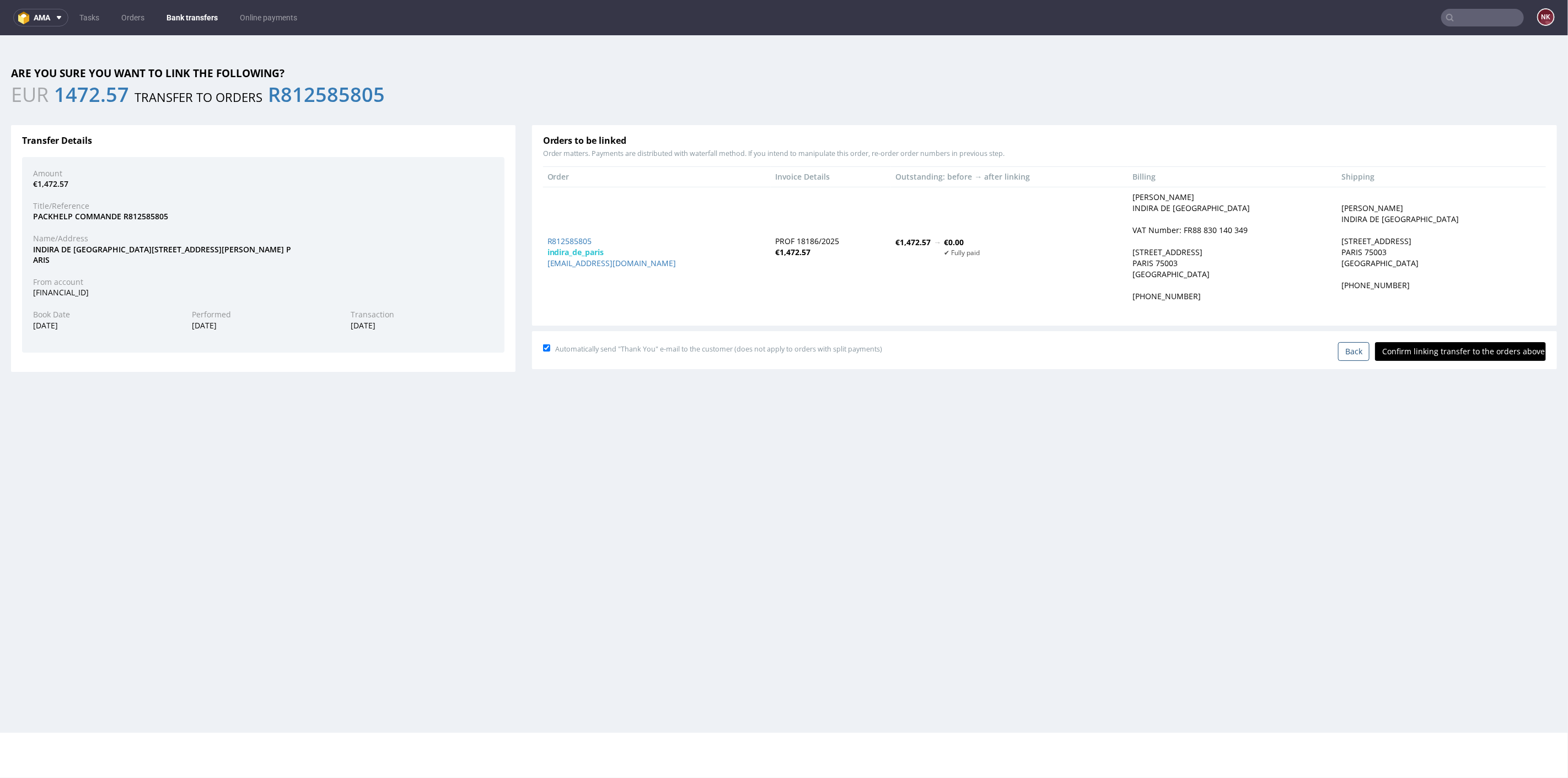
click at [1463, 357] on input "Confirm linking transfer to the orders above" at bounding box center [1460, 351] width 171 height 19
type input "In progress..."
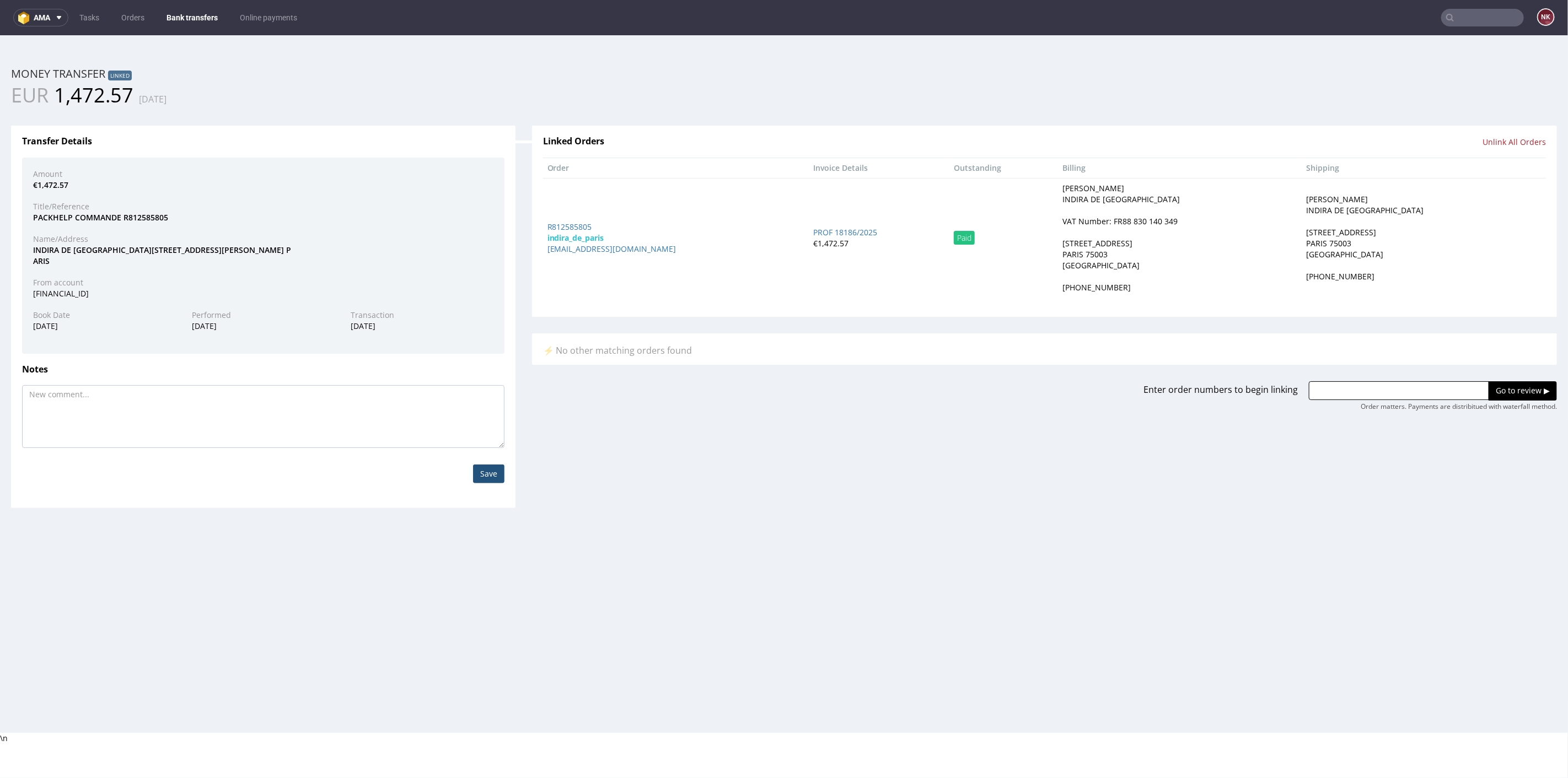
click at [182, 9] on nav "ama Tasks Orders Bank transfers Online payments NK" at bounding box center [784, 17] width 1568 height 35
click at [183, 15] on link "Bank transfers" at bounding box center [192, 17] width 64 height 18
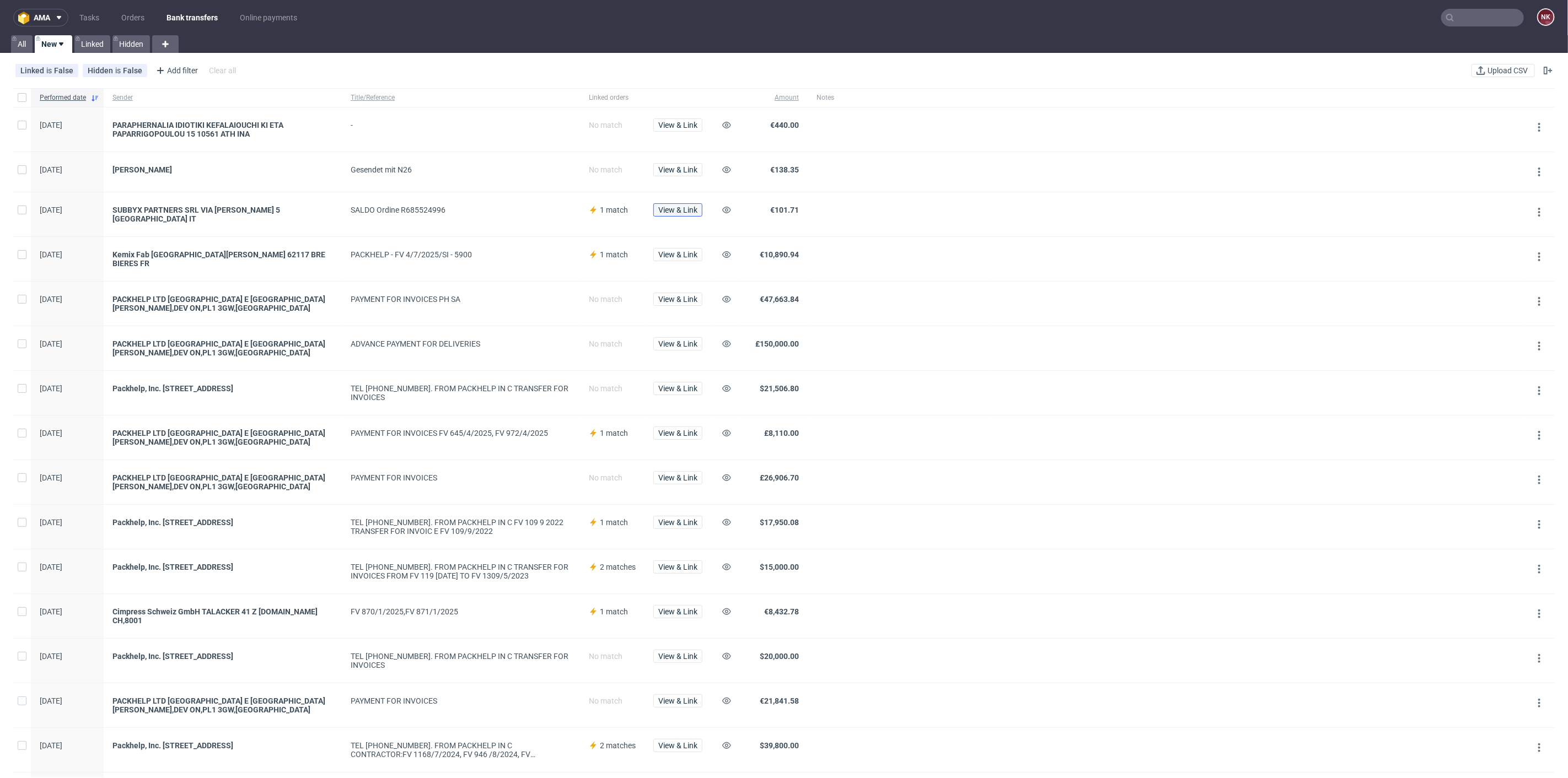
click at [682, 206] on span "View & Link" at bounding box center [678, 210] width 39 height 8
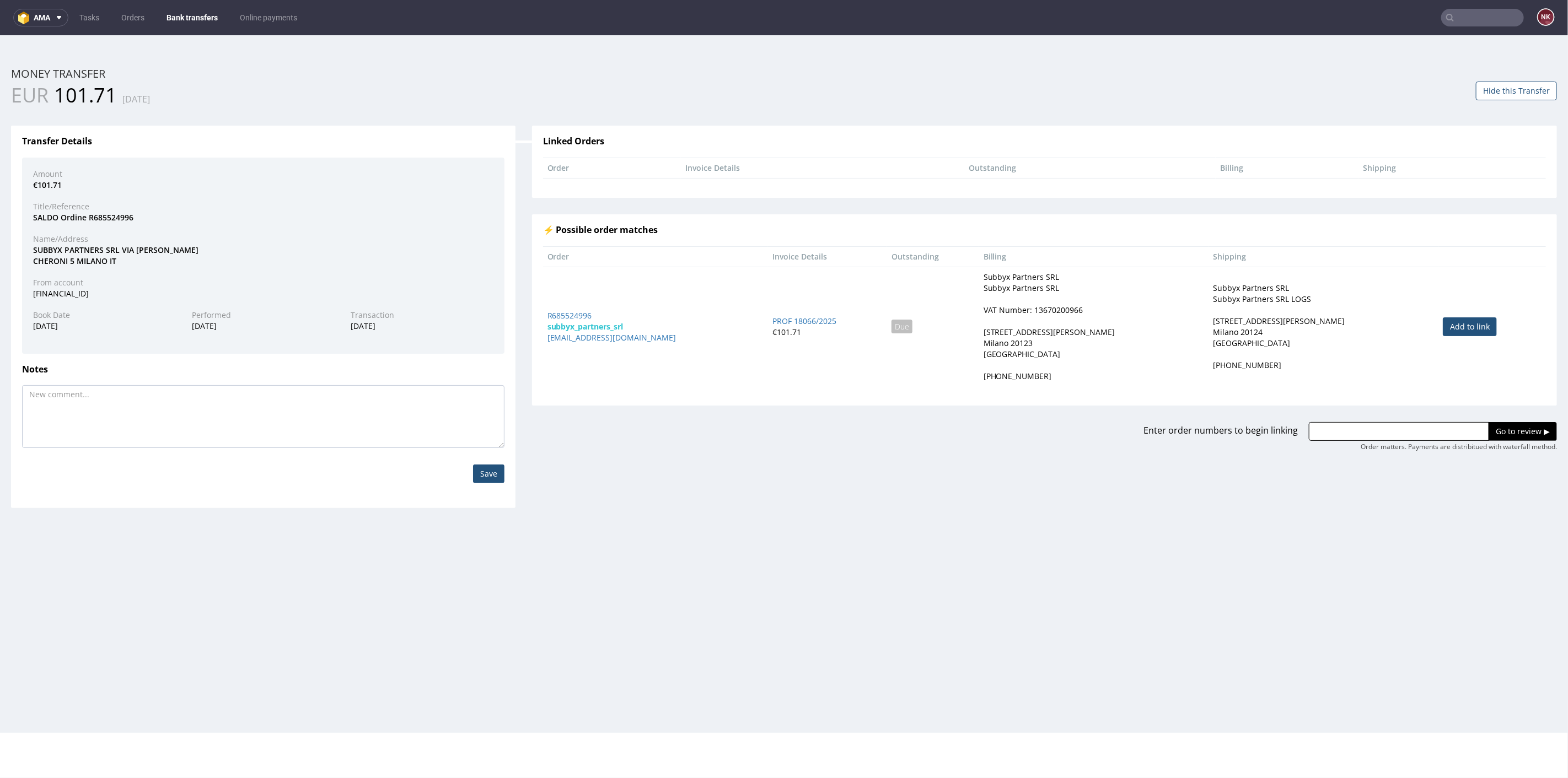
click at [1482, 324] on td "Add to link" at bounding box center [1492, 326] width 108 height 120
click at [1456, 325] on link "Add to link" at bounding box center [1469, 326] width 54 height 19
type input "R685524996"
click at [1495, 426] on input "Go to review ▶" at bounding box center [1523, 431] width 69 height 19
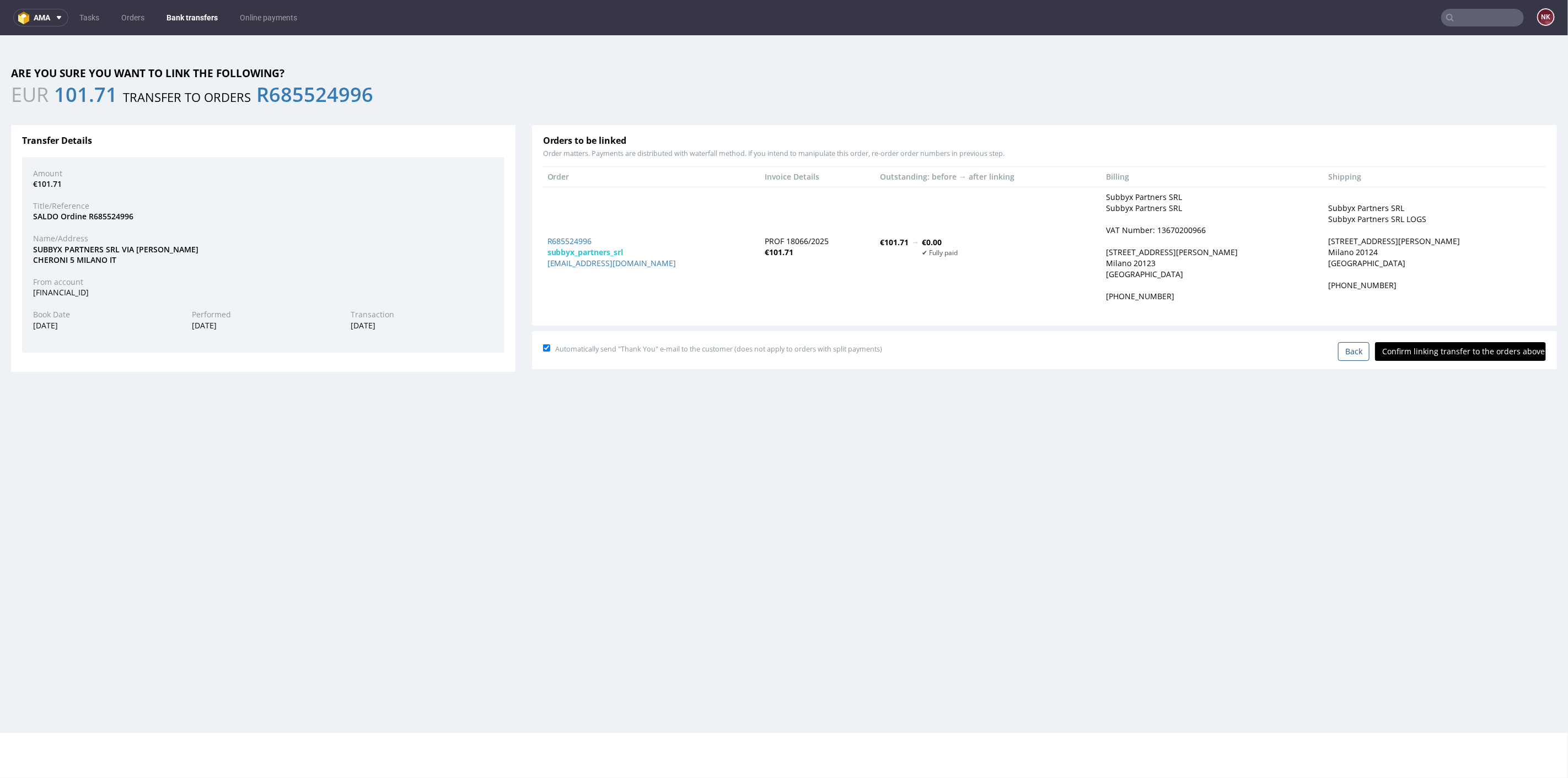
click at [1459, 356] on input "Confirm linking transfer to the orders above" at bounding box center [1460, 351] width 171 height 19
type input "In progress..."
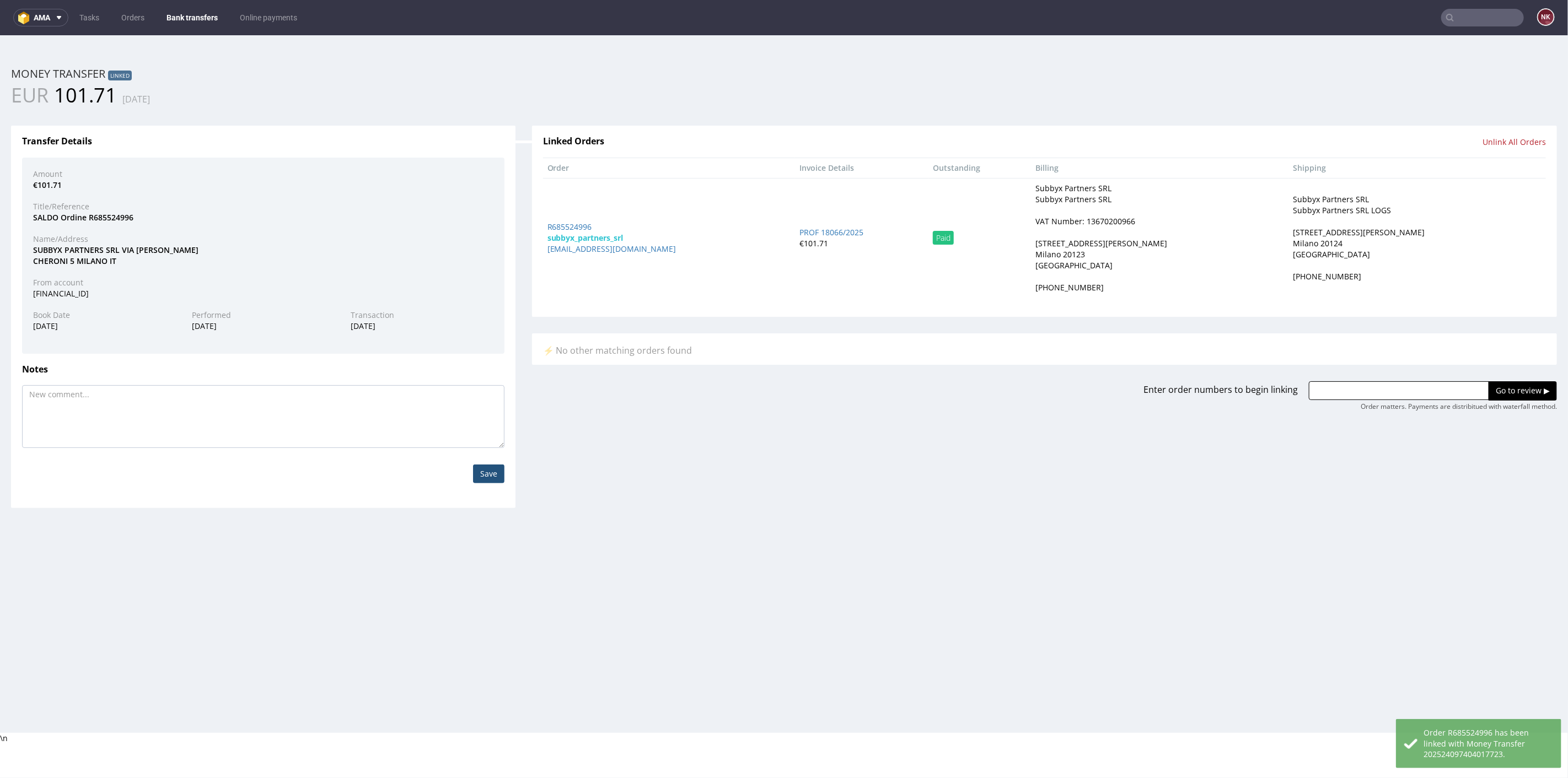
click at [184, 15] on link "Bank transfers" at bounding box center [192, 17] width 64 height 18
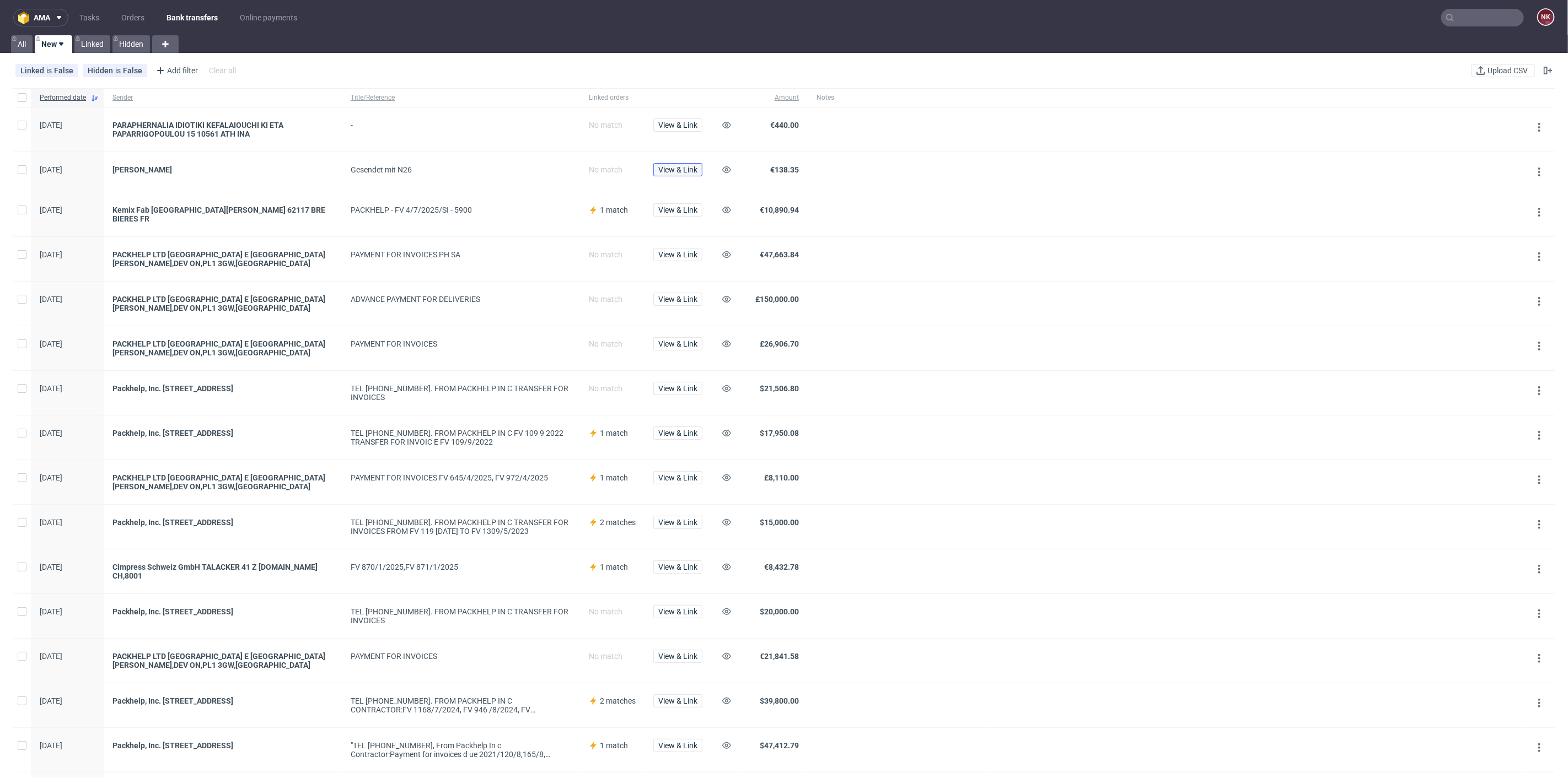
click at [671, 166] on span "View & Link" at bounding box center [678, 169] width 39 height 8
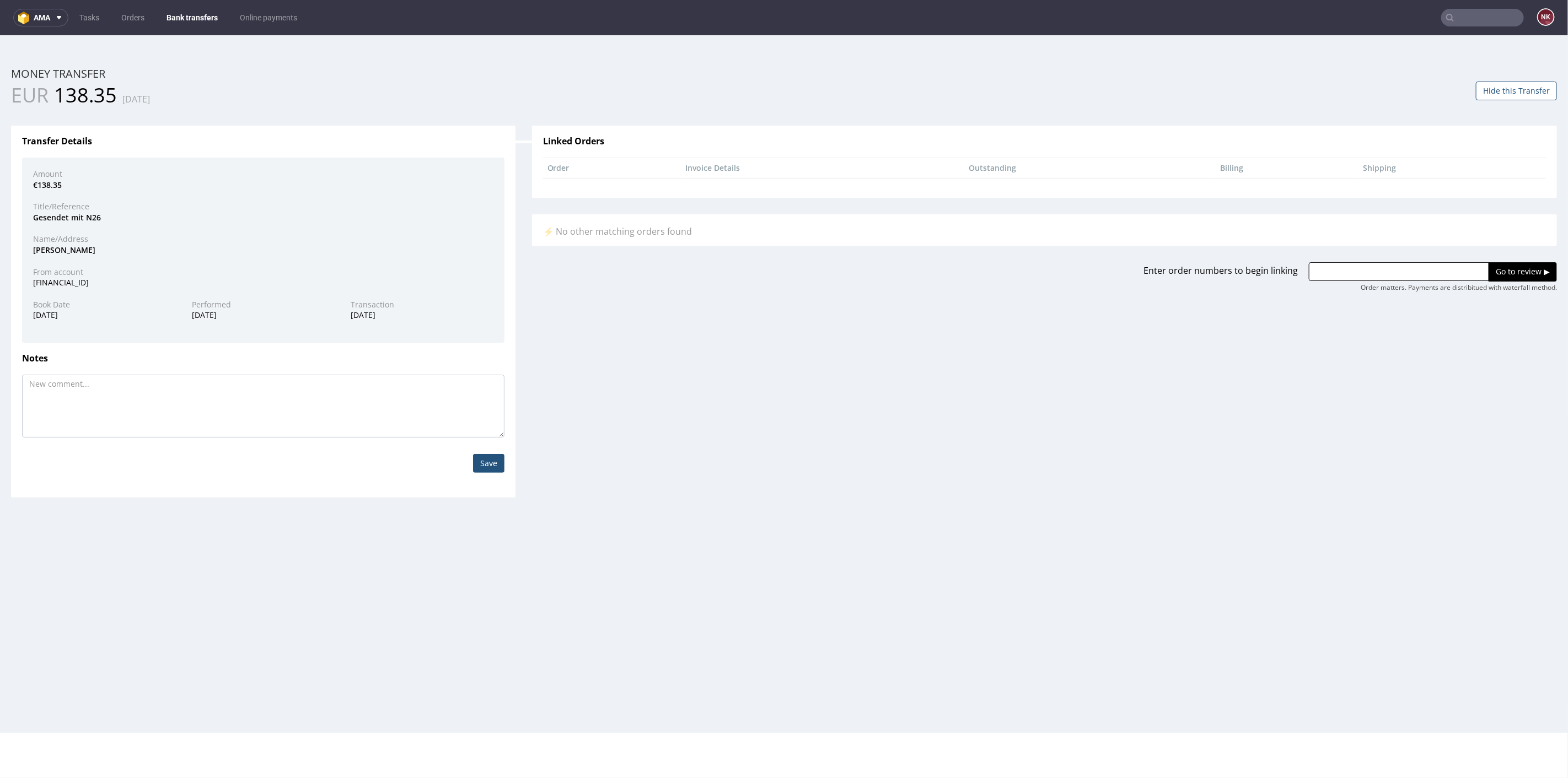
drag, startPoint x: 100, startPoint y: 250, endPoint x: 5, endPoint y: 250, distance: 95.0
click at [5, 250] on div "Transfer Details Amount €138.35 Title/Reference Gesendet mit N26 Name/Address R…" at bounding box center [263, 302] width 521 height 388
copy div "Rafael Federhofer"
drag, startPoint x: 1362, startPoint y: 276, endPoint x: 1391, endPoint y: 275, distance: 29.0
click at [1362, 276] on input "text" at bounding box center [1398, 271] width 180 height 19
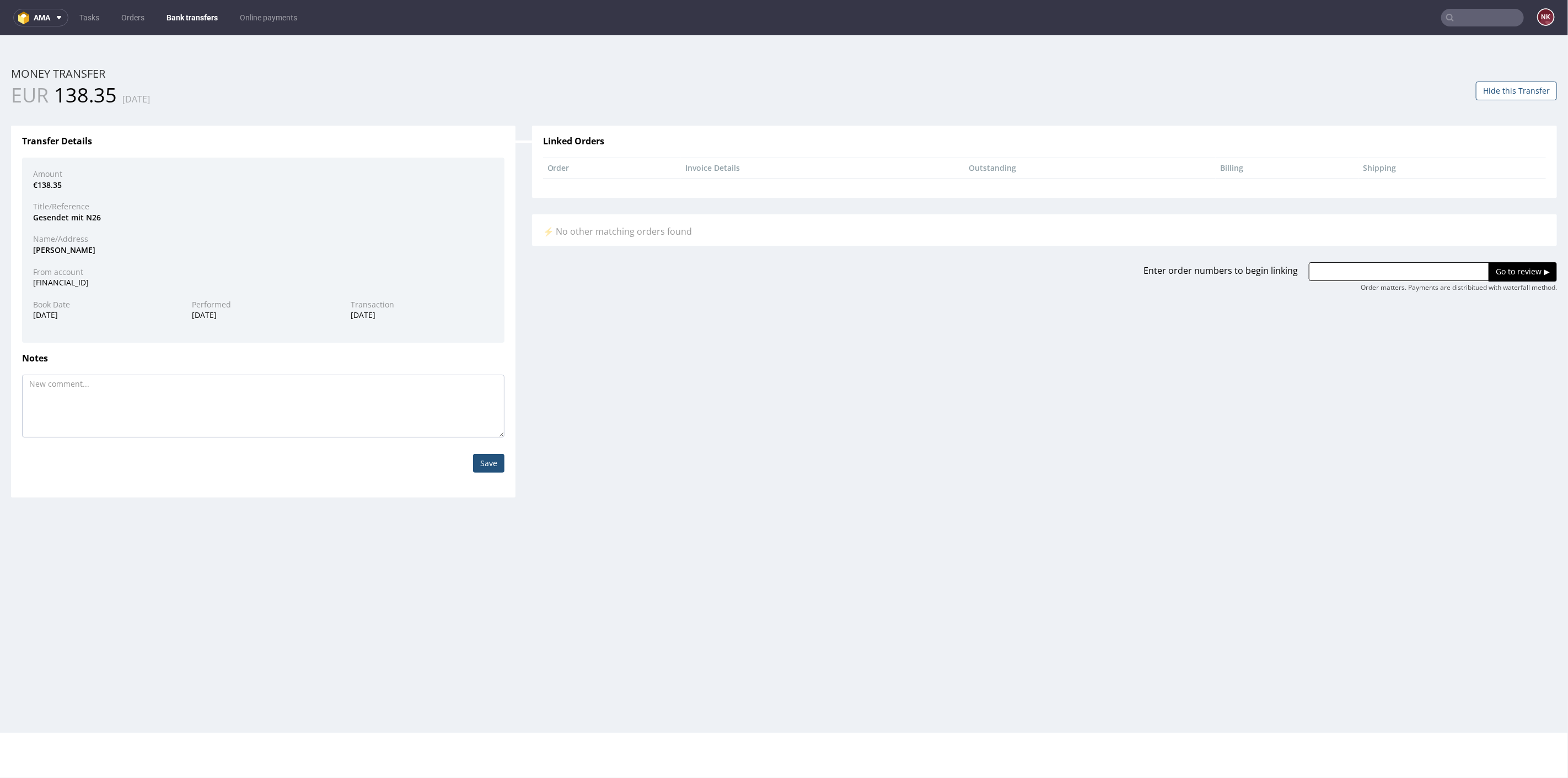
paste input "R625978583"
type input "R625978583"
click at [1519, 271] on input "Go to review ▶" at bounding box center [1523, 271] width 69 height 19
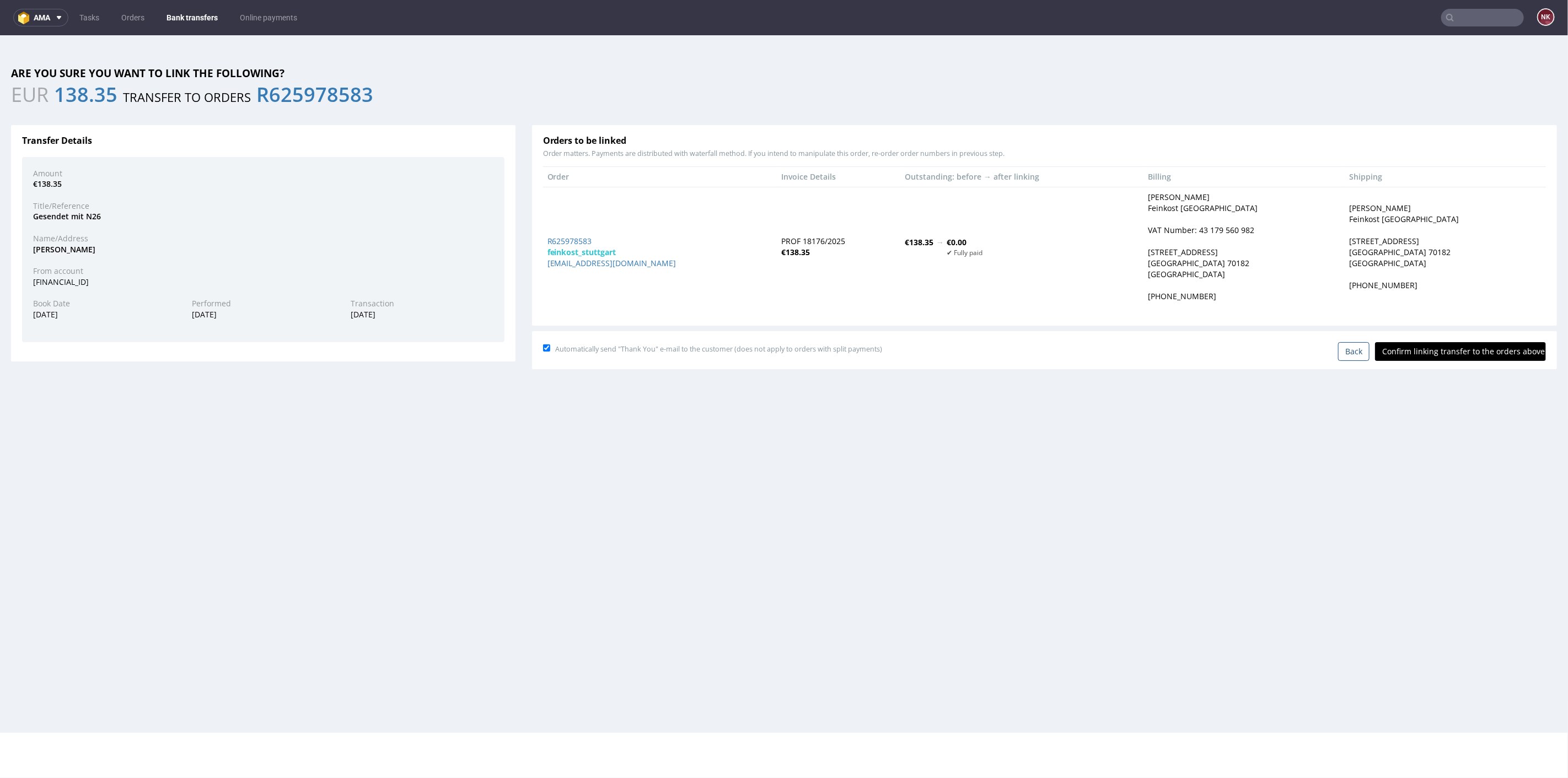
click at [1427, 347] on input "Confirm linking transfer to the orders above" at bounding box center [1460, 351] width 171 height 19
type input "In progress..."
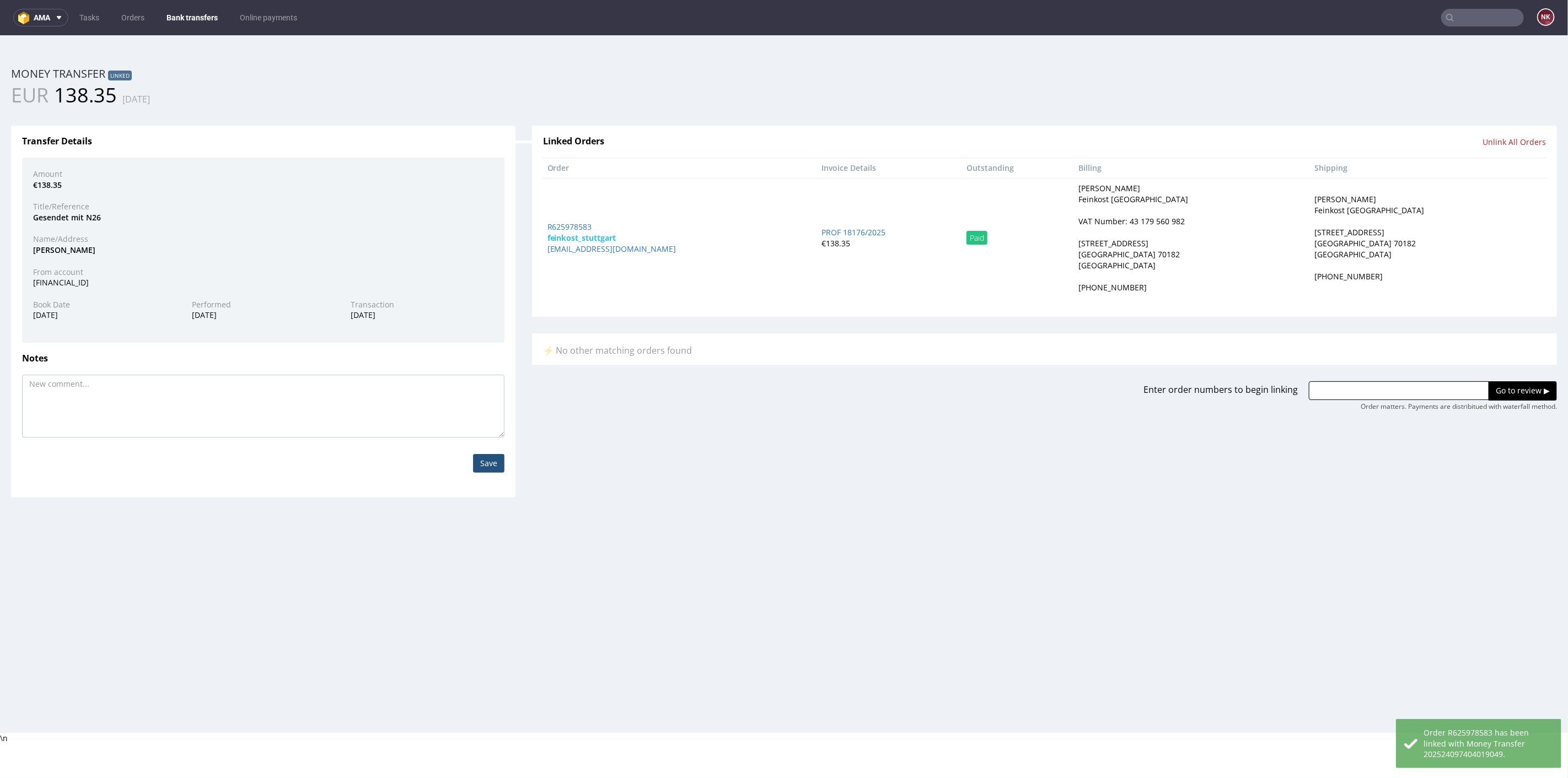
click at [188, 12] on link "Bank transfers" at bounding box center [192, 17] width 64 height 18
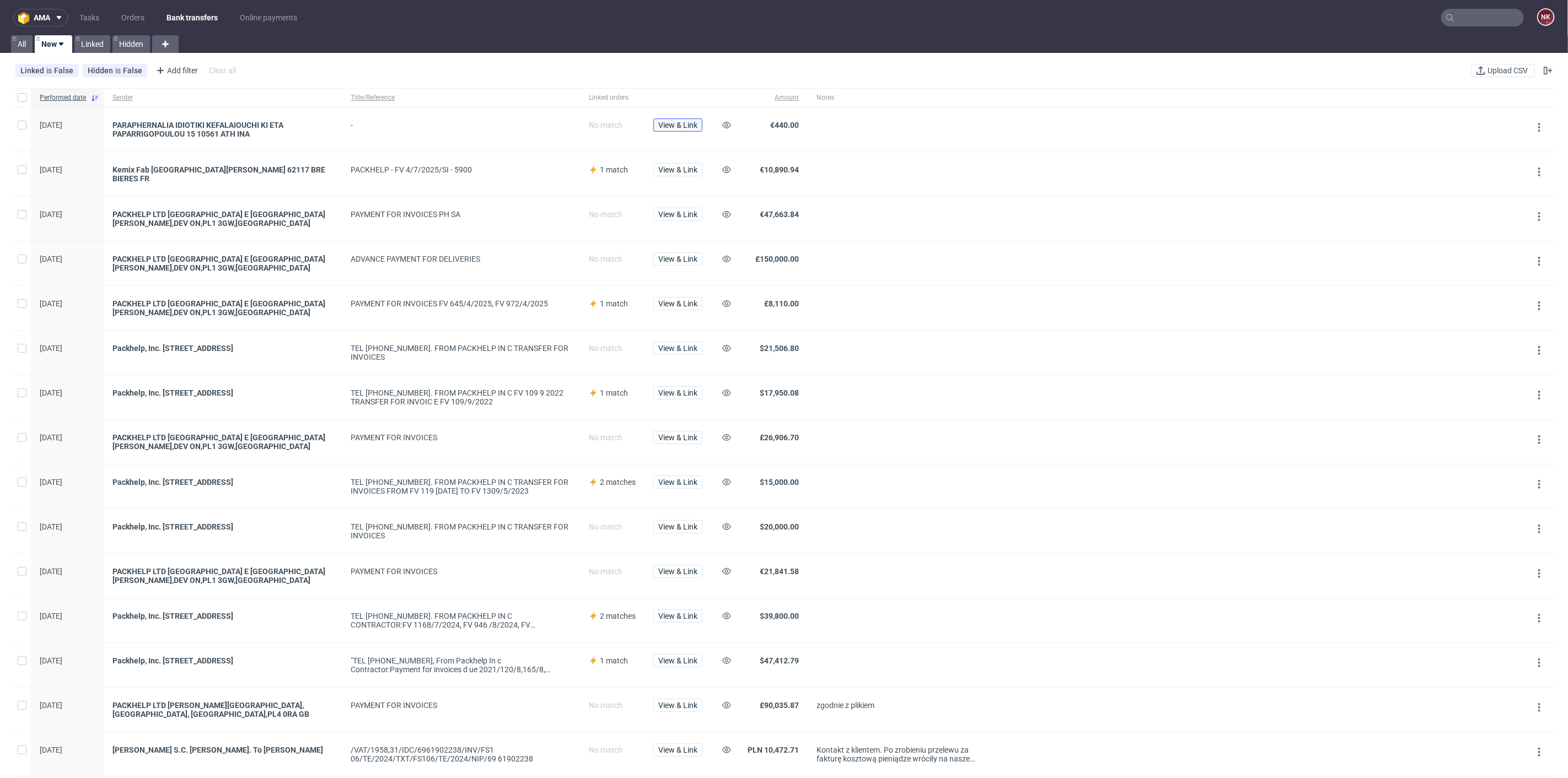
click at [684, 125] on span "View & Link" at bounding box center [678, 125] width 39 height 8
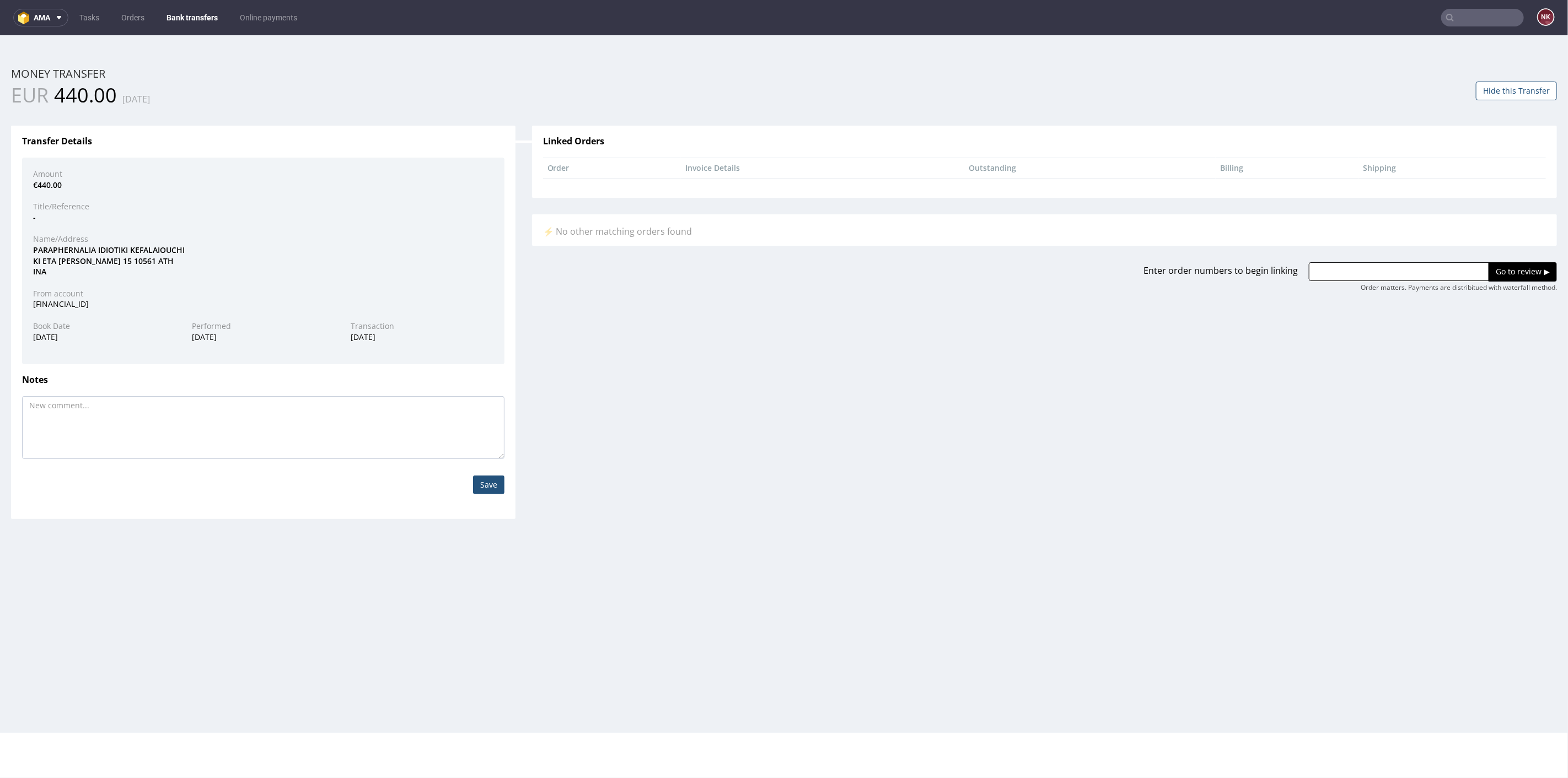
click at [68, 251] on div "PARAPHERNALIA IDIOTIKI KEFALAIOUCHI KI ETA PAPARRIGOPOULOU 15 10561 ATH INA" at bounding box center [263, 260] width 477 height 33
copy div "PARAPHERNALIA"
click at [1313, 258] on div "Enter order numbers to begin linking Go to review ▶ Order matters. Payments are…" at bounding box center [1044, 268] width 1041 height 46
click at [1354, 270] on input "text" at bounding box center [1398, 271] width 180 height 19
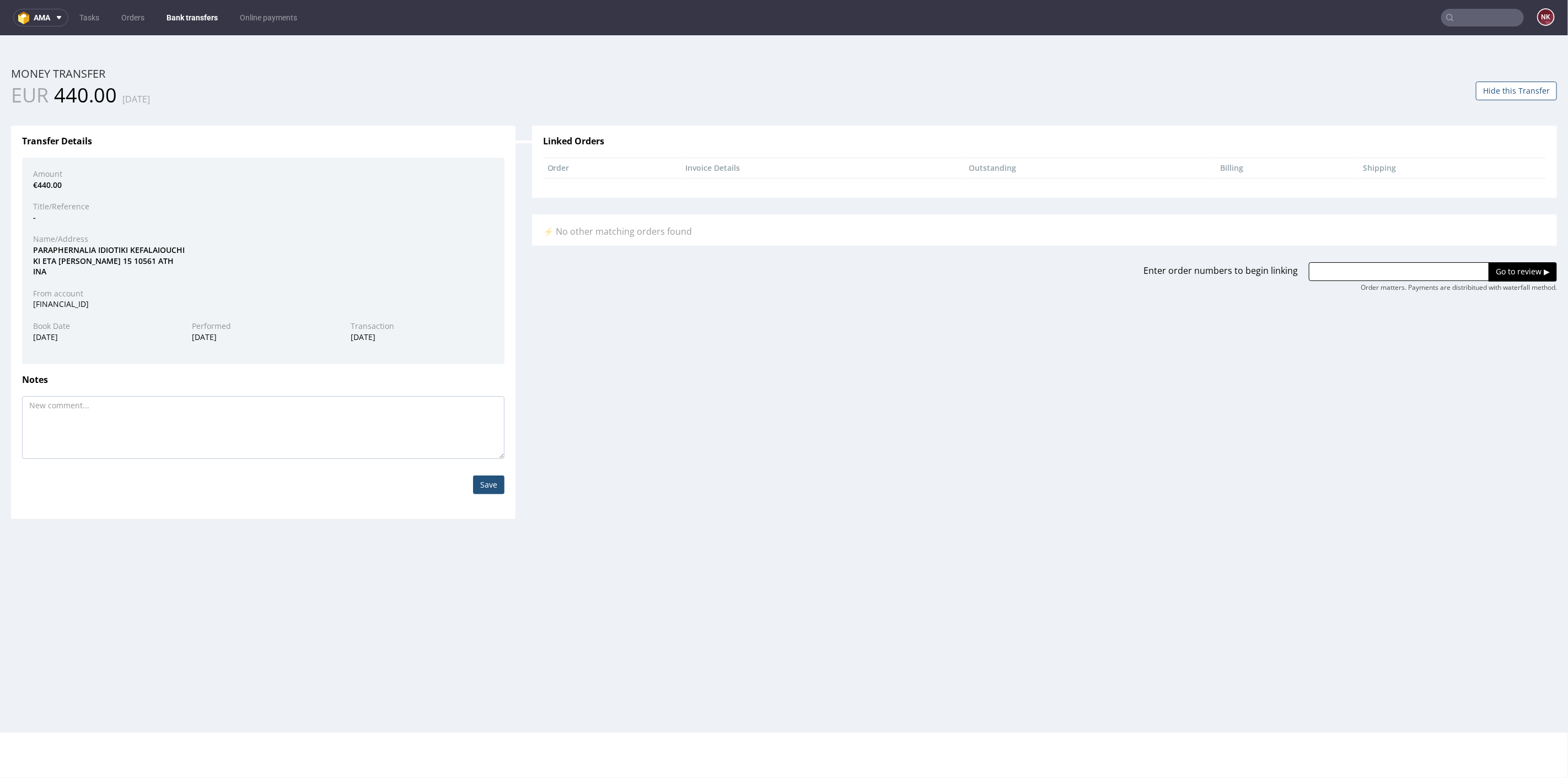
paste input "R638052299"
type input "R638052299"
click at [1488, 269] on input "Go to review ▶" at bounding box center [1523, 271] width 69 height 19
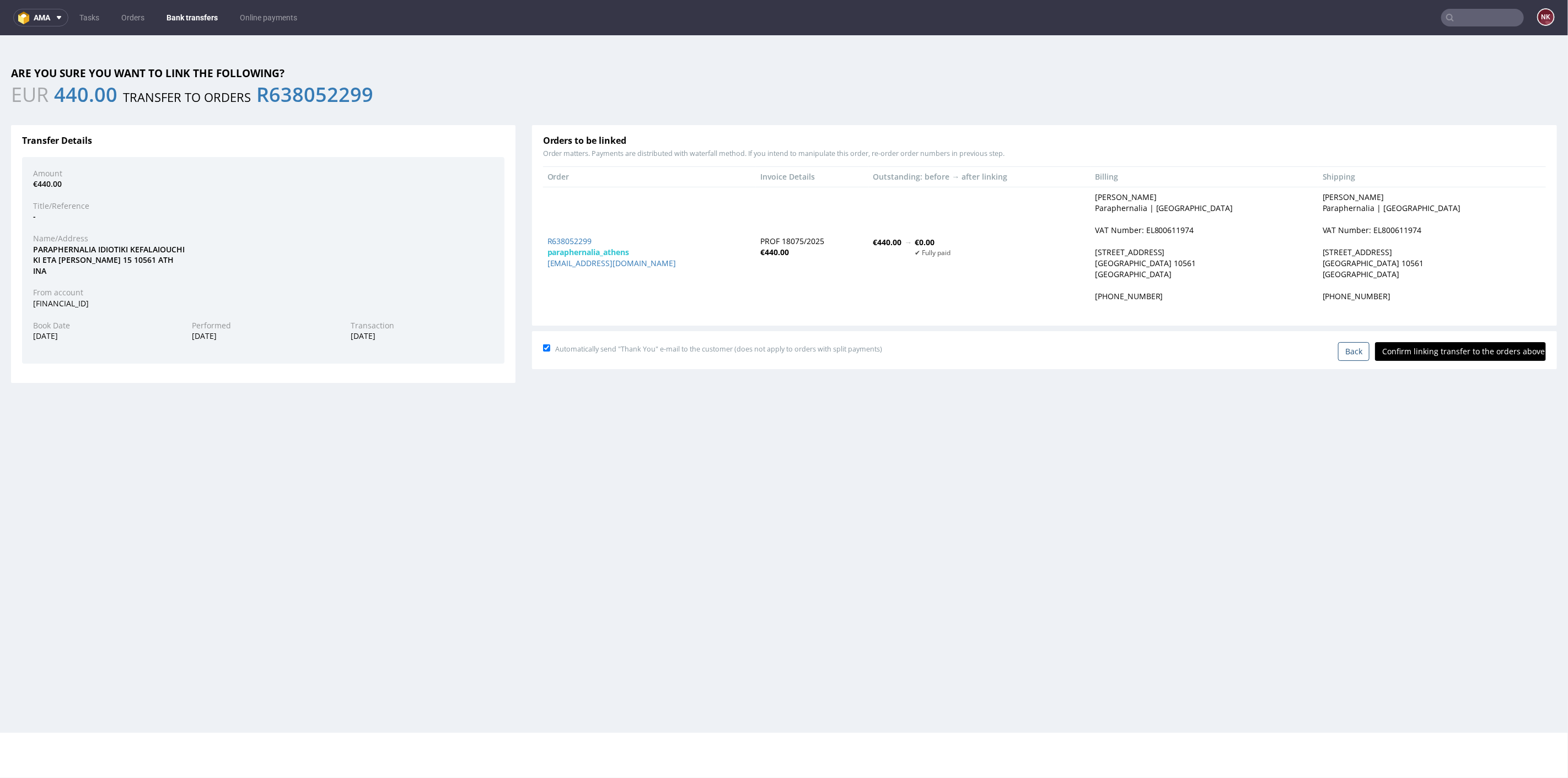
click at [1442, 351] on input "Confirm linking transfer to the orders above" at bounding box center [1460, 351] width 171 height 19
type input "In progress..."
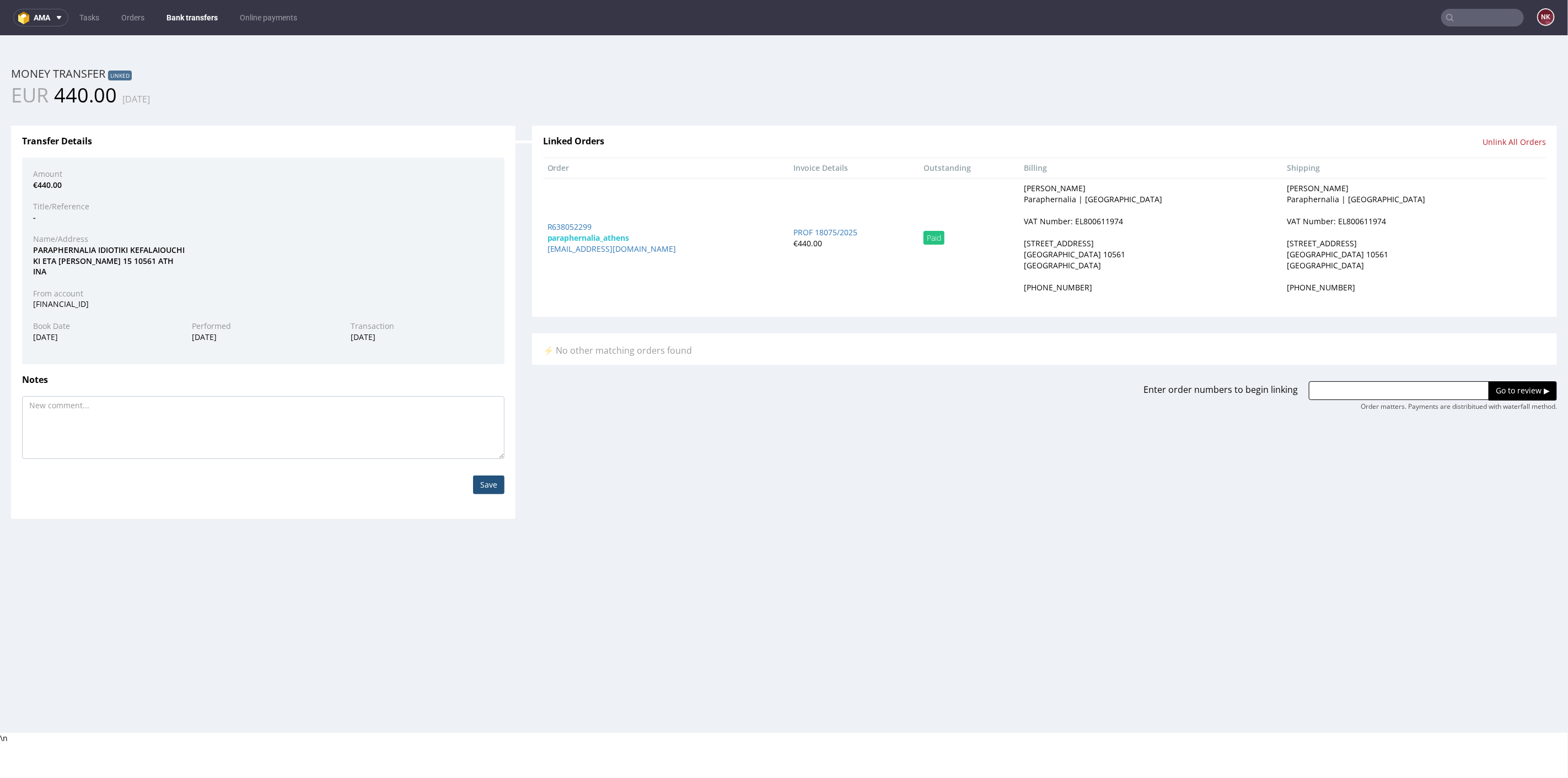
click at [197, 15] on link "Bank transfers" at bounding box center [192, 17] width 64 height 18
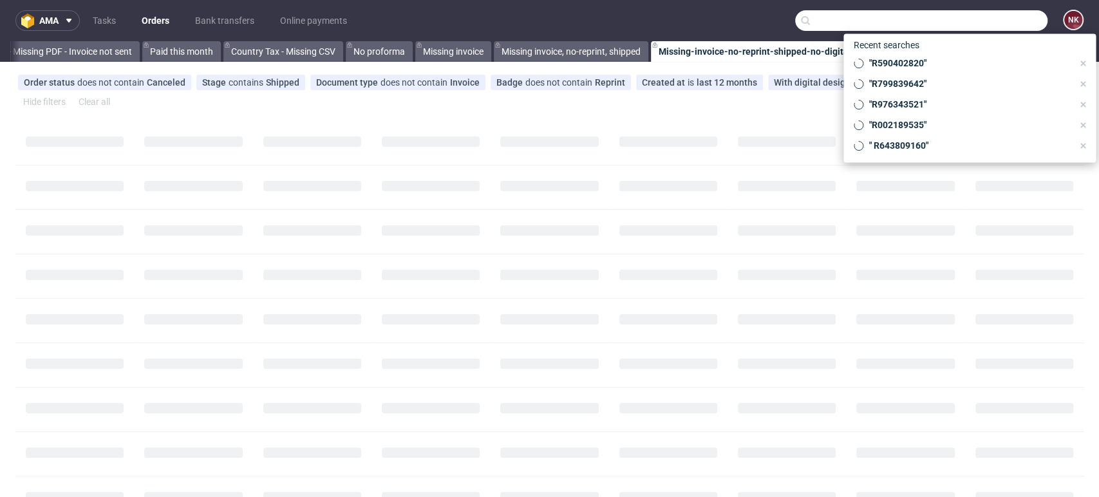
click at [978, 24] on input "text" at bounding box center [921, 20] width 252 height 21
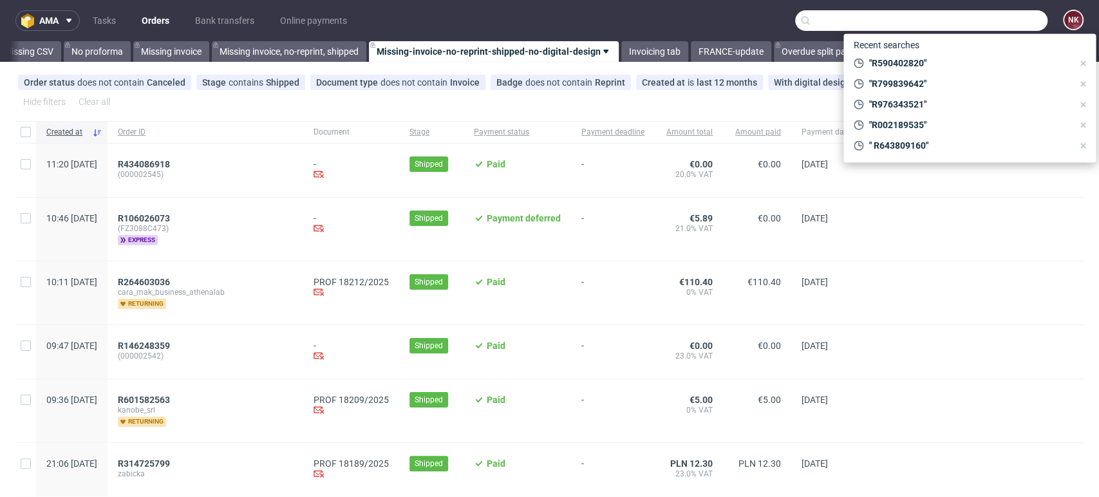
paste input "Custom Tissue Paper T120"
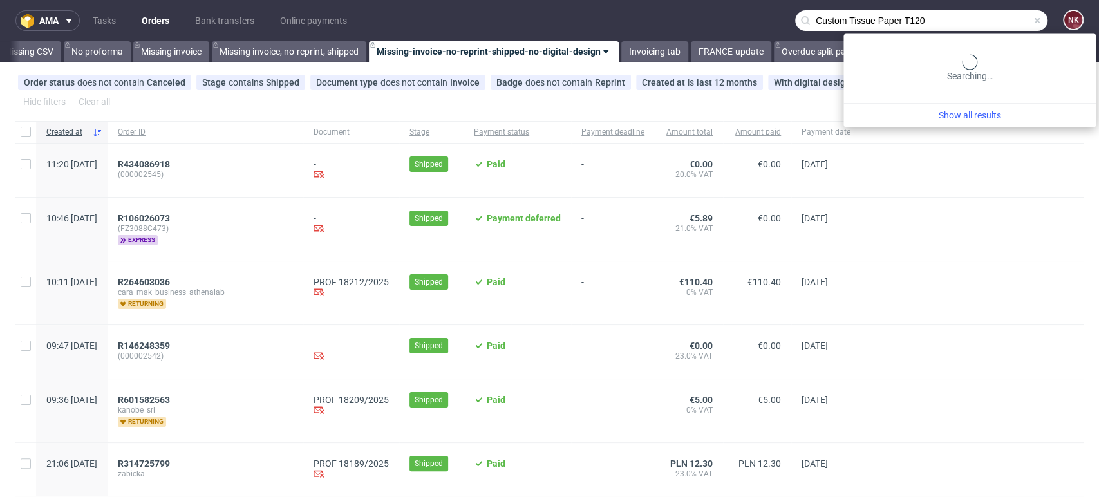
scroll to position [0, 1822]
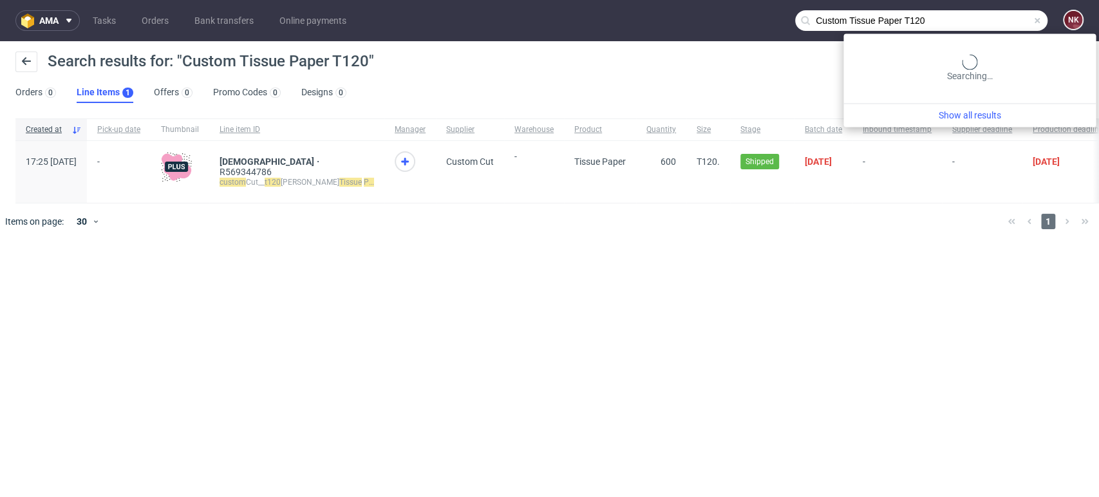
click at [1011, 14] on input "Custom Tissue Paper T120" at bounding box center [921, 20] width 252 height 21
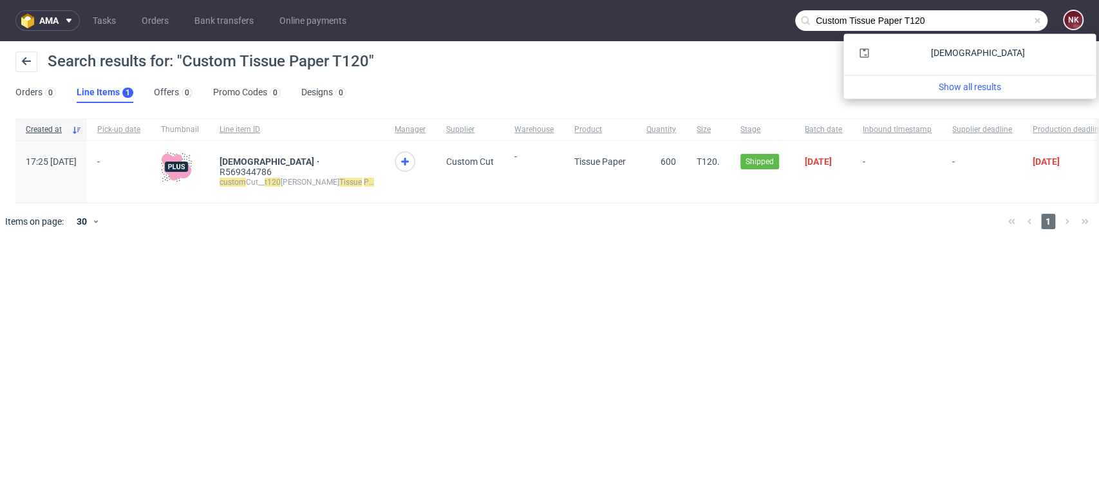
drag, startPoint x: 849, startPoint y: 16, endPoint x: 754, endPoint y: 25, distance: 95.7
click at [754, 25] on nav "ama Tasks Orders Bank transfers Online payments Custom Tissue Paper T120 NK" at bounding box center [549, 20] width 1099 height 41
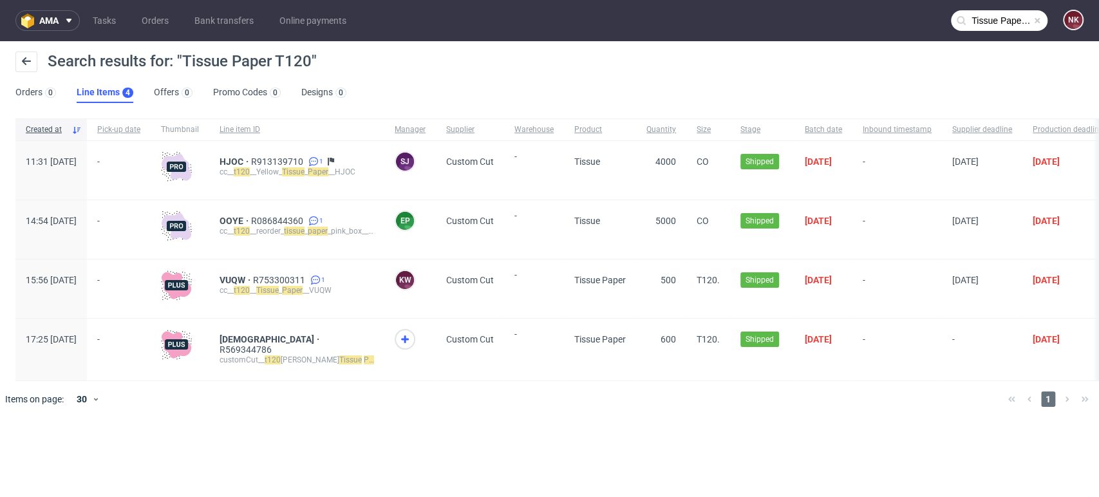
click at [1009, 15] on input "Tissue Paper T120" at bounding box center [999, 20] width 97 height 21
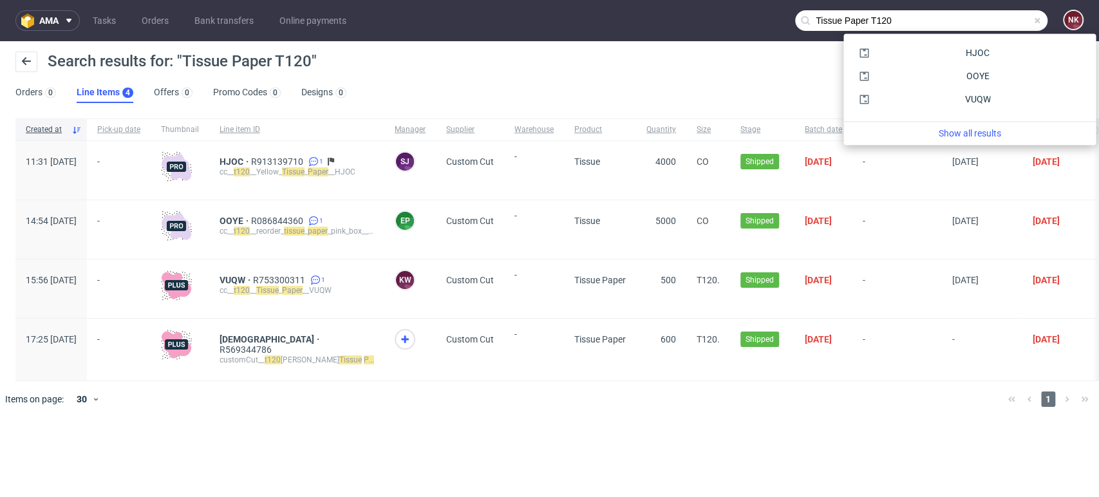
drag, startPoint x: 983, startPoint y: 23, endPoint x: 707, endPoint y: 22, distance: 276.1
click at [707, 22] on nav "ama Tasks Orders Bank transfers Online payments Tissue Paper T120 NK" at bounding box center [549, 20] width 1099 height 41
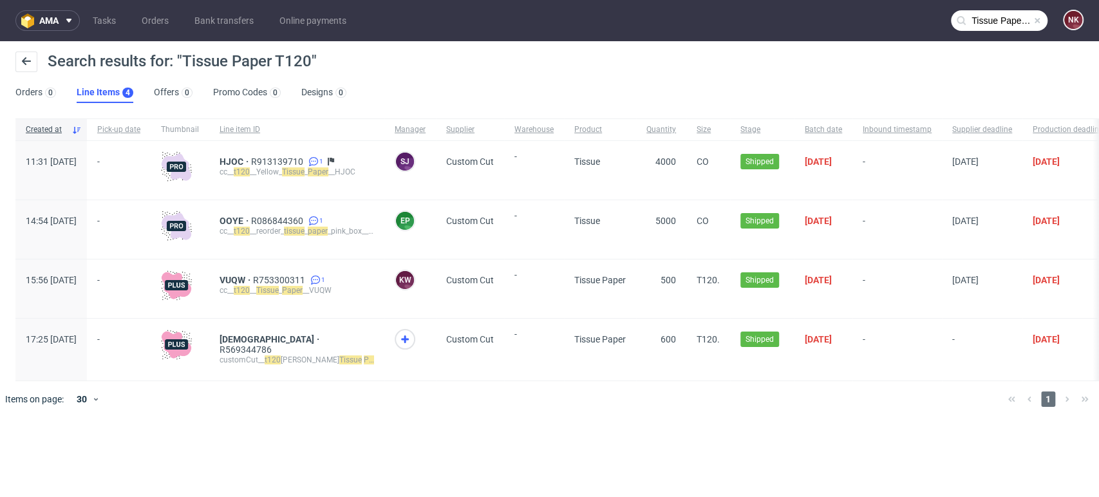
paste input "Custom Tissue Paper"
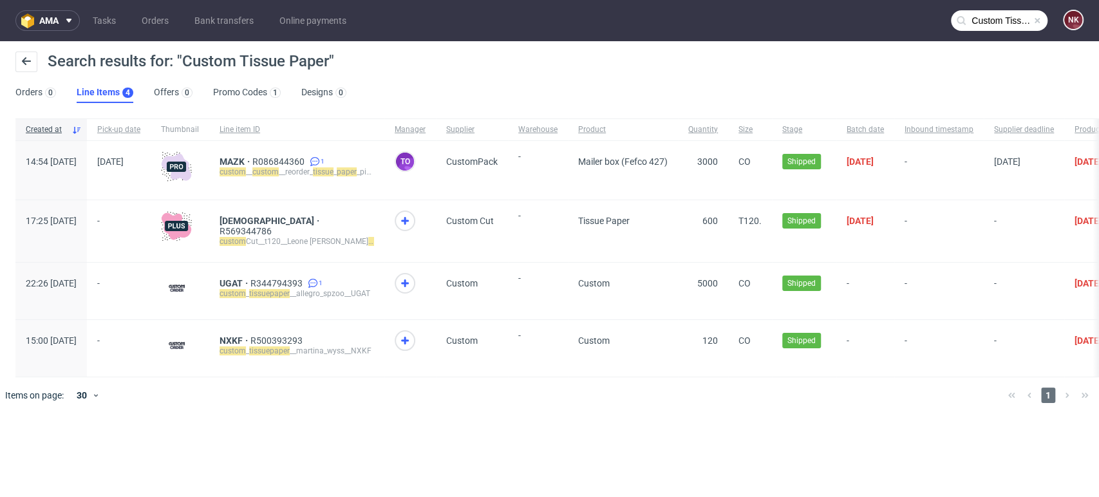
click at [969, 20] on input "Custom Tissue Paper" at bounding box center [999, 20] width 97 height 21
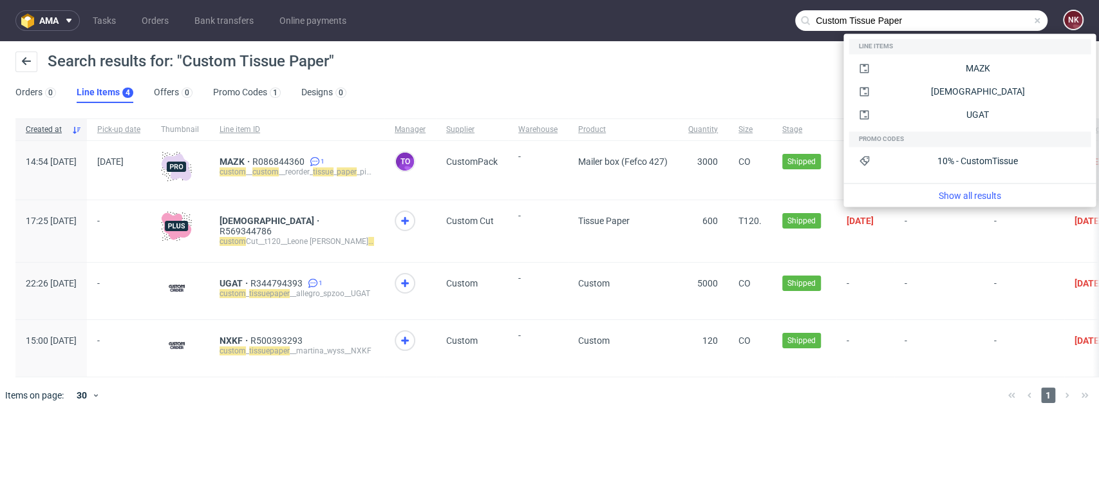
drag, startPoint x: 848, startPoint y: 23, endPoint x: 765, endPoint y: 30, distance: 83.9
click at [765, 30] on nav "ama Tasks Orders Bank transfers Online payments Custom Tissue Paper NK" at bounding box center [549, 20] width 1099 height 41
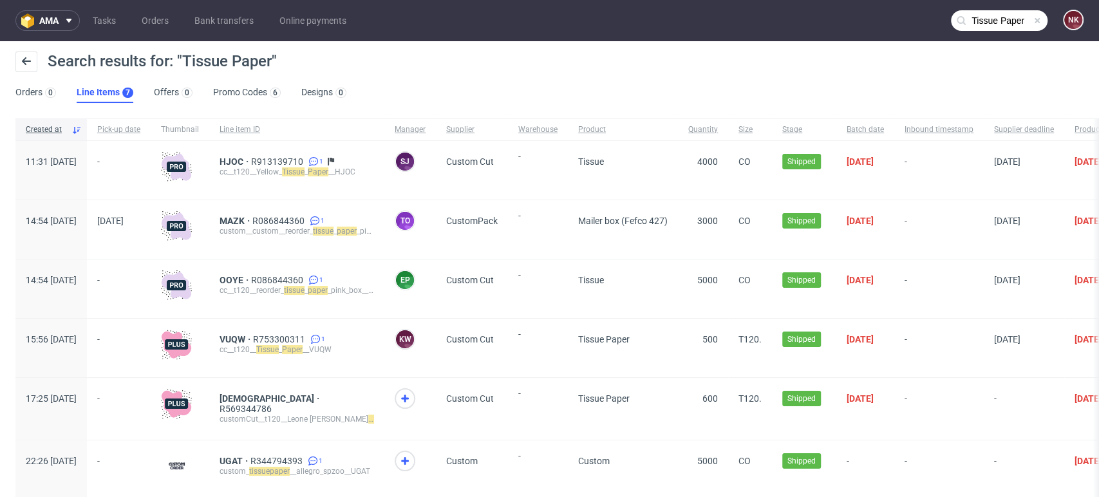
click at [969, 15] on input "Tissue Paper" at bounding box center [999, 20] width 97 height 21
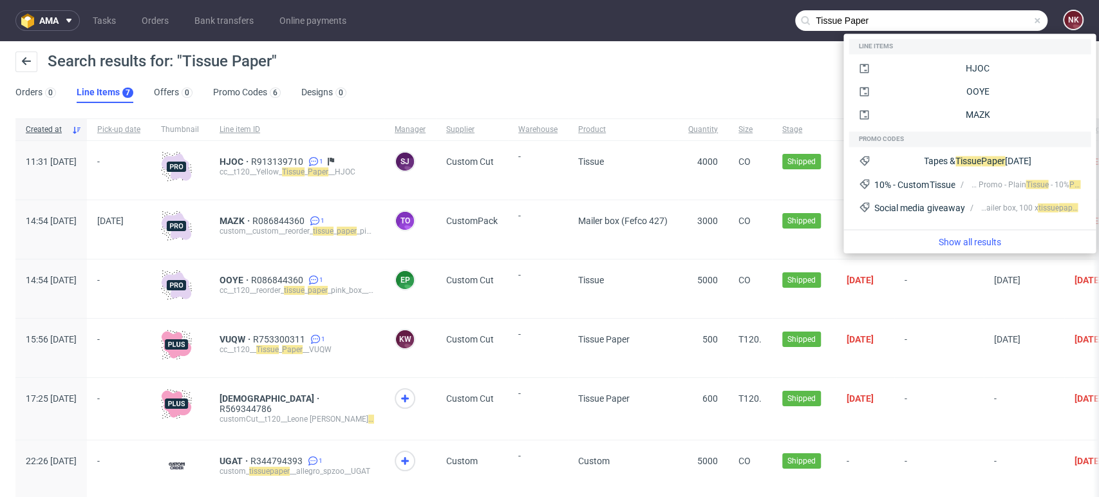
drag, startPoint x: 777, startPoint y: 25, endPoint x: 676, endPoint y: 26, distance: 101.1
click at [677, 26] on nav "ama Tasks Orders Bank transfers Online payments Tissue Paper NK" at bounding box center [549, 20] width 1099 height 41
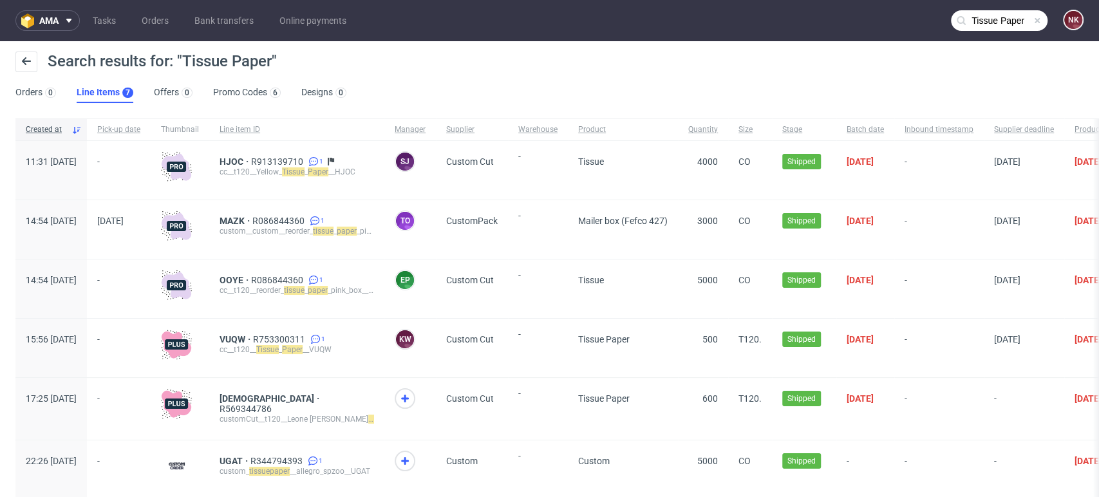
click at [998, 18] on input "Tissue Paper" at bounding box center [999, 20] width 97 height 21
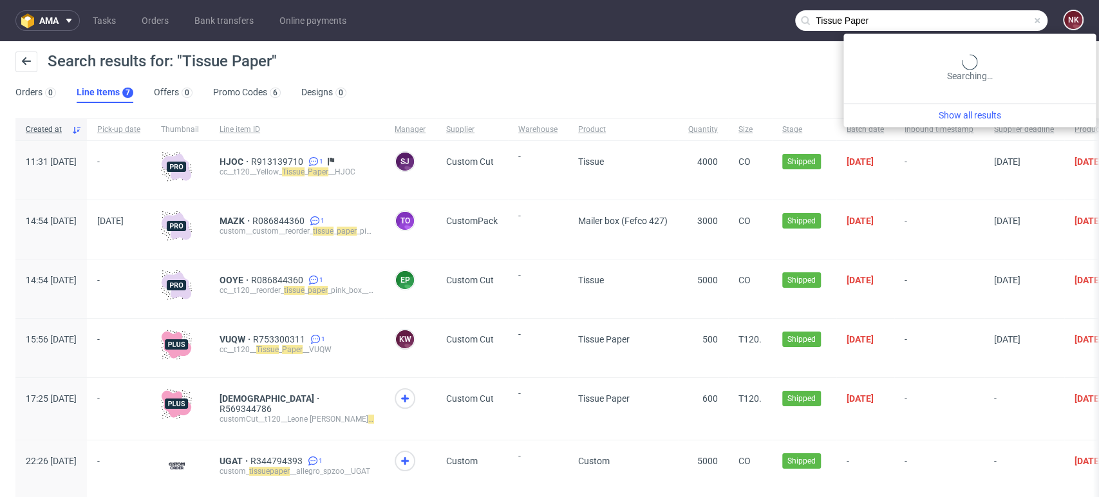
click at [964, 23] on input "Tissue Paper" at bounding box center [921, 20] width 252 height 21
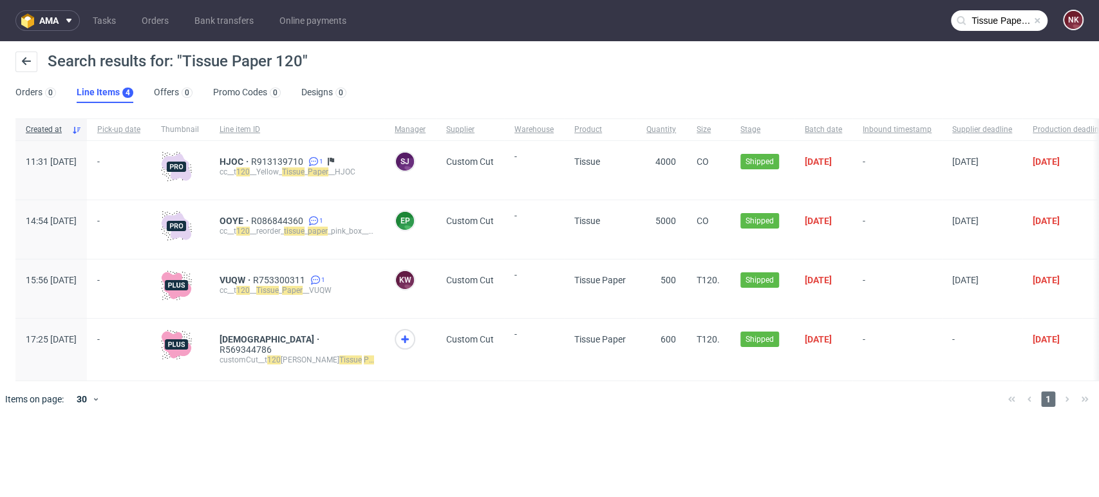
click at [991, 24] on input "Tissue Paper 120" at bounding box center [999, 20] width 97 height 21
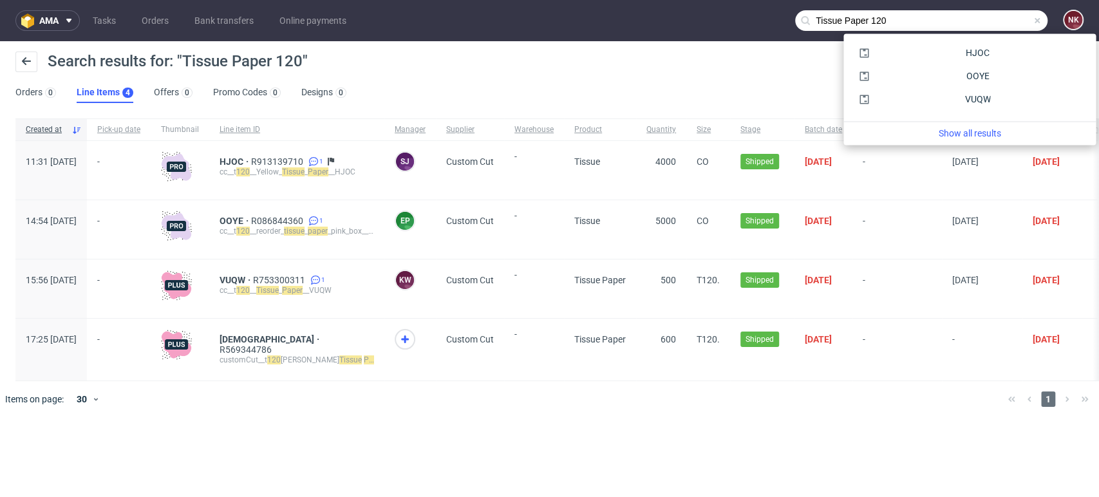
drag, startPoint x: 986, startPoint y: 21, endPoint x: 675, endPoint y: 40, distance: 311.5
click at [675, 40] on nav "ama Tasks Orders Bank transfers Online payments Tissue Paper 120 NK" at bounding box center [549, 20] width 1099 height 41
paste input "T59"
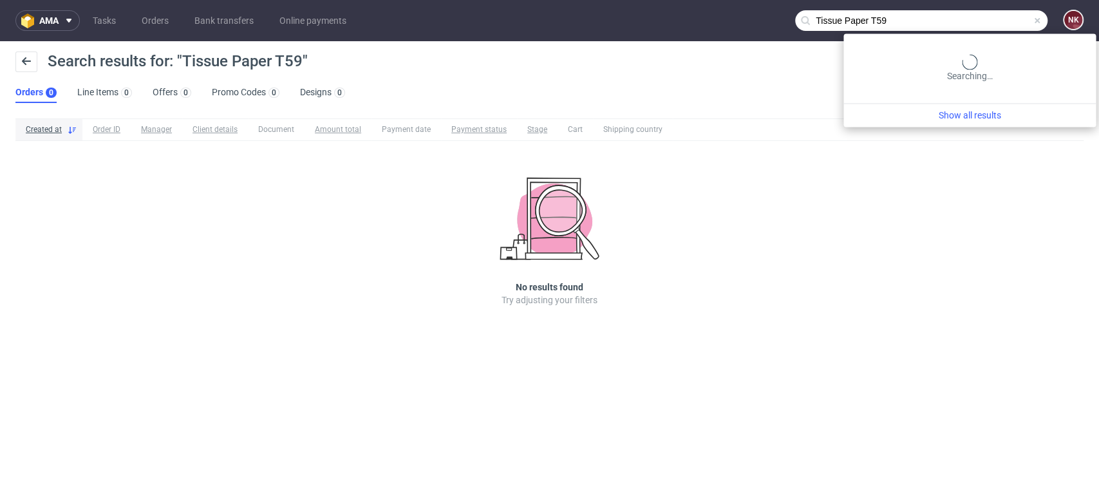
click at [1026, 10] on input "Tissue Paper T59" at bounding box center [921, 20] width 252 height 21
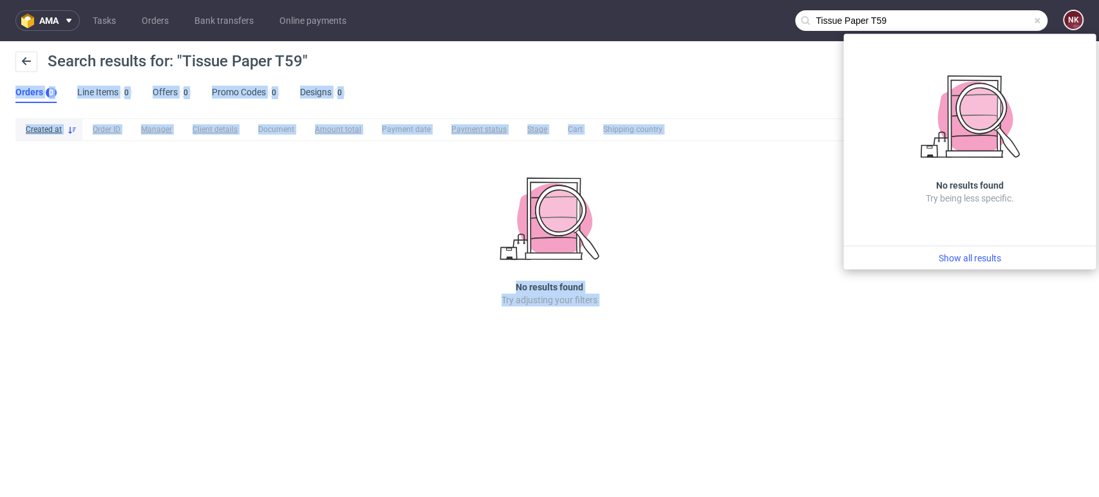
drag, startPoint x: 929, startPoint y: 42, endPoint x: 590, endPoint y: 46, distance: 339.9
click at [590, 46] on body "ama Tasks Orders Bank transfers Online payments Tissue Paper T59 NK Search resu…" at bounding box center [549, 248] width 1099 height 497
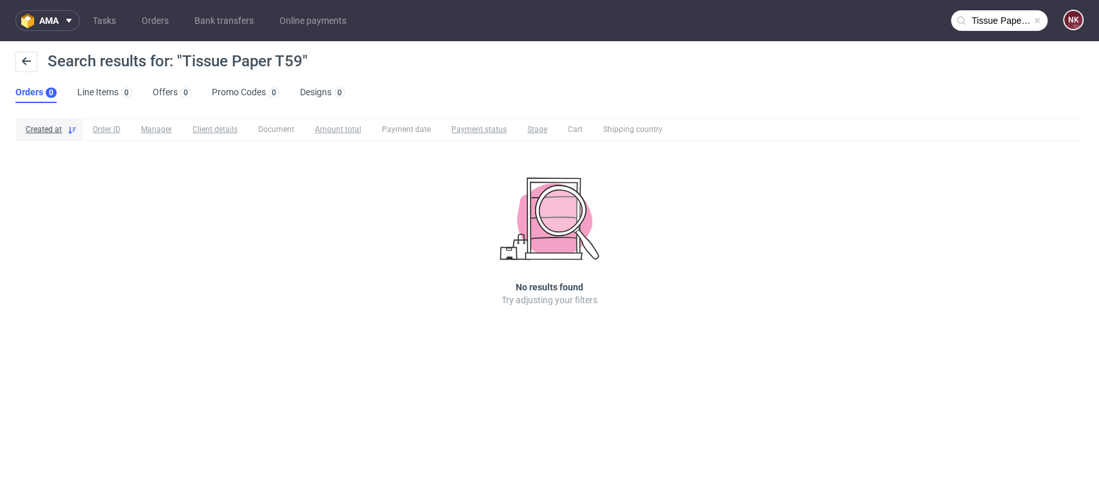
click at [917, 28] on nav "ama Tasks Orders Bank transfers Online payments Tissue Paper T59 NK" at bounding box center [549, 20] width 1099 height 41
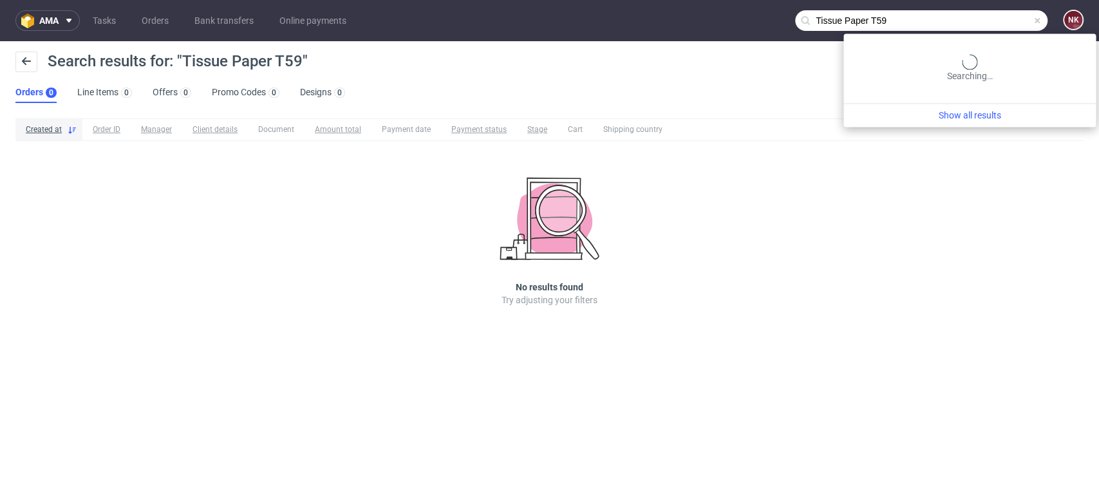
click at [972, 23] on input "Tissue Paper T59" at bounding box center [921, 20] width 252 height 21
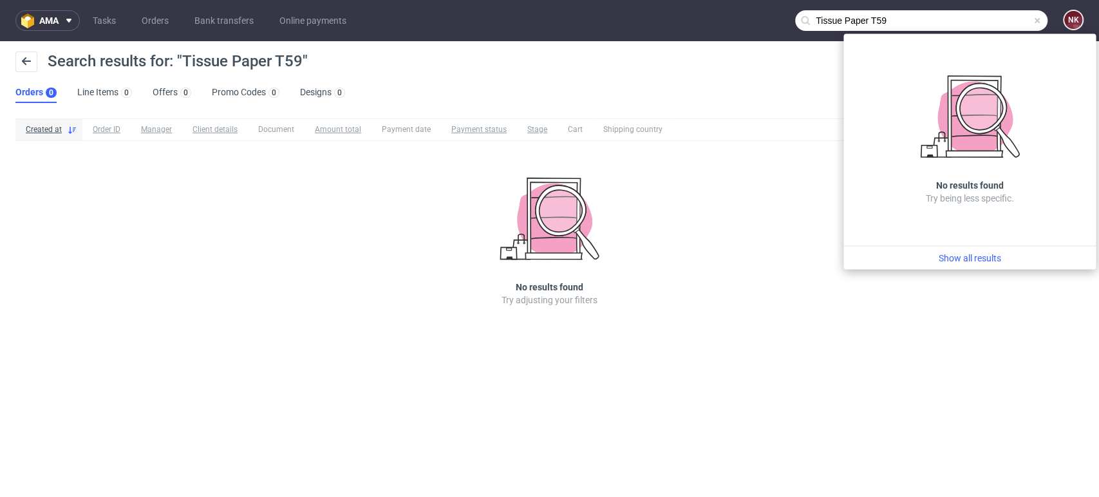
drag, startPoint x: 939, startPoint y: 18, endPoint x: 671, endPoint y: 26, distance: 267.9
click at [671, 26] on nav "ama Tasks Orders Bank transfers Online payments Tissue Paper T59 NK" at bounding box center [549, 20] width 1099 height 41
paste input "R239163424"
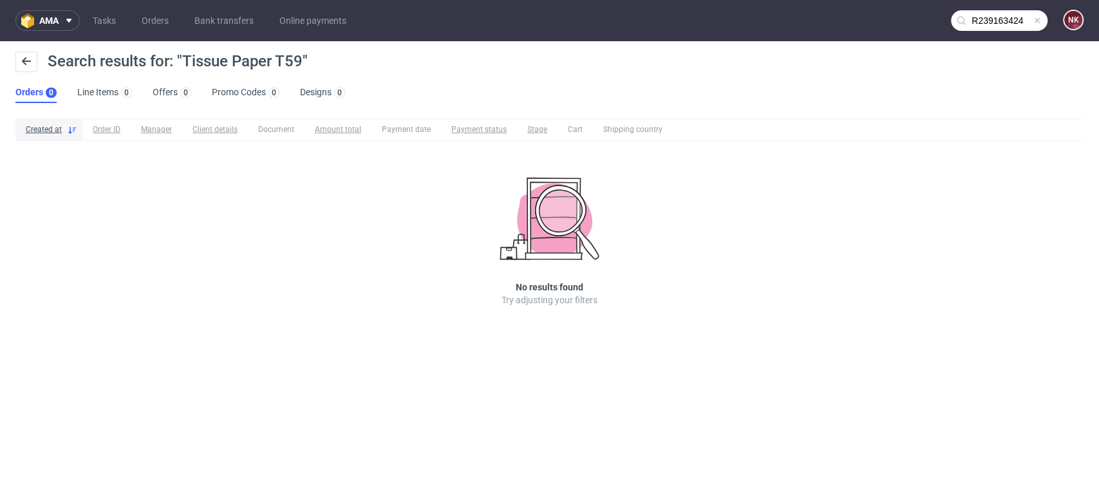
type input "R239163424"
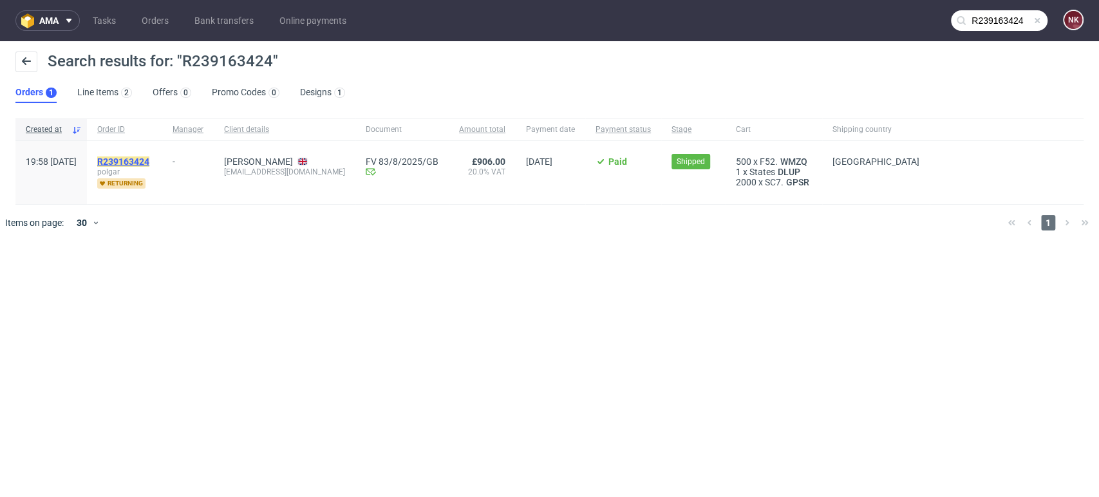
click at [149, 160] on mark "R239163424" at bounding box center [123, 161] width 52 height 10
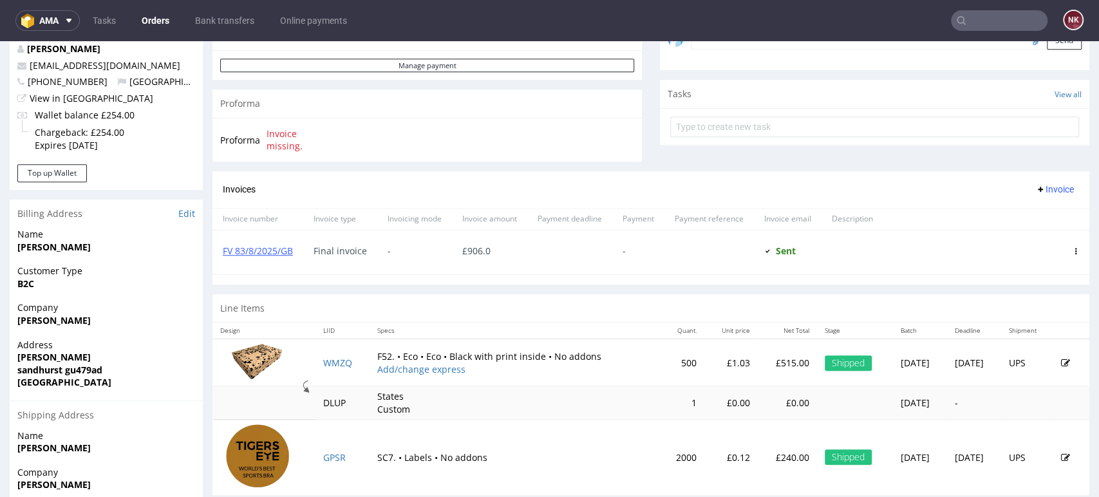
scroll to position [429, 0]
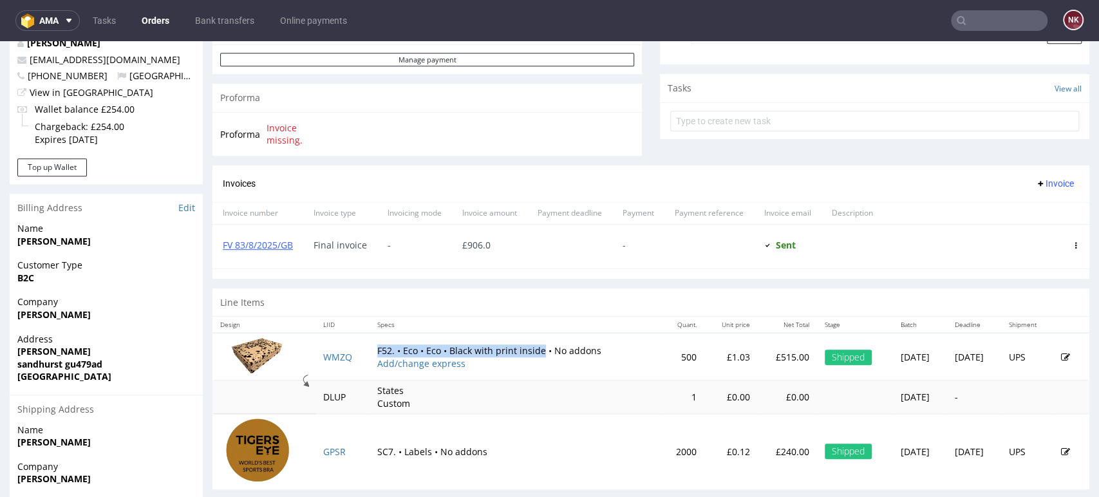
drag, startPoint x: 367, startPoint y: 349, endPoint x: 528, endPoint y: 350, distance: 161.6
click at [528, 350] on td "F52. • Eco • Eco • Black with print inside • No addons Add/change express" at bounding box center [514, 357] width 291 height 48
copy td "F52. • Eco • Eco • Black with print inside"
click at [519, 440] on td "SC7. • Labels • No addons" at bounding box center [514, 451] width 291 height 75
click at [162, 277] on span "B2C" at bounding box center [106, 278] width 178 height 13
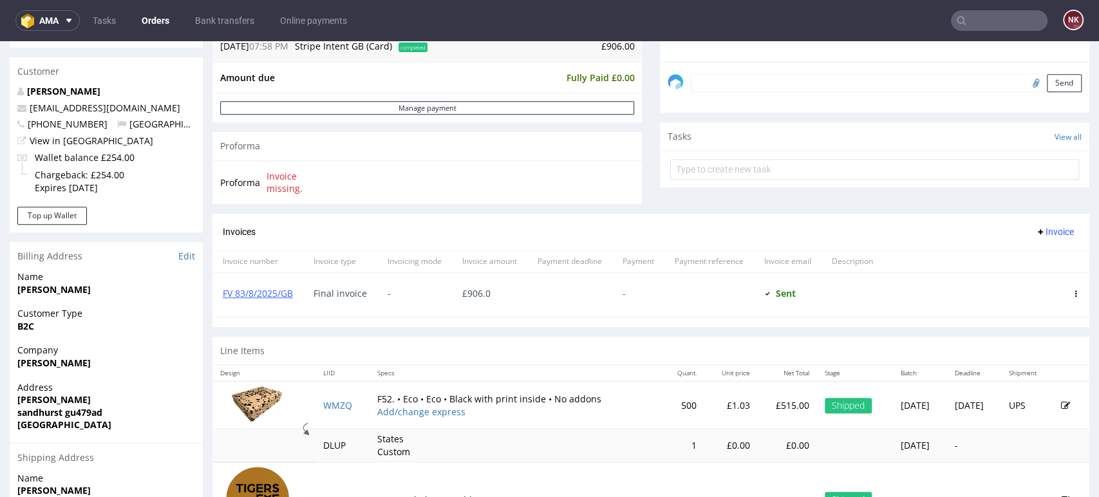
scroll to position [357, 0]
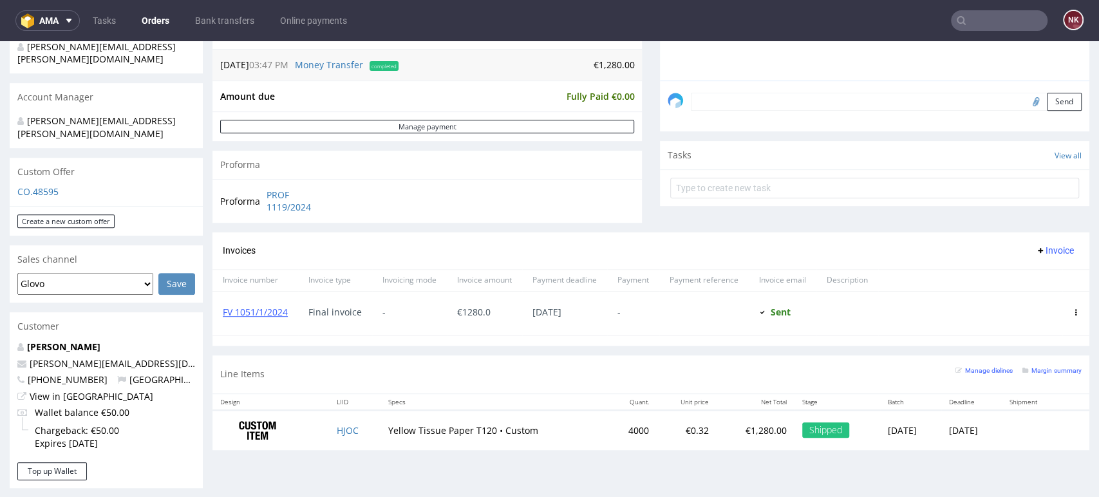
scroll to position [357, 0]
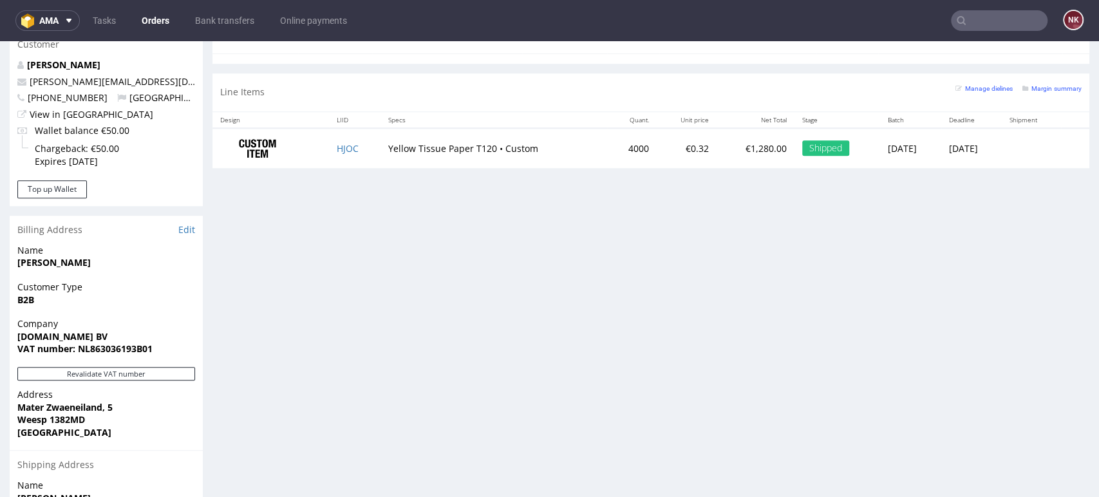
scroll to position [357, 0]
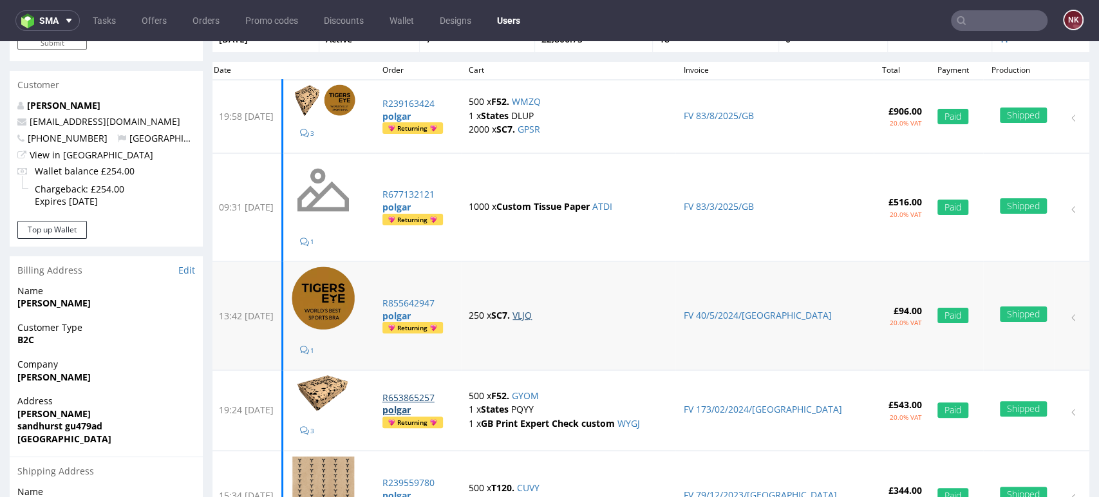
scroll to position [71, 0]
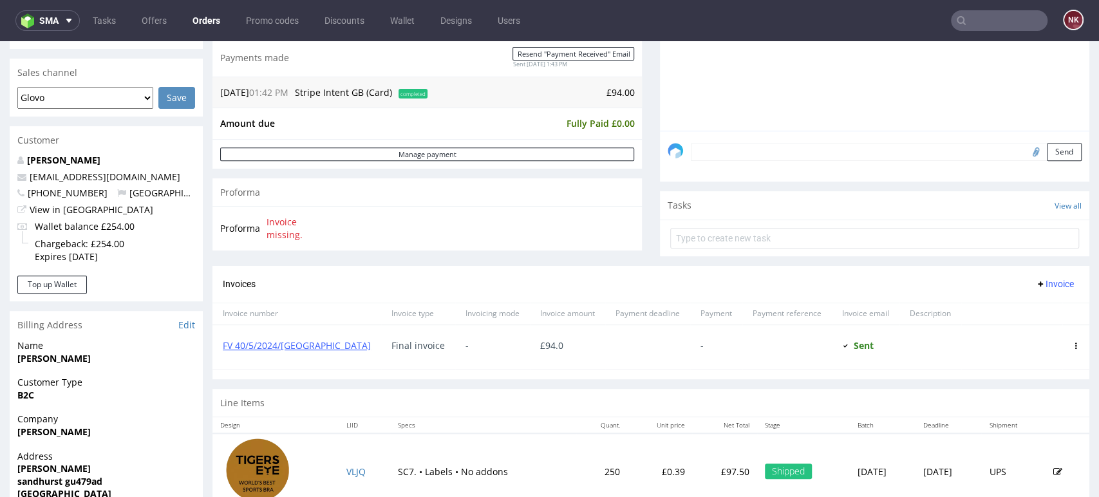
scroll to position [429, 0]
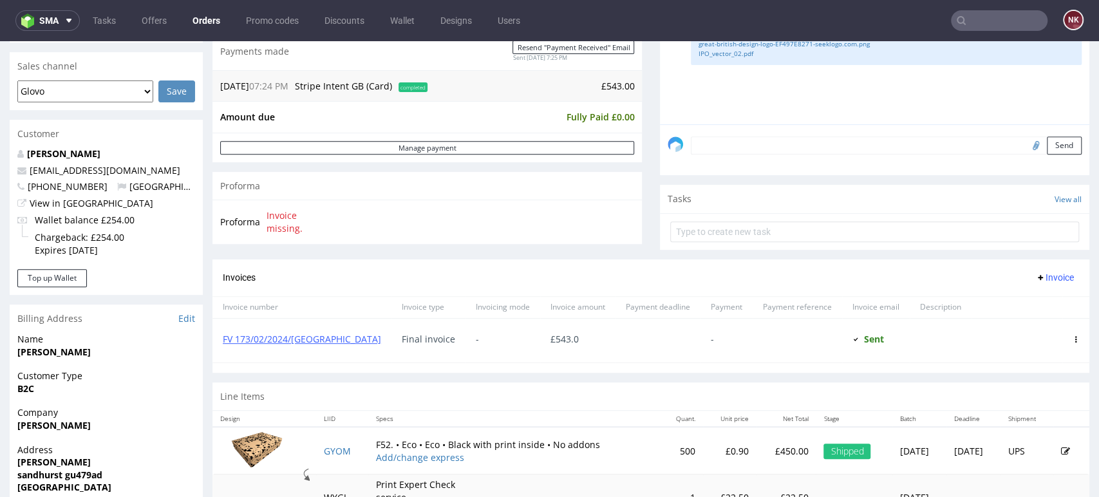
scroll to position [286, 0]
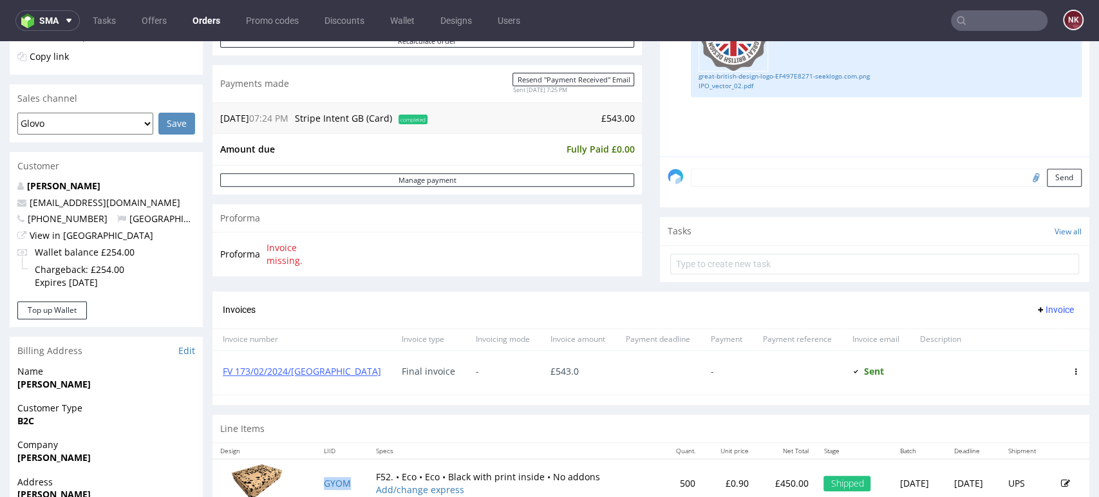
click at [355, 475] on td "GYOM" at bounding box center [342, 483] width 52 height 48
click at [449, 421] on div "Line Items" at bounding box center [650, 429] width 877 height 28
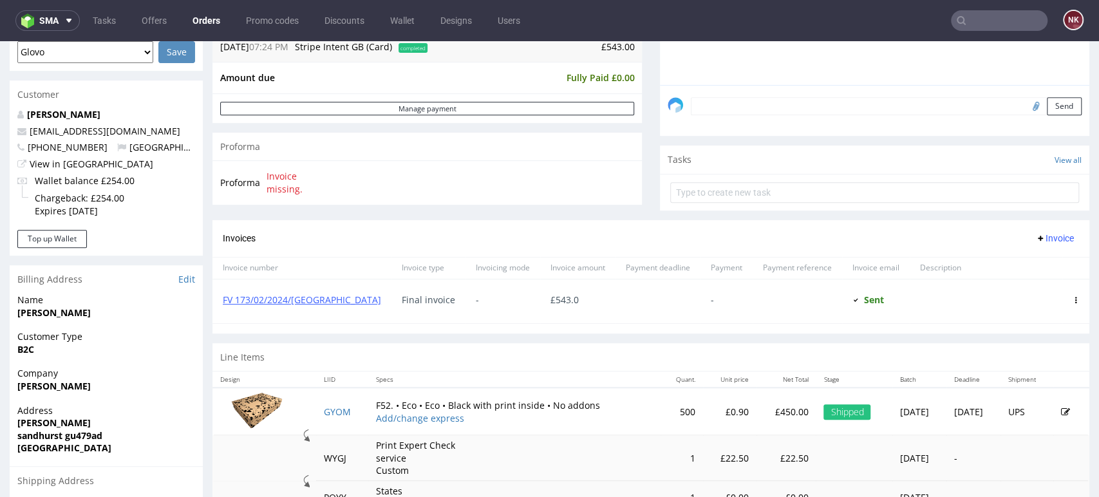
click at [992, 206] on form at bounding box center [874, 192] width 409 height 31
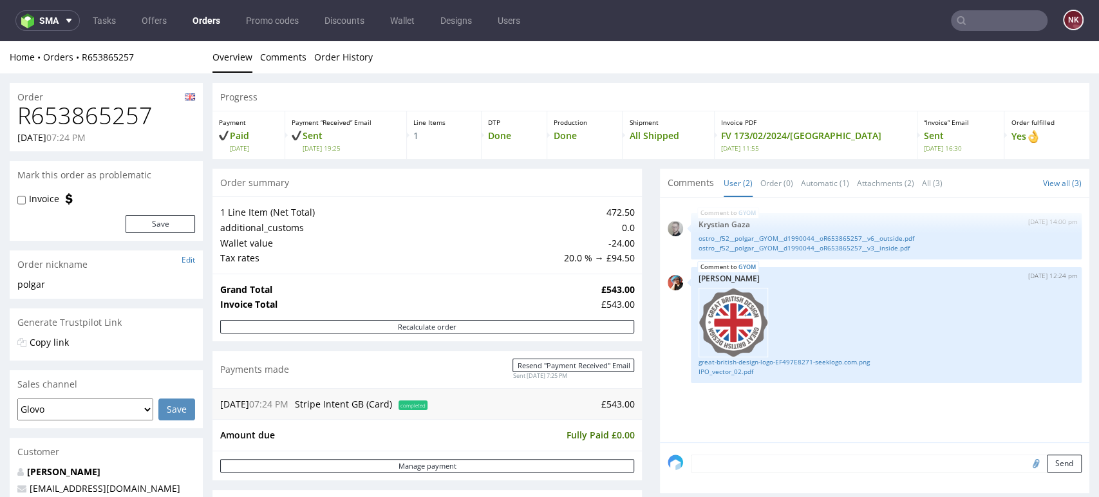
click at [637, 260] on div "Progress Payment Paid [DATE] Payment “Received” Email Sent [DATE] 19:25 Line It…" at bounding box center [650, 482] width 877 height 798
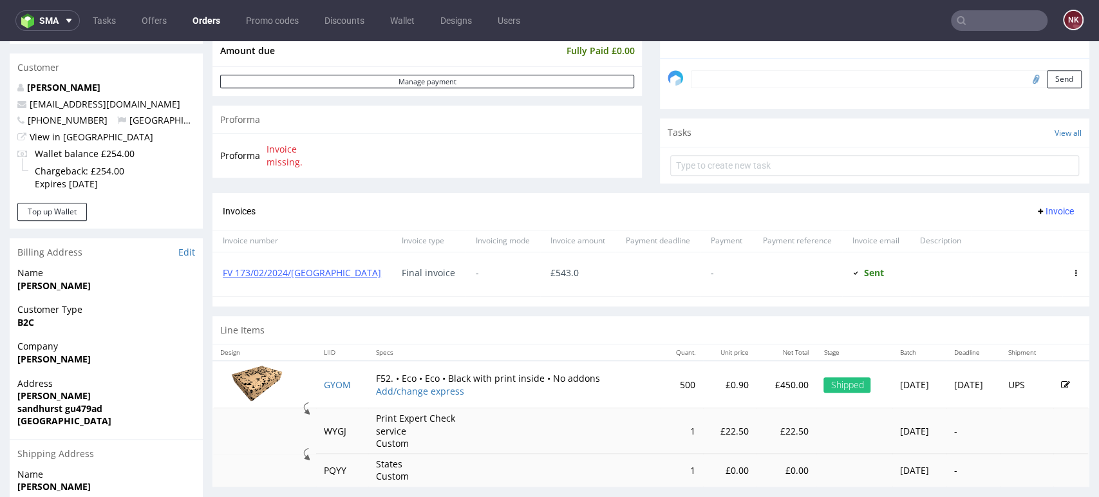
scroll to position [500, 0]
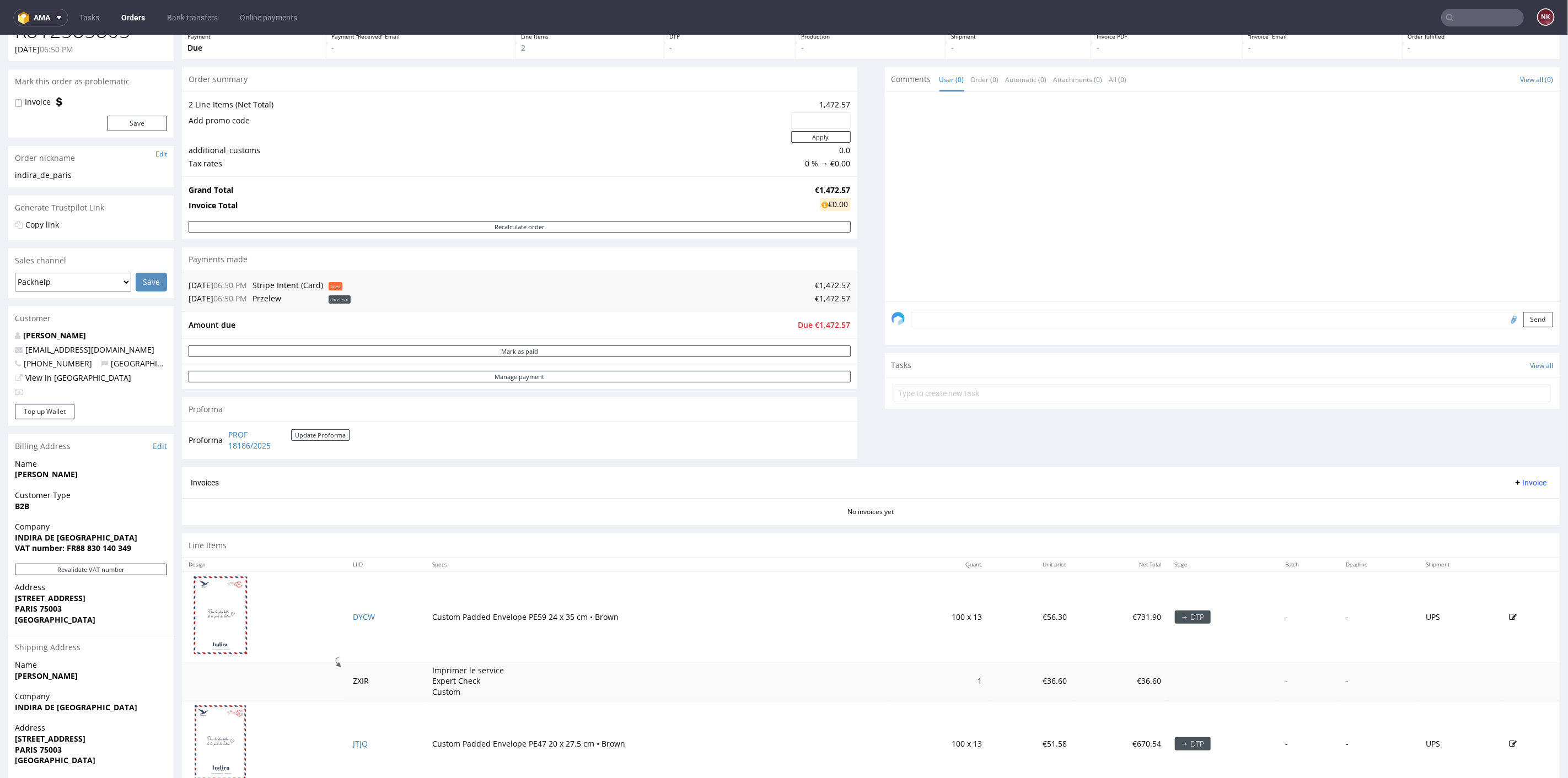
scroll to position [135, 0]
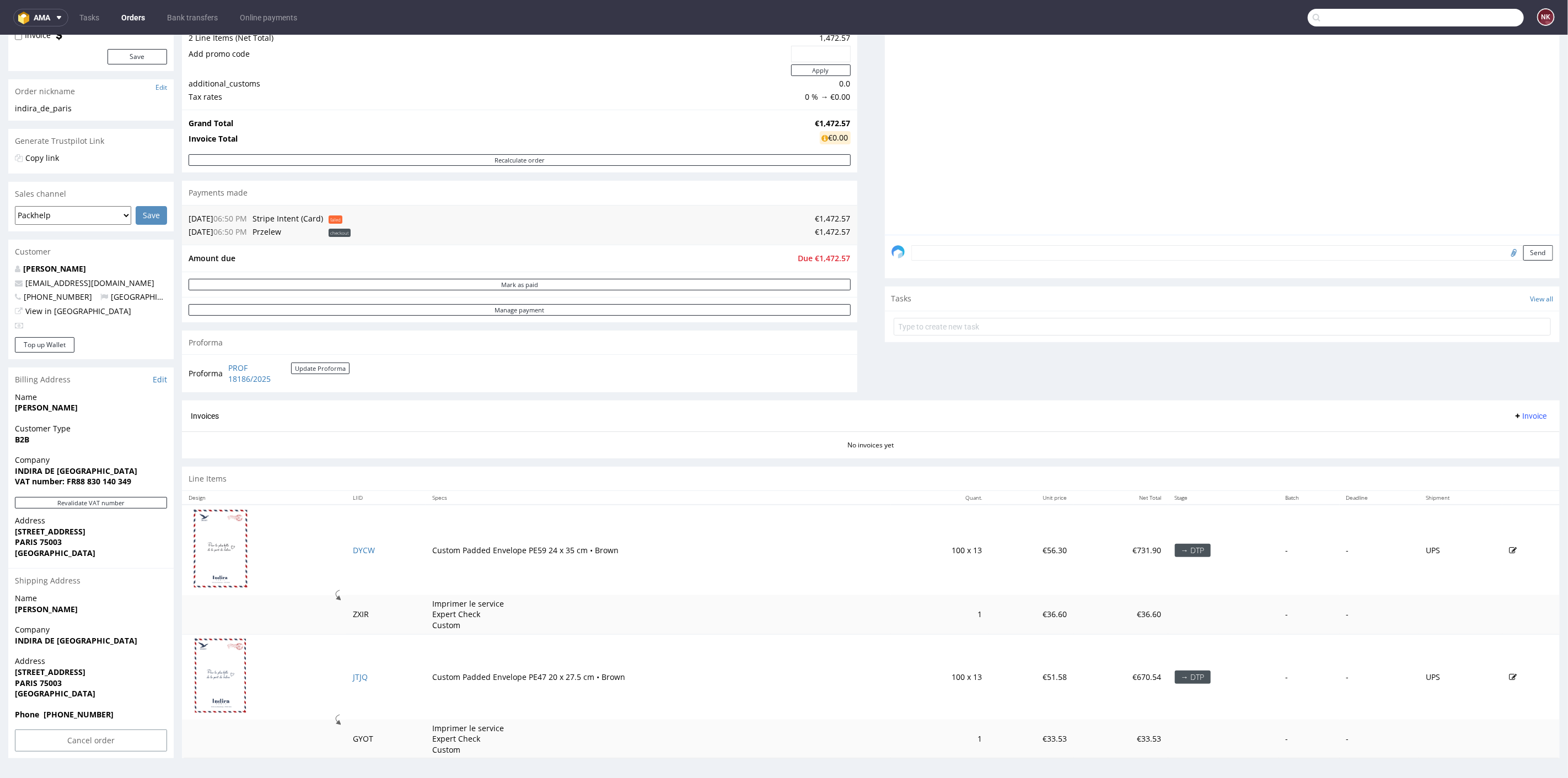
click at [1446, 13] on input "text" at bounding box center [1416, 17] width 216 height 18
paste input "Rafael Federhofer"
type input "Rafael Federhofer"
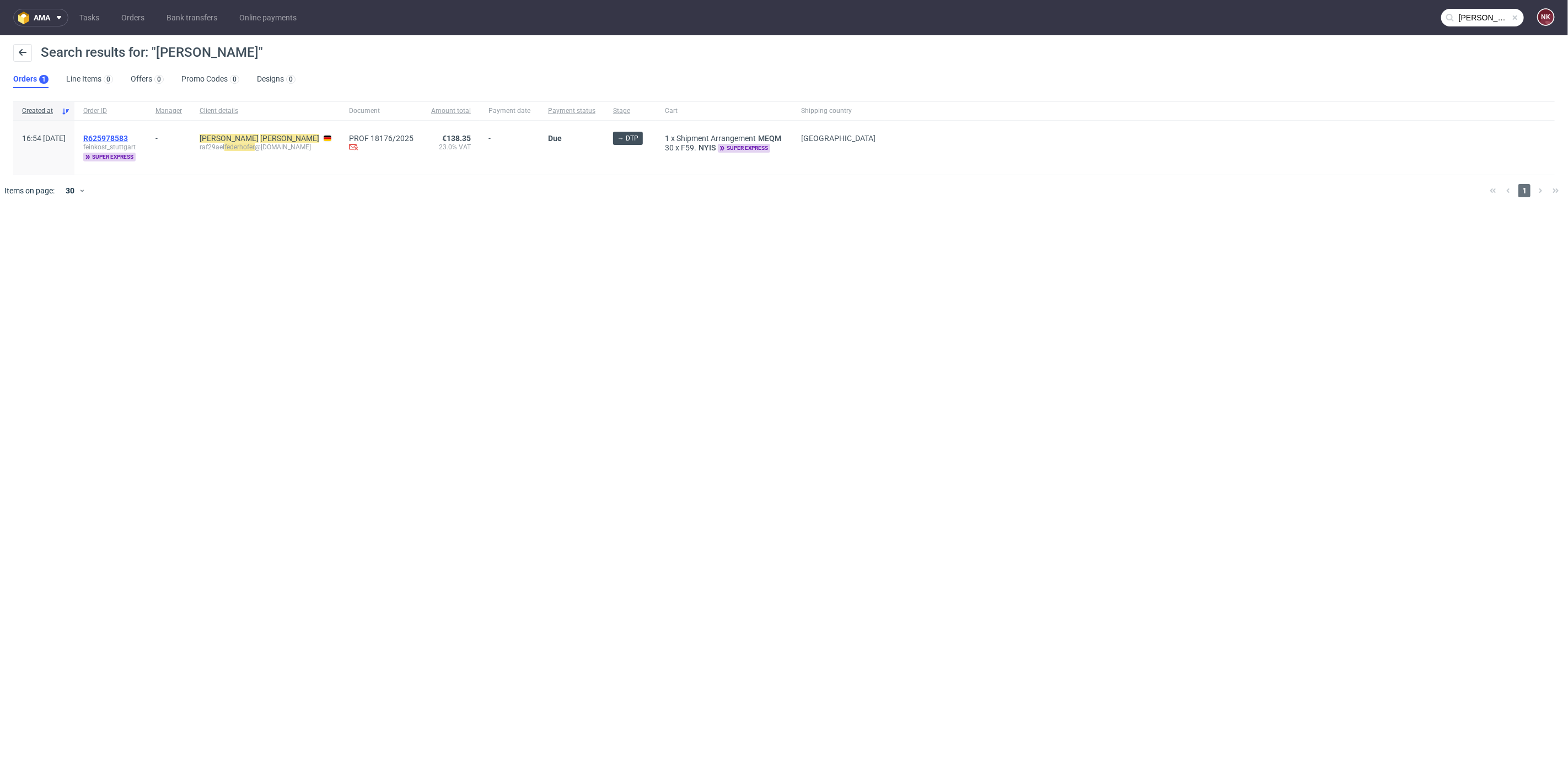
click at [128, 137] on span "R625978583" at bounding box center [105, 138] width 45 height 9
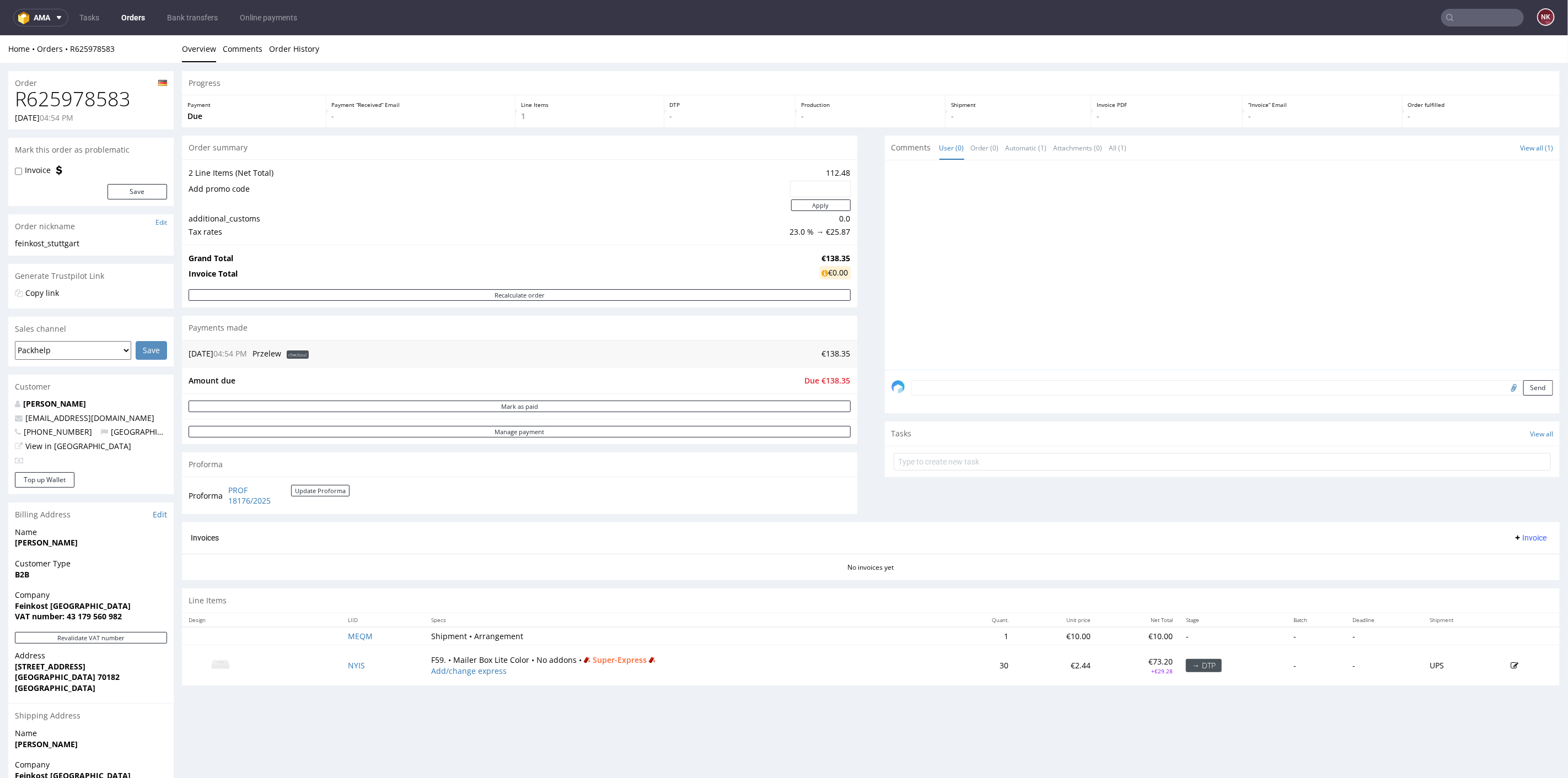
click at [100, 94] on h1 "R625978583" at bounding box center [91, 98] width 152 height 22
copy h1 "R625978583"
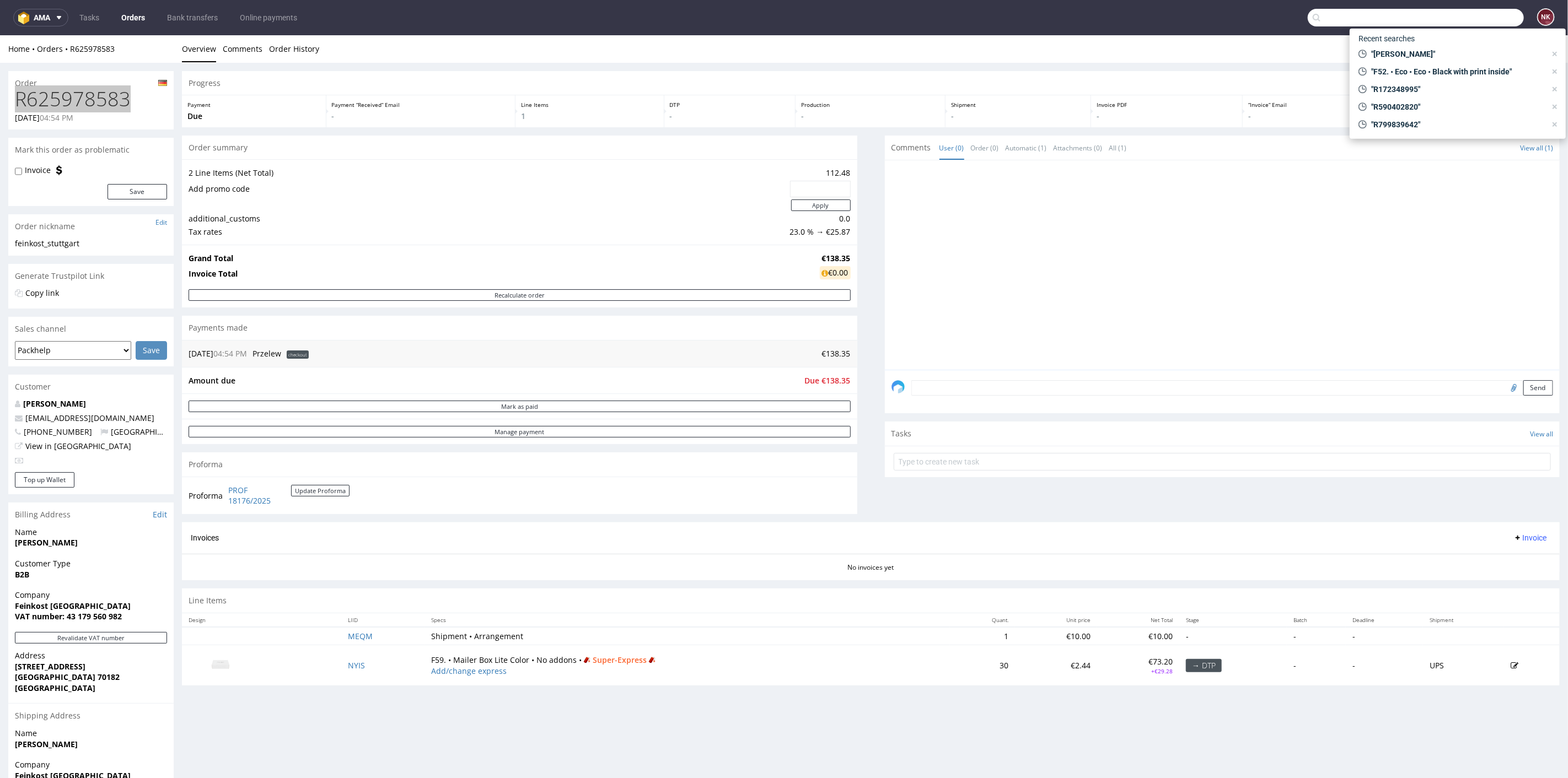
click at [1481, 22] on input "text" at bounding box center [1416, 17] width 216 height 18
paste input "PARAPHERNALIA"
type input "PARAPHERNALIA"
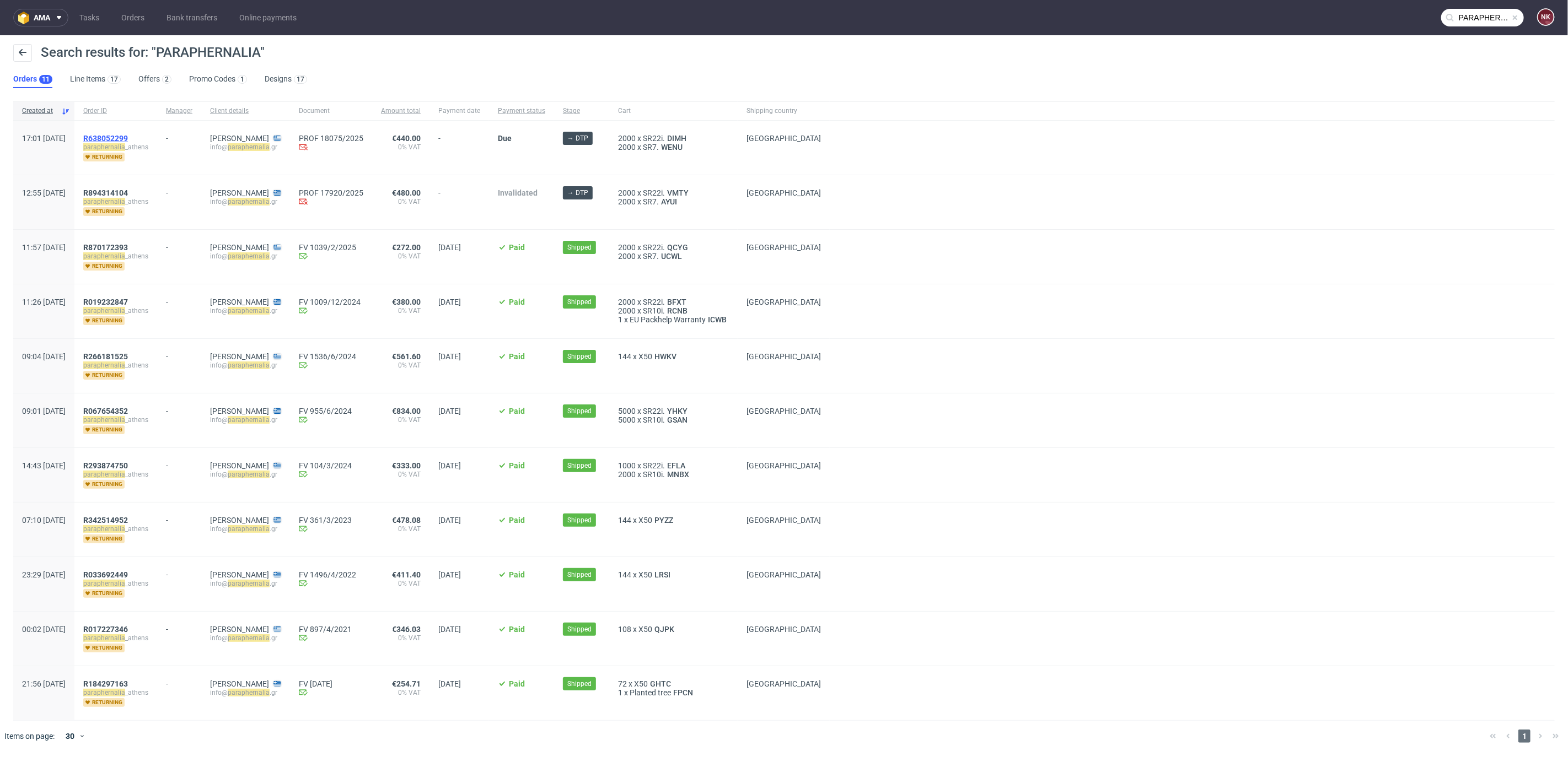
click at [128, 139] on span "R638052299" at bounding box center [105, 138] width 45 height 9
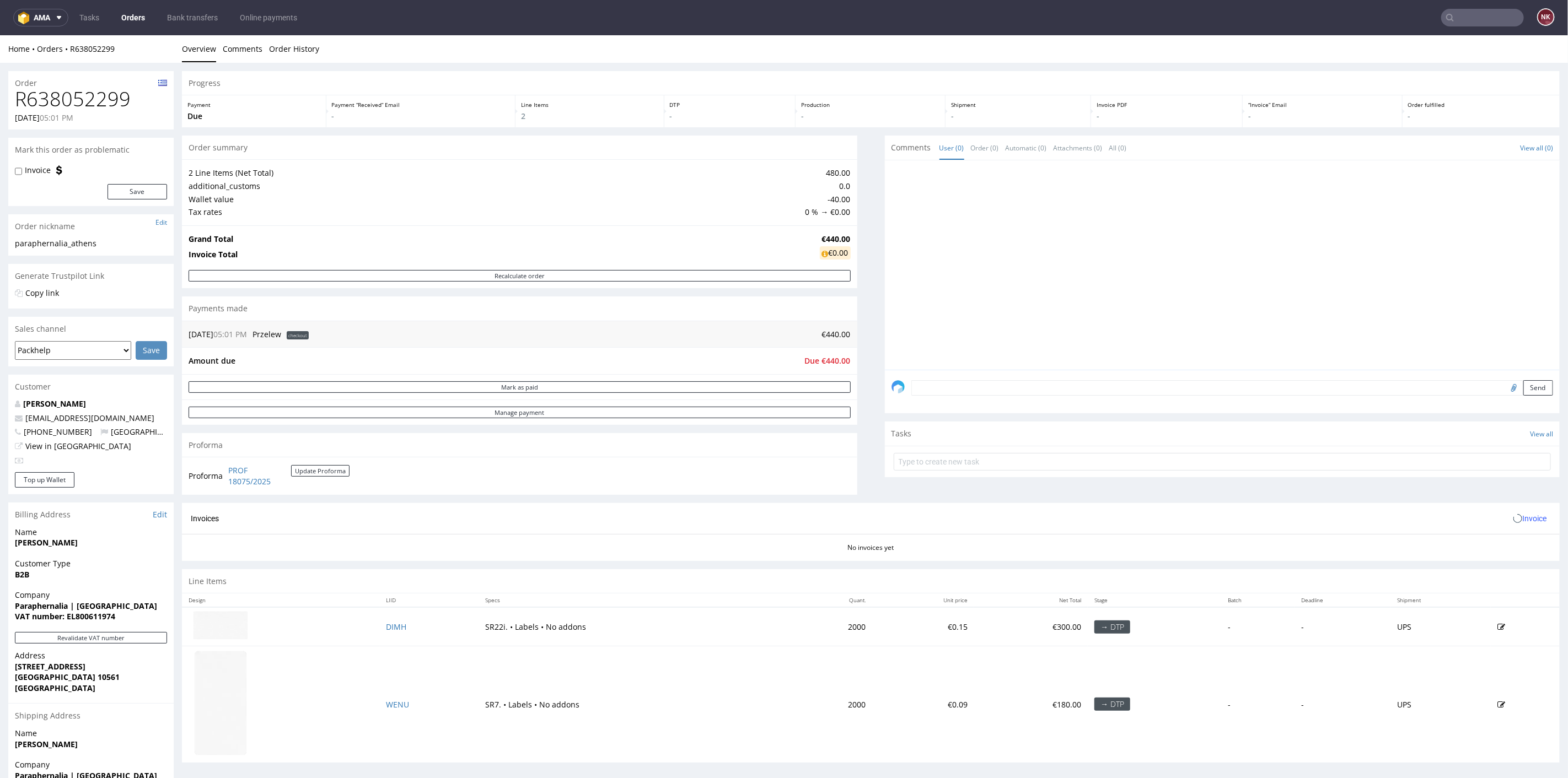
click at [104, 106] on h1 "R638052299" at bounding box center [91, 98] width 152 height 22
copy h1 "R638052299"
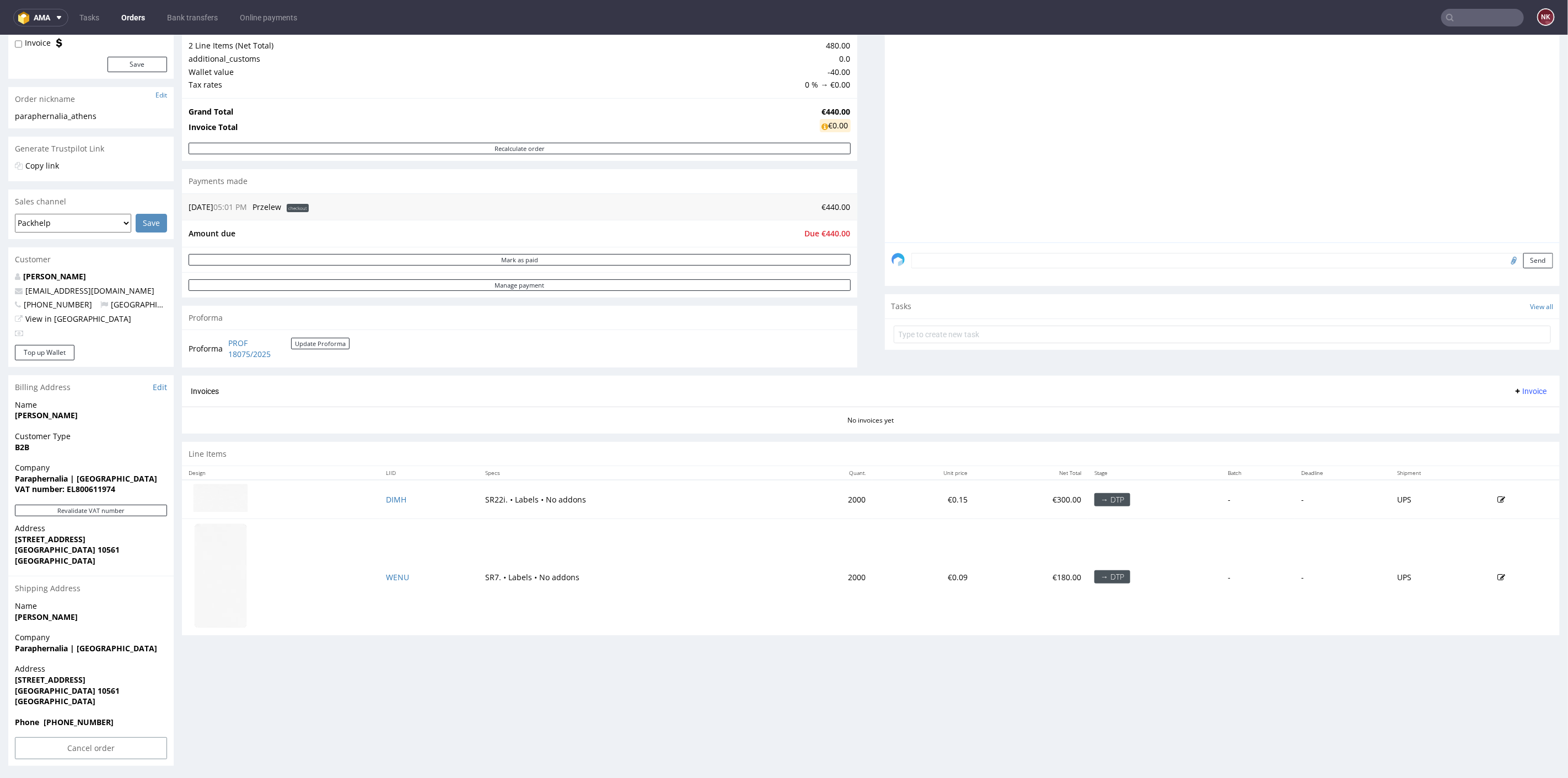
scroll to position [128, 0]
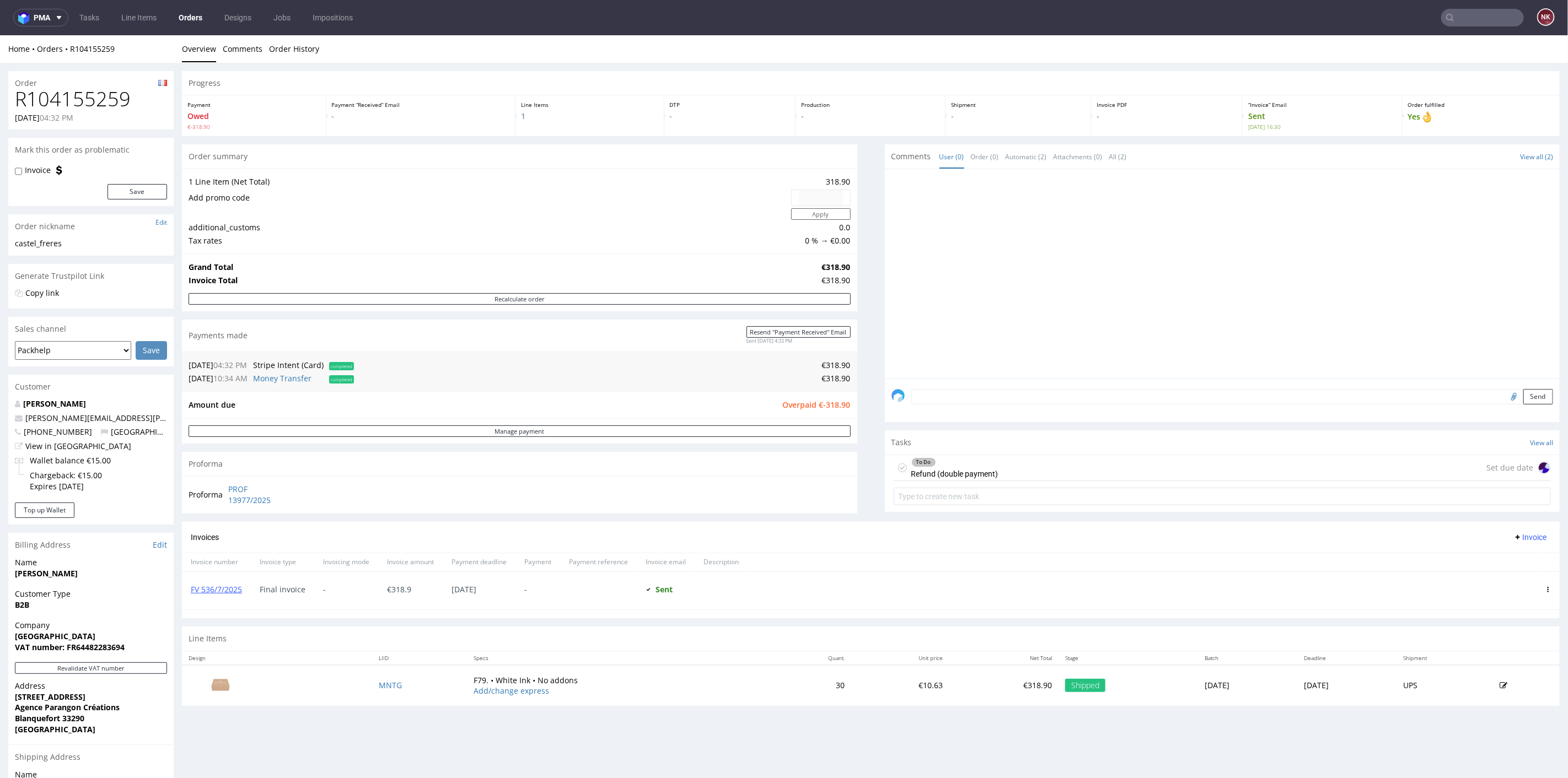
click at [1466, 19] on input "text" at bounding box center [1482, 17] width 83 height 18
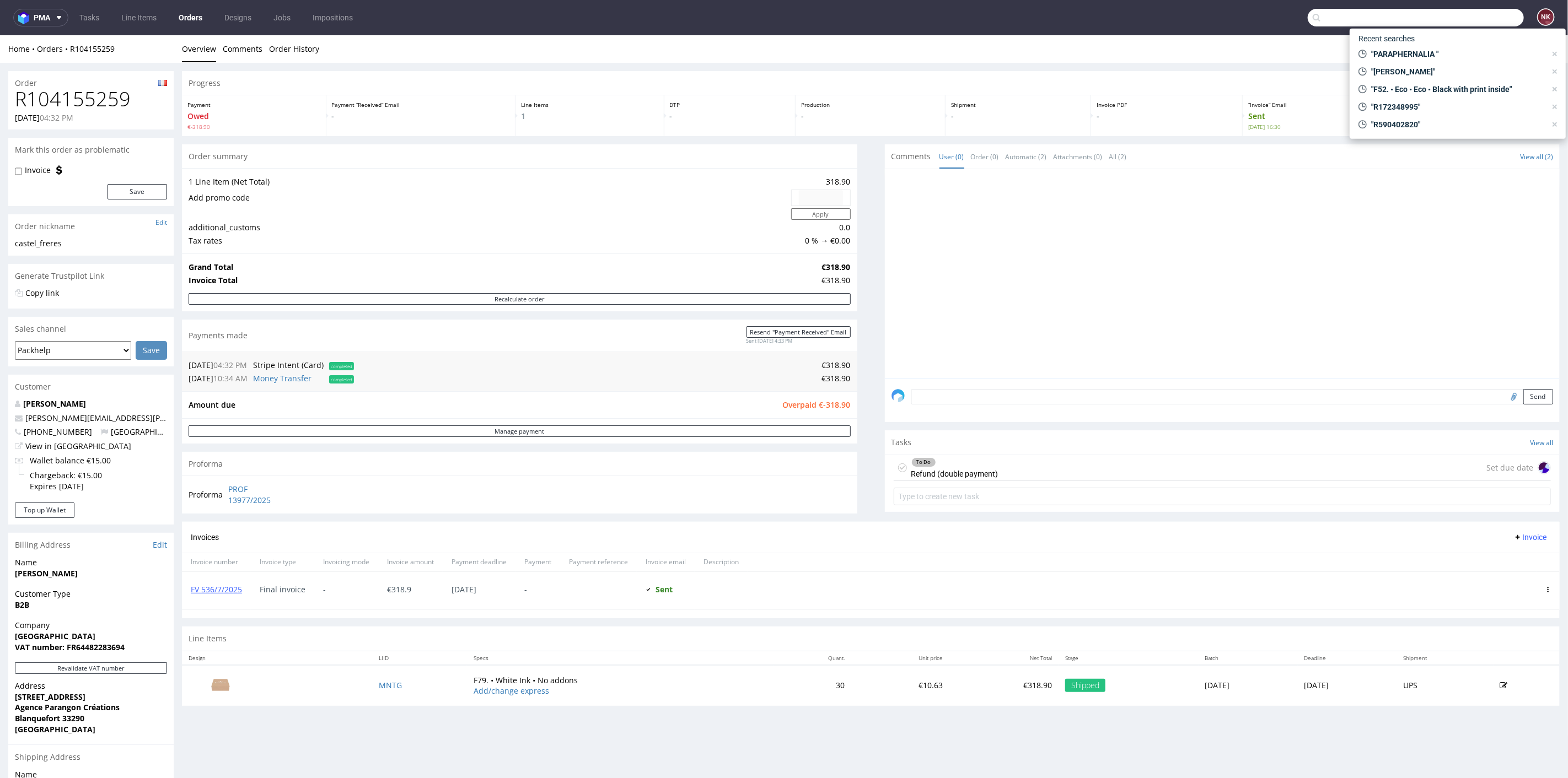
paste input "R737942717"
type input "R737942717"
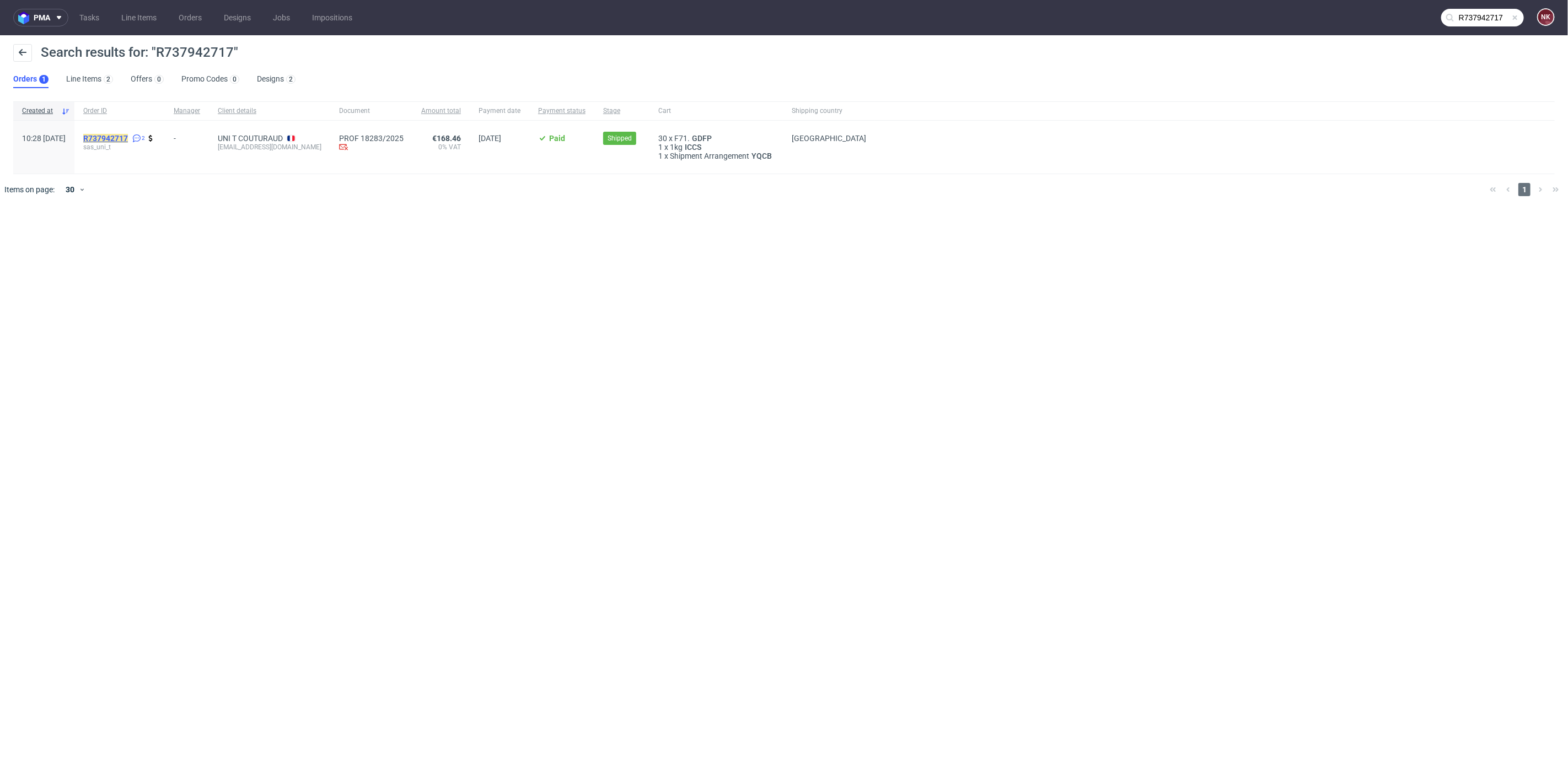
click at [128, 134] on mark "R737942717" at bounding box center [105, 138] width 45 height 9
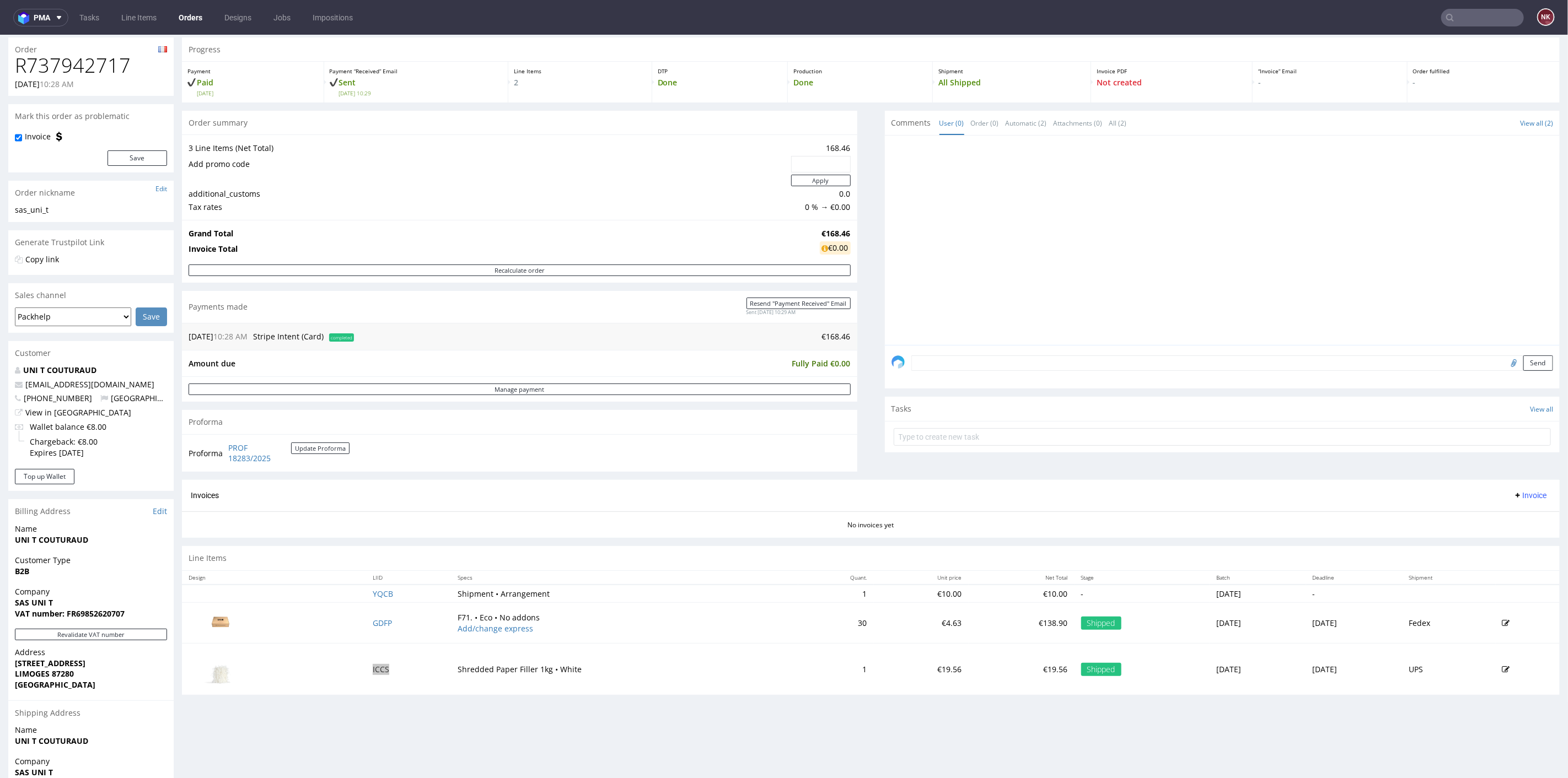
scroll to position [61, 0]
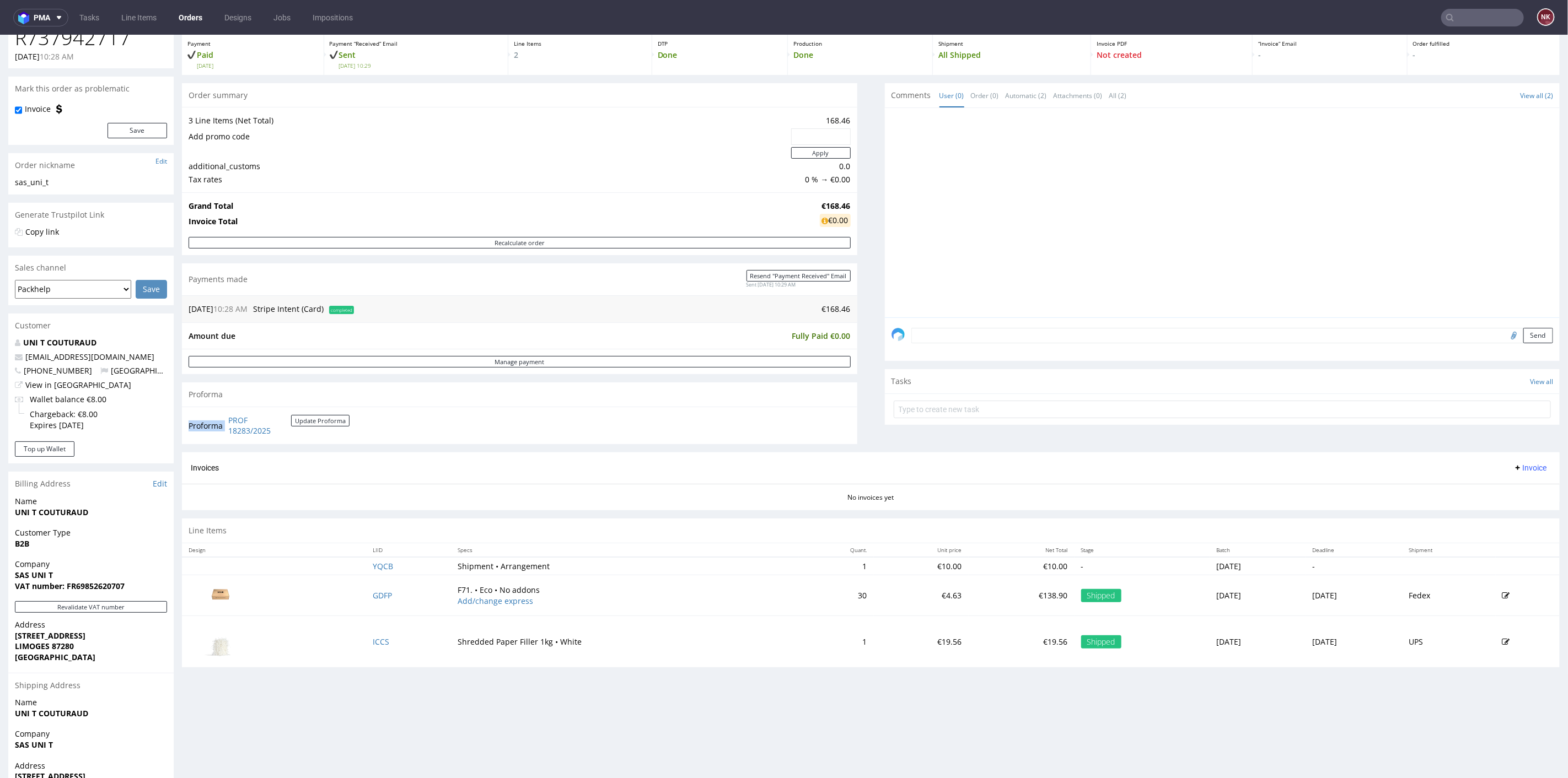
drag, startPoint x: 304, startPoint y: 435, endPoint x: 227, endPoint y: 419, distance: 78.6
click at [227, 419] on td "PROF 18283/2025 Update Proforma" at bounding box center [287, 425] width 124 height 24
copy tbody "Proforma"
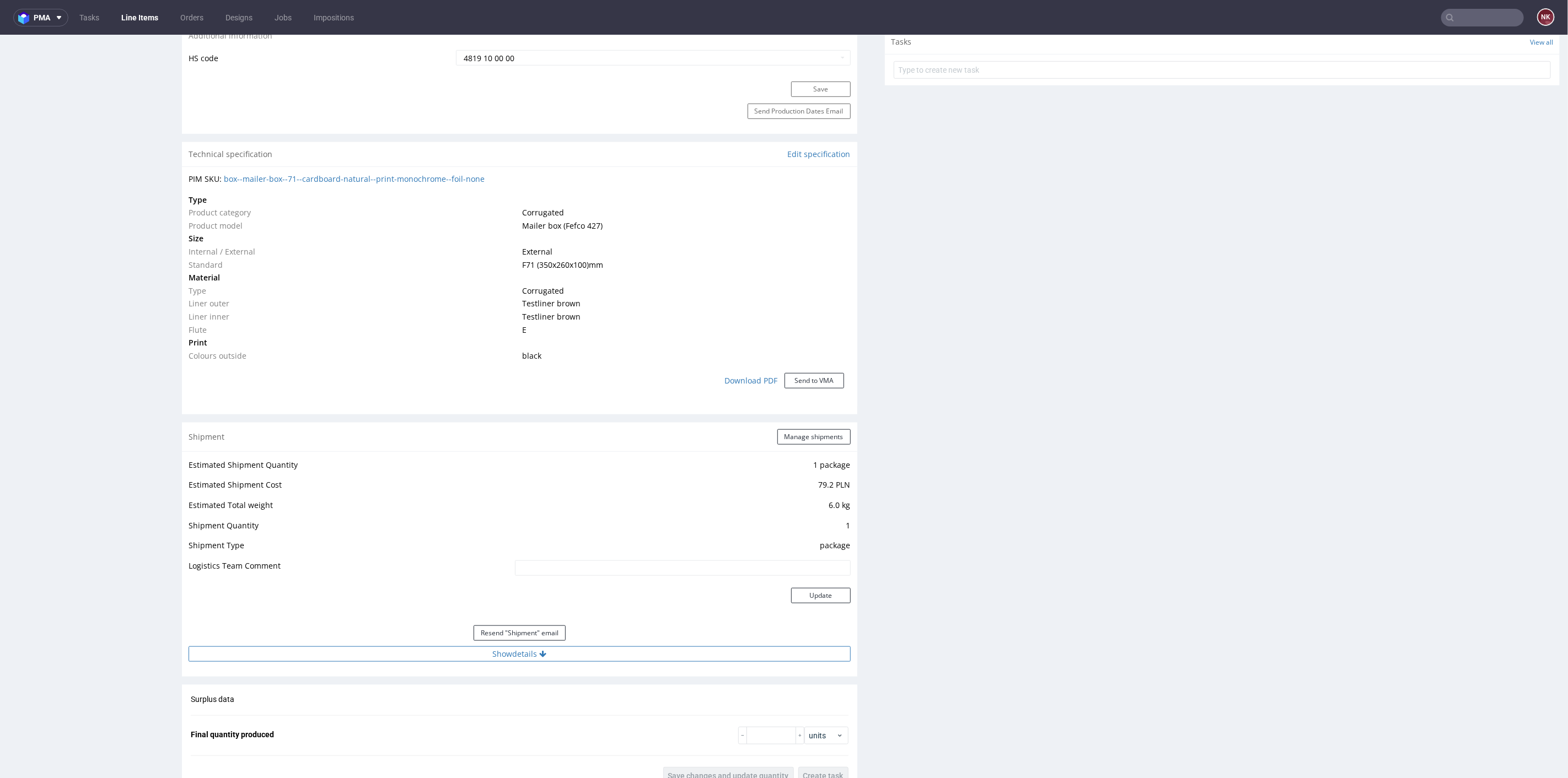
scroll to position [795, 0]
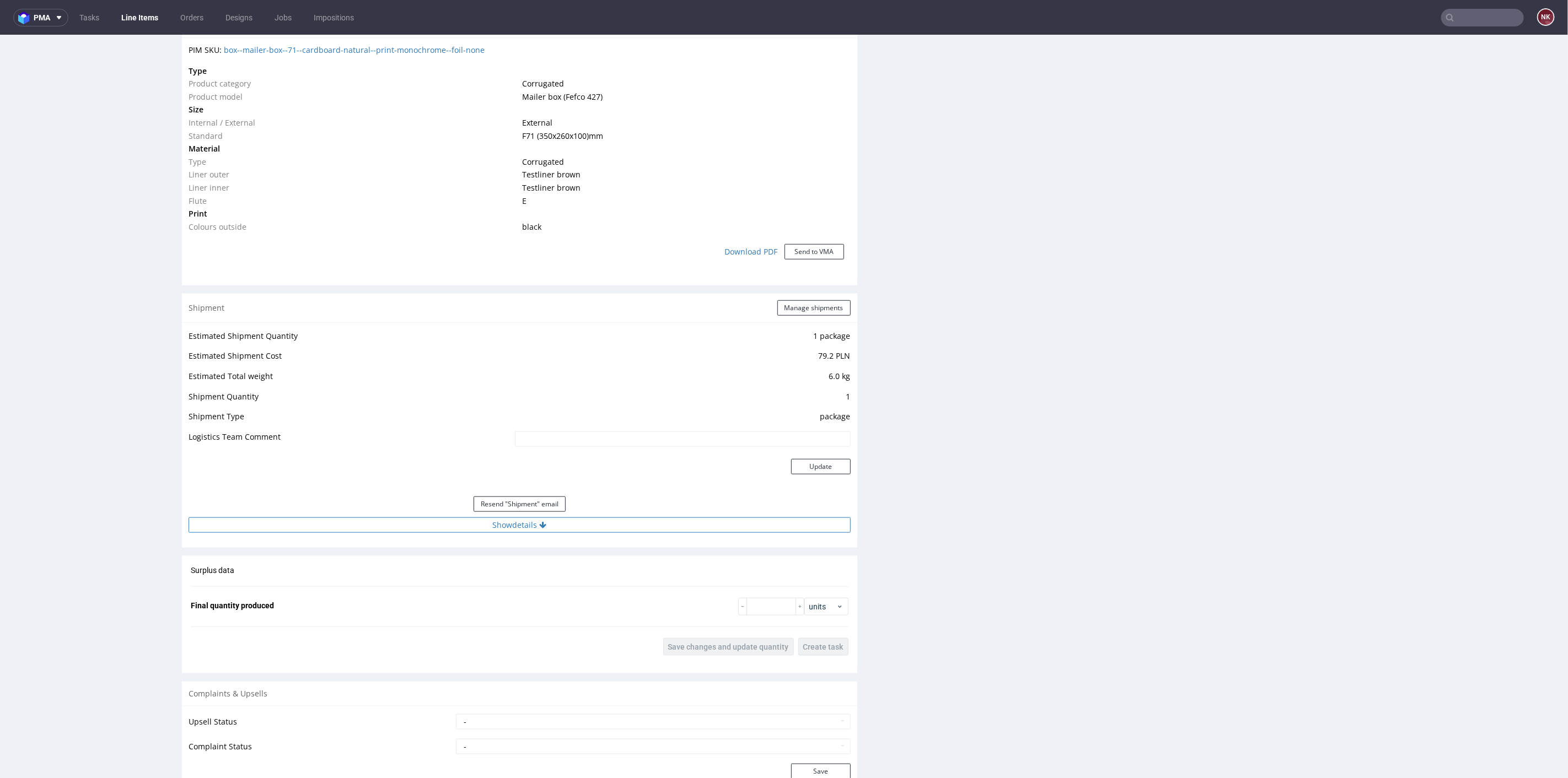
click at [558, 532] on div "Estimated Shipment Quantity 1 package Estimated Shipment Cost 79.2 PLN Estimate…" at bounding box center [519, 431] width 676 height 217
click at [563, 526] on button "Show details" at bounding box center [519, 525] width 662 height 15
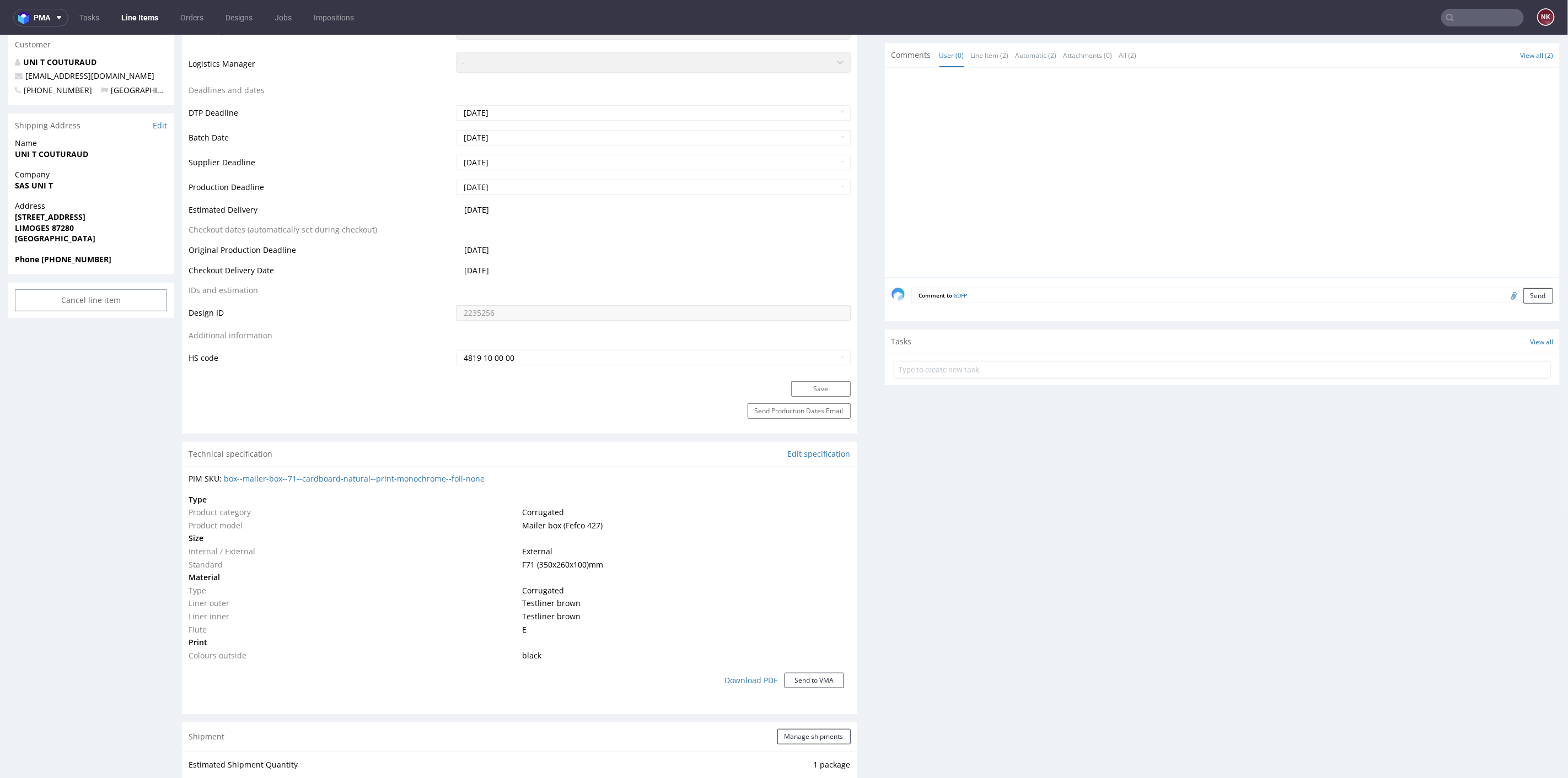
scroll to position [0, 0]
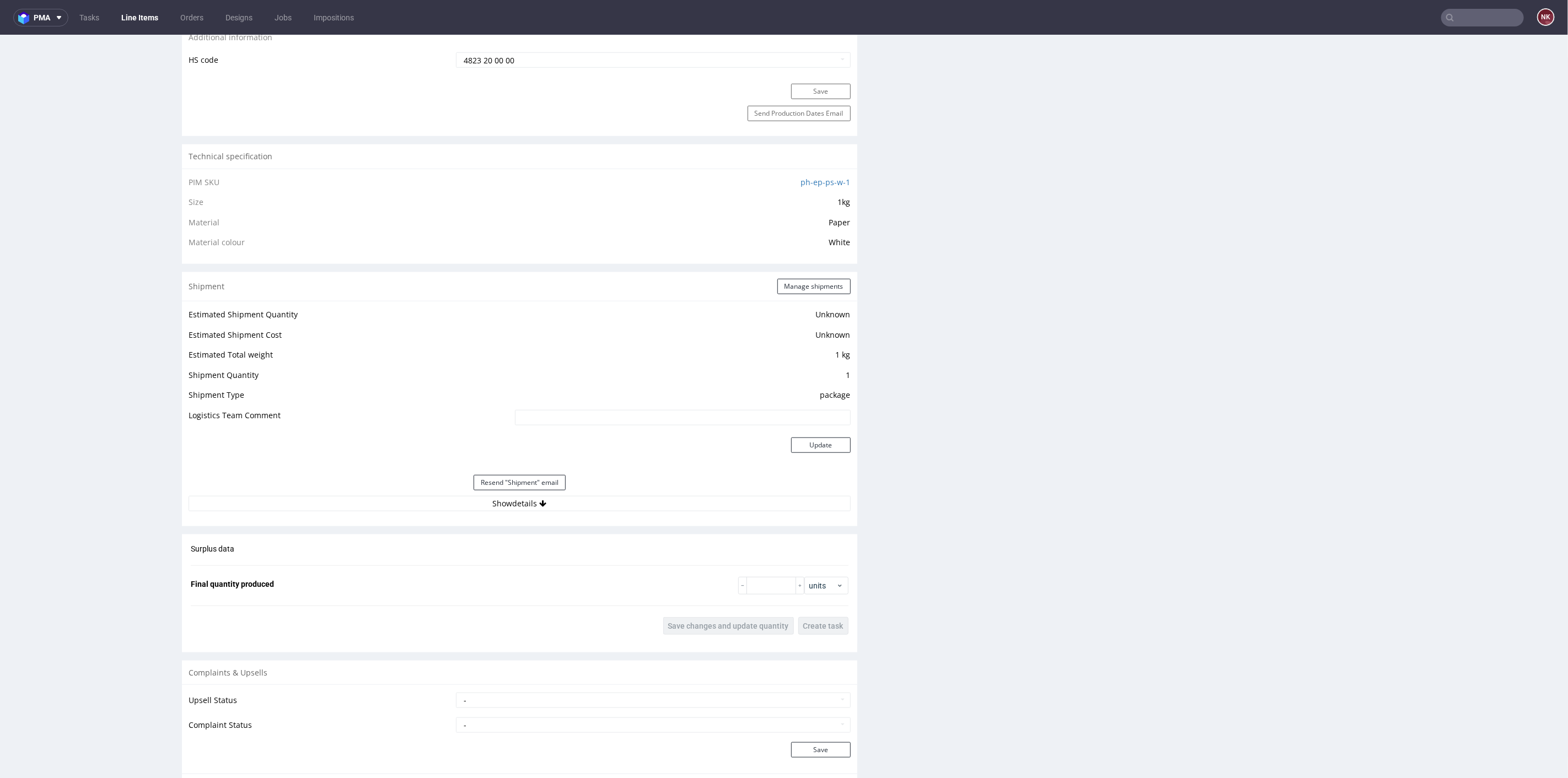
scroll to position [795, 0]
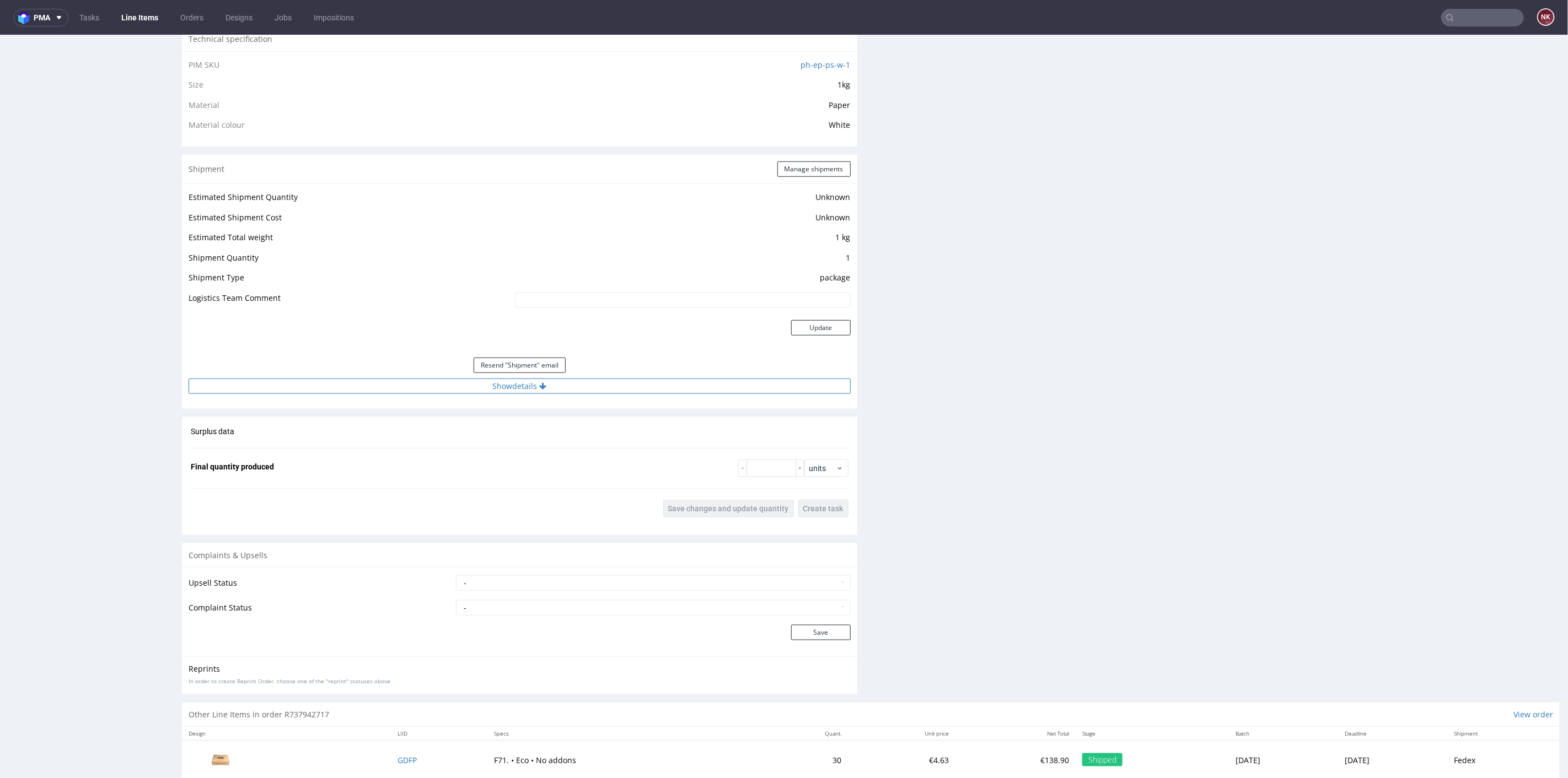
click at [603, 388] on button "Show details" at bounding box center [519, 386] width 662 height 15
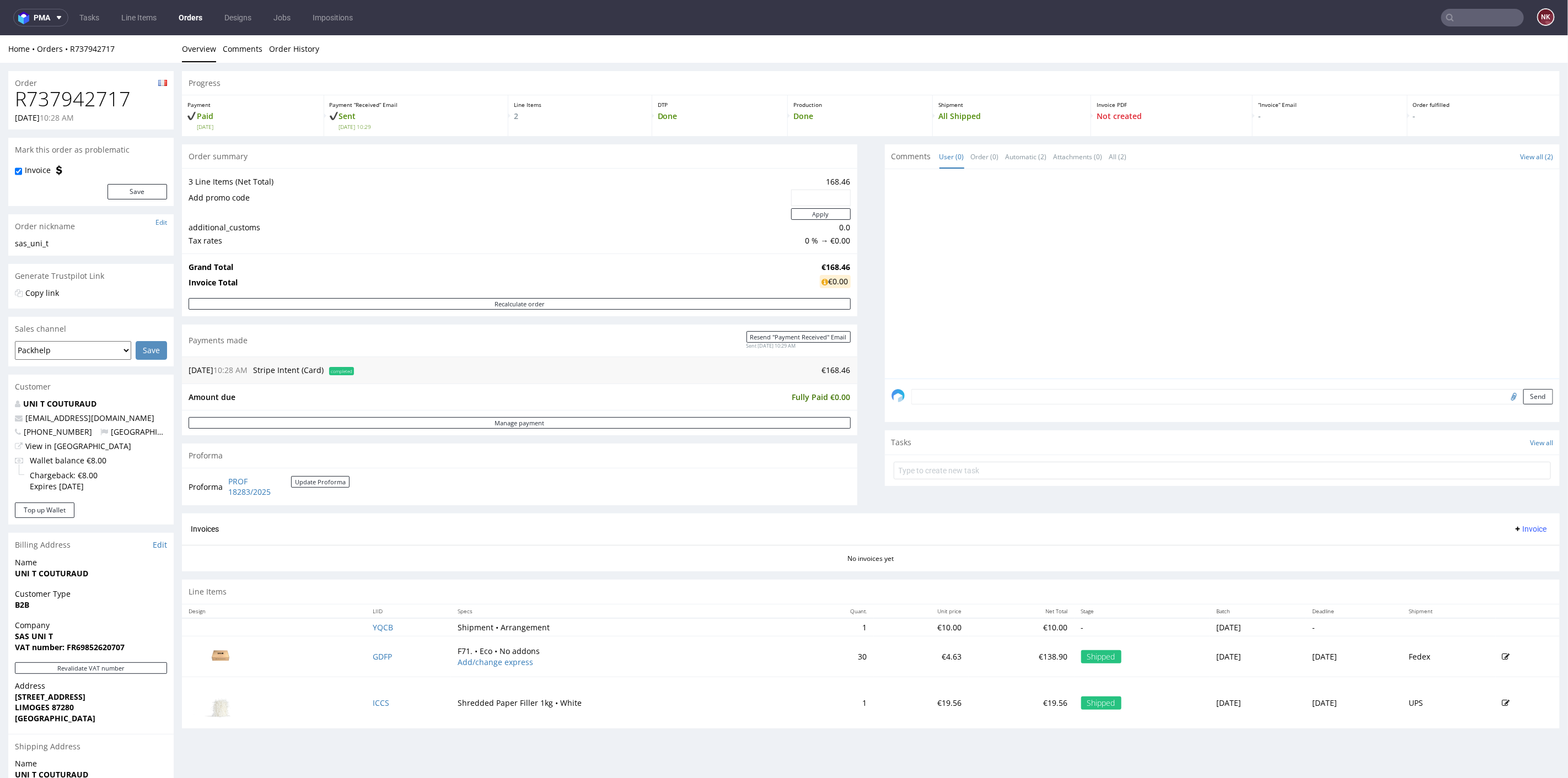
click at [1523, 522] on button "Invoice" at bounding box center [1529, 528] width 42 height 13
click at [1503, 567] on span "Upload" at bounding box center [1511, 570] width 53 height 11
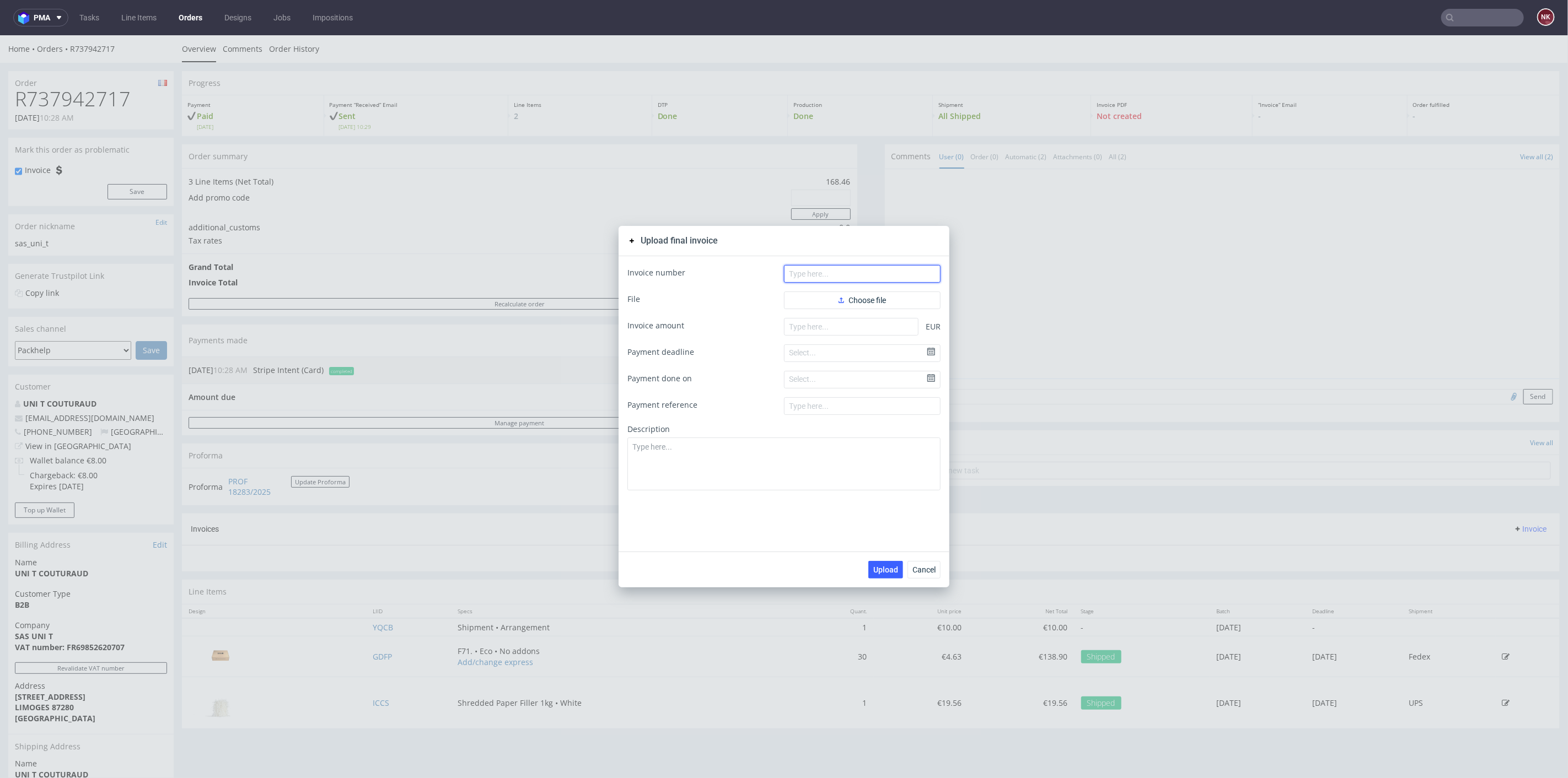
click at [808, 270] on input "text" at bounding box center [862, 273] width 157 height 18
paste input "FV 1405/8/2025"
type input "FV 1405/8/2025"
click at [816, 296] on button "Choose file" at bounding box center [862, 300] width 157 height 18
click at [830, 345] on input "number" at bounding box center [850, 344] width 134 height 18
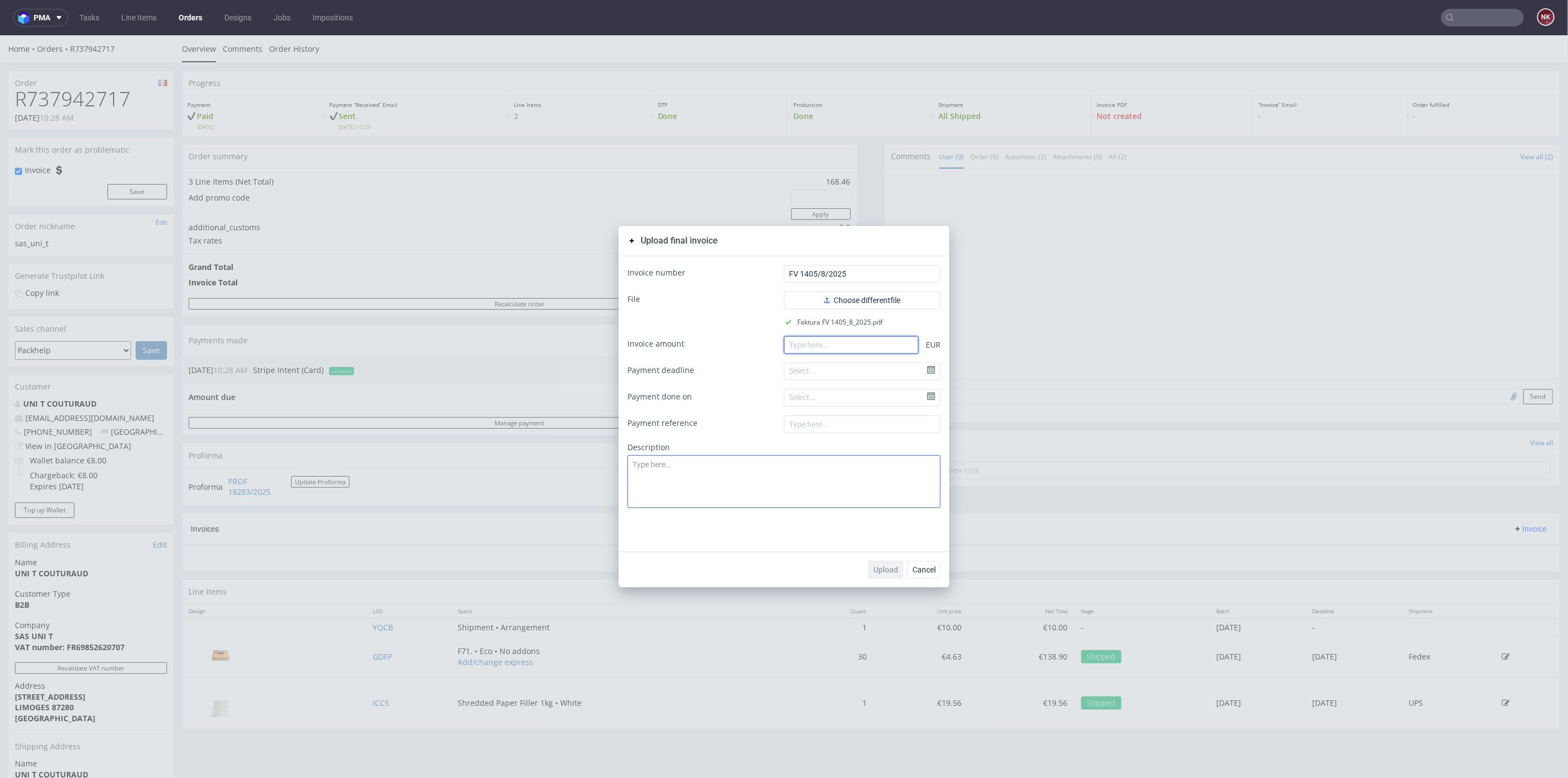
paste input "168.46"
type input "168.46"
click at [889, 564] on button "Upload" at bounding box center [885, 569] width 35 height 18
click at [914, 572] on span "Cancel" at bounding box center [923, 568] width 23 height 8
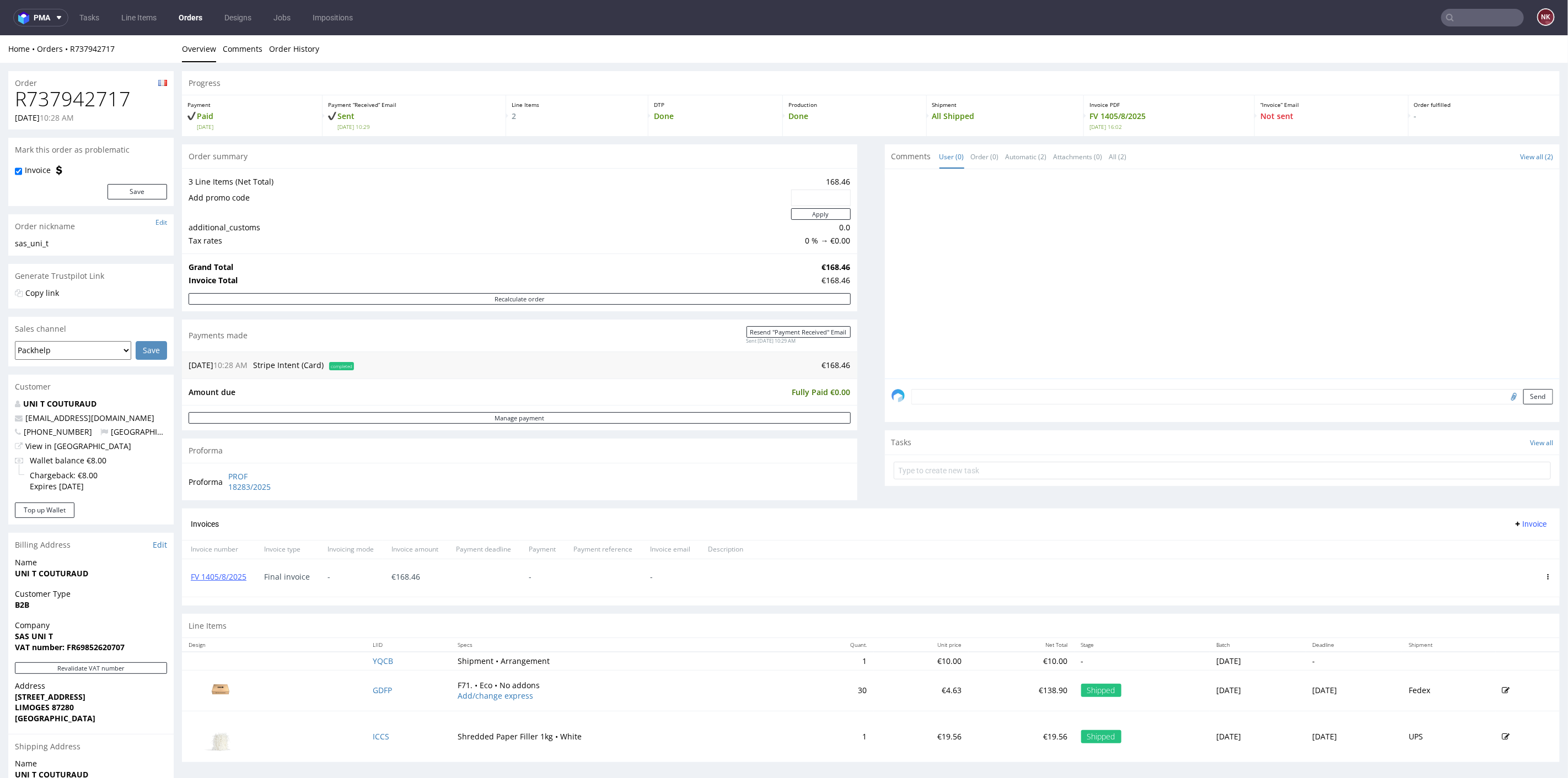
click at [856, 447] on div "Progress Payment Paid [DATE] Payment “Received” Email Sent [DATE] 10:29 Line It…" at bounding box center [870, 419] width 1378 height 699
